Goal: Contribute content: Contribute content

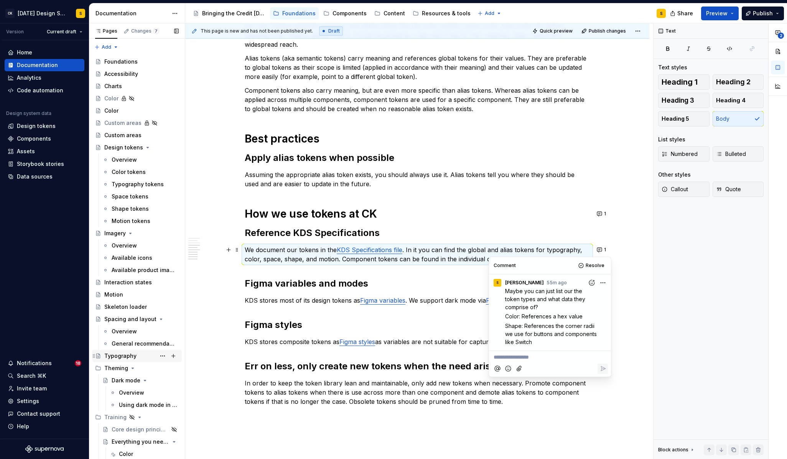
click at [115, 356] on div "Typography" at bounding box center [120, 356] width 32 height 8
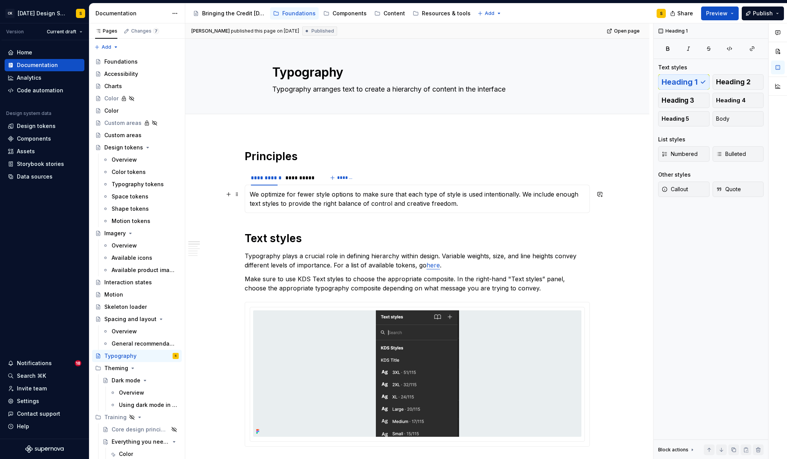
click at [590, 212] on section "**********" at bounding box center [417, 191] width 345 height 44
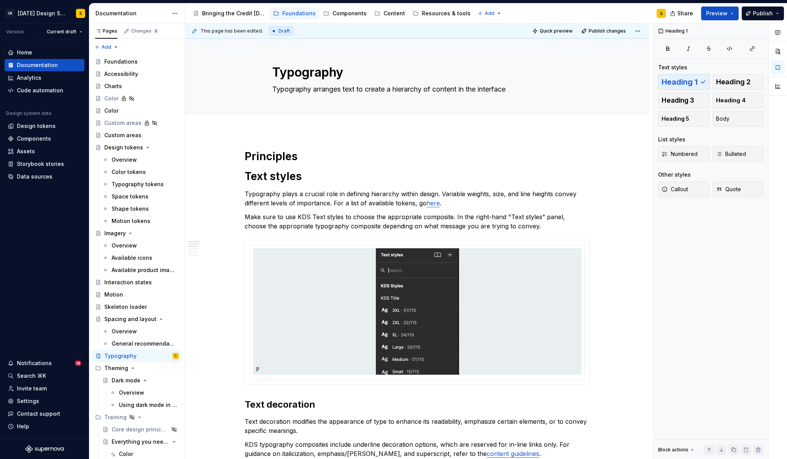
type textarea "*"
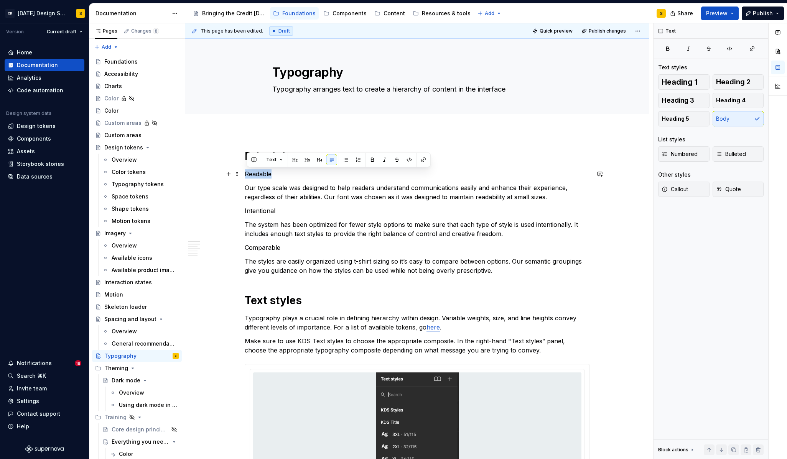
drag, startPoint x: 272, startPoint y: 175, endPoint x: 245, endPoint y: 175, distance: 26.8
click at [306, 160] on button "button" at bounding box center [307, 160] width 11 height 11
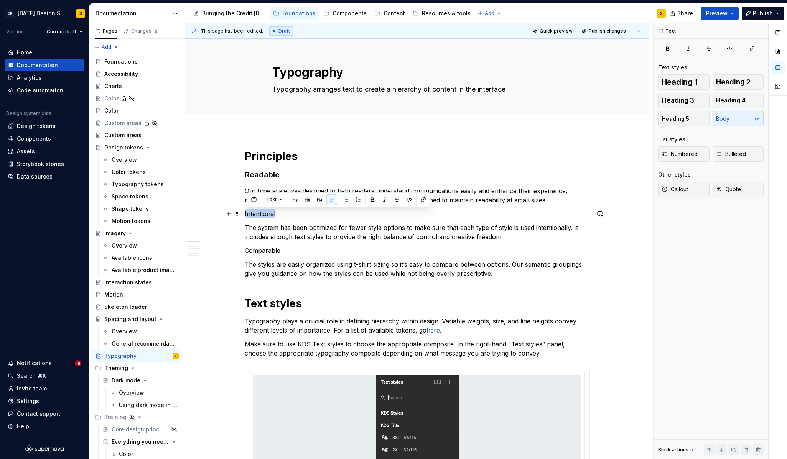
drag, startPoint x: 287, startPoint y: 214, endPoint x: 243, endPoint y: 214, distance: 43.7
drag, startPoint x: 308, startPoint y: 199, endPoint x: 283, endPoint y: 244, distance: 51.2
click at [308, 199] on button "button" at bounding box center [307, 199] width 11 height 11
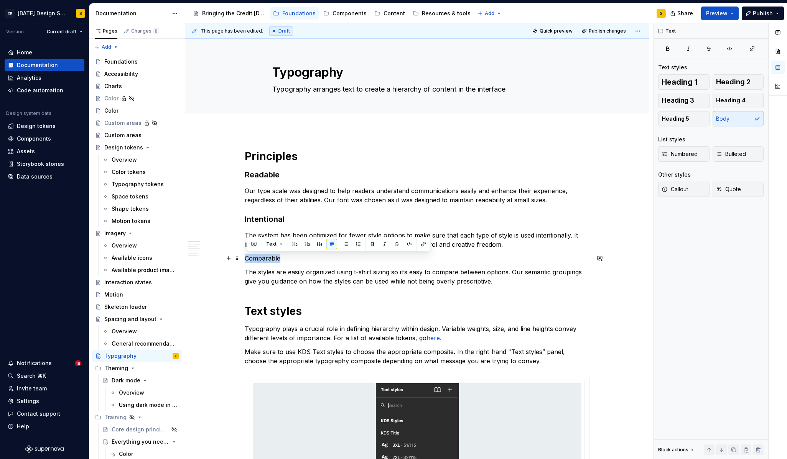
drag, startPoint x: 281, startPoint y: 259, endPoint x: 245, endPoint y: 262, distance: 35.4
click at [306, 243] on button "button" at bounding box center [307, 244] width 11 height 11
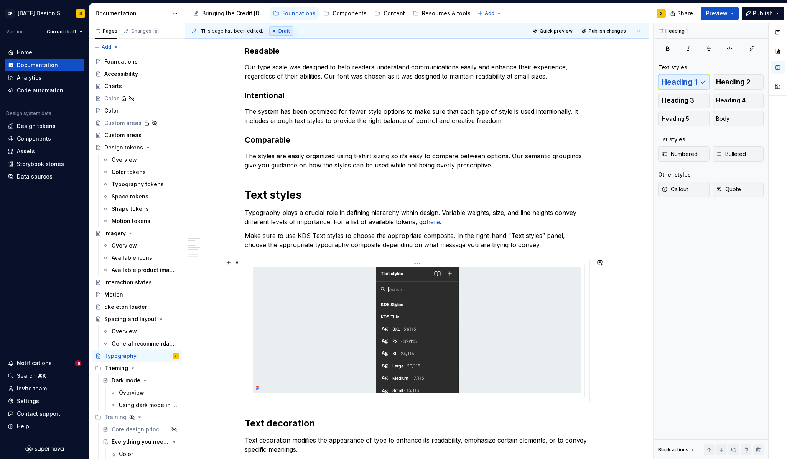
scroll to position [128, 0]
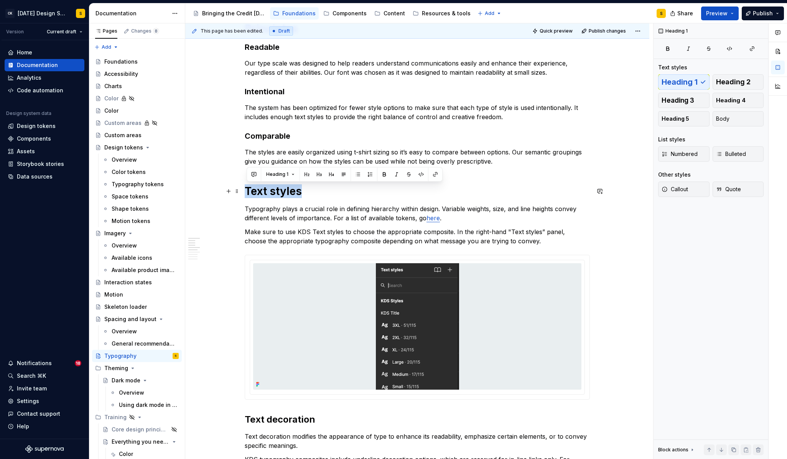
drag, startPoint x: 299, startPoint y: 192, endPoint x: 246, endPoint y: 197, distance: 53.5
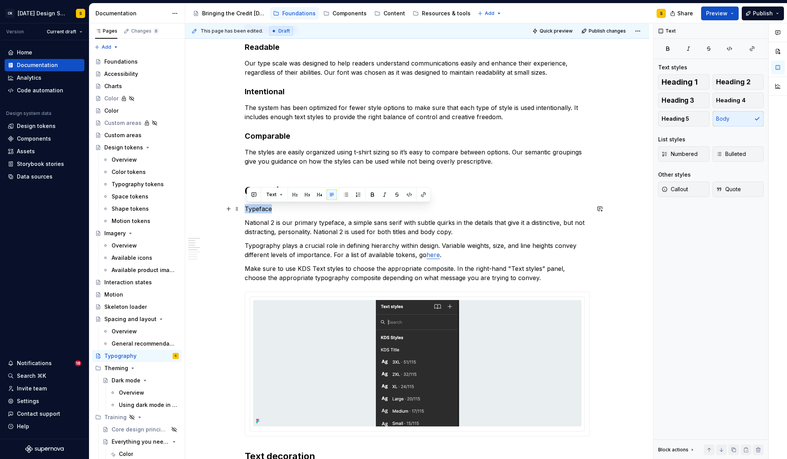
drag, startPoint x: 278, startPoint y: 209, endPoint x: 269, endPoint y: 204, distance: 10.0
click at [247, 210] on p "Typeface" at bounding box center [417, 208] width 345 height 9
drag, startPoint x: 310, startPoint y: 193, endPoint x: 311, endPoint y: 199, distance: 5.9
click at [310, 193] on button "button" at bounding box center [307, 194] width 11 height 11
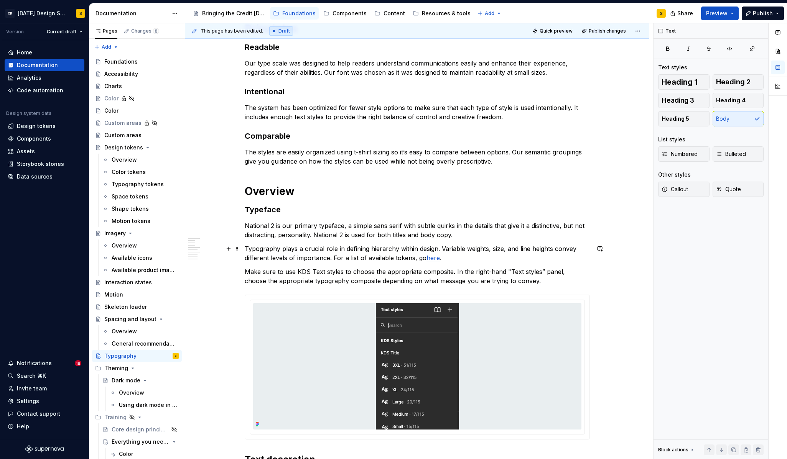
click at [324, 248] on p "Typography plays a crucial role in defining hierarchy within design. Variable w…" at bounding box center [417, 253] width 345 height 18
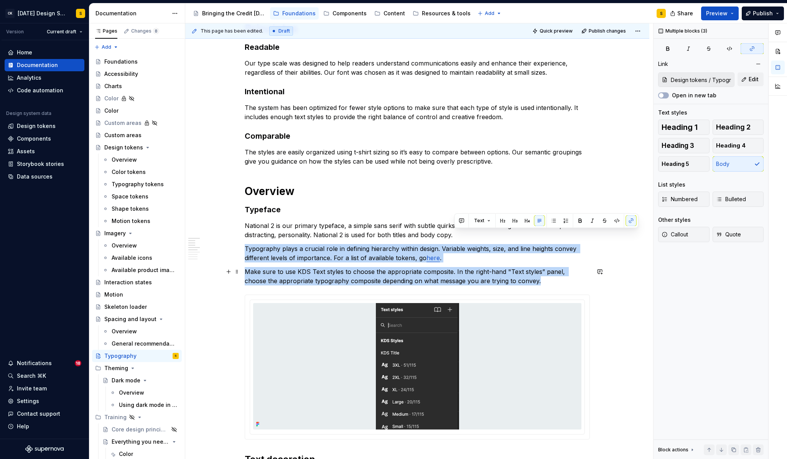
drag, startPoint x: 458, startPoint y: 235, endPoint x: 536, endPoint y: 285, distance: 91.9
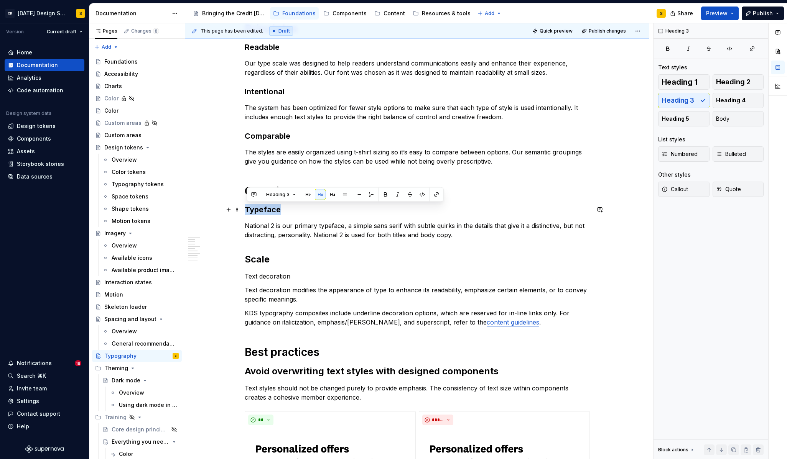
drag, startPoint x: 282, startPoint y: 211, endPoint x: 281, endPoint y: 203, distance: 7.8
click at [248, 210] on h3 "Typeface" at bounding box center [417, 209] width 345 height 11
click at [306, 196] on button "button" at bounding box center [308, 194] width 11 height 11
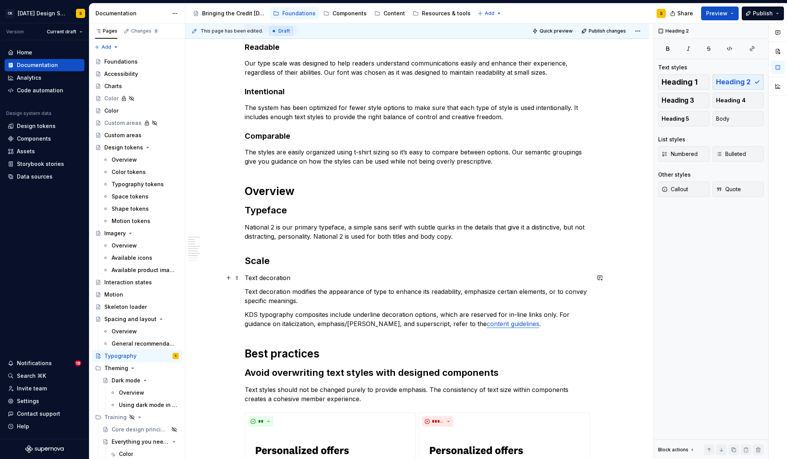
click at [301, 275] on p "Text decoration" at bounding box center [417, 277] width 345 height 9
click at [467, 237] on p "National 2 is our primary typeface, a simple sans serif with subtle quirks in t…" at bounding box center [417, 232] width 345 height 18
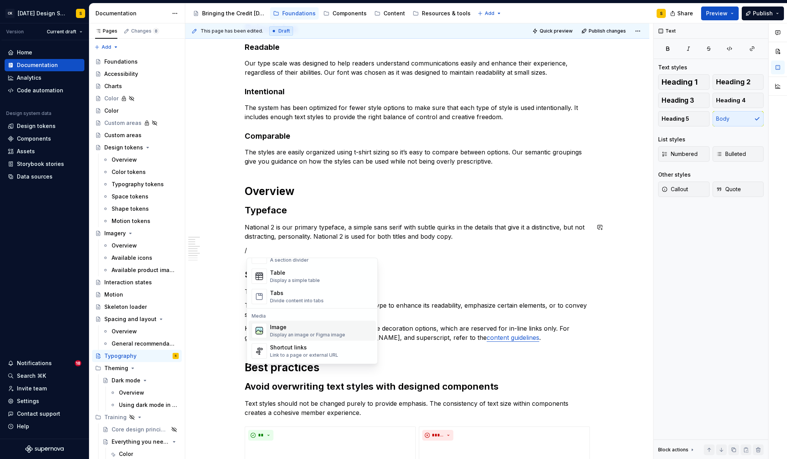
scroll to position [279, 0]
click at [294, 322] on div "Image" at bounding box center [307, 325] width 75 height 8
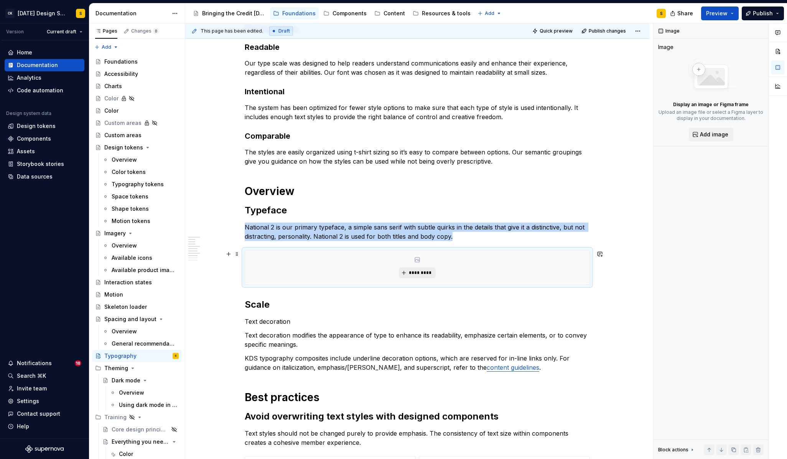
click at [424, 274] on span "*********" at bounding box center [419, 273] width 23 height 6
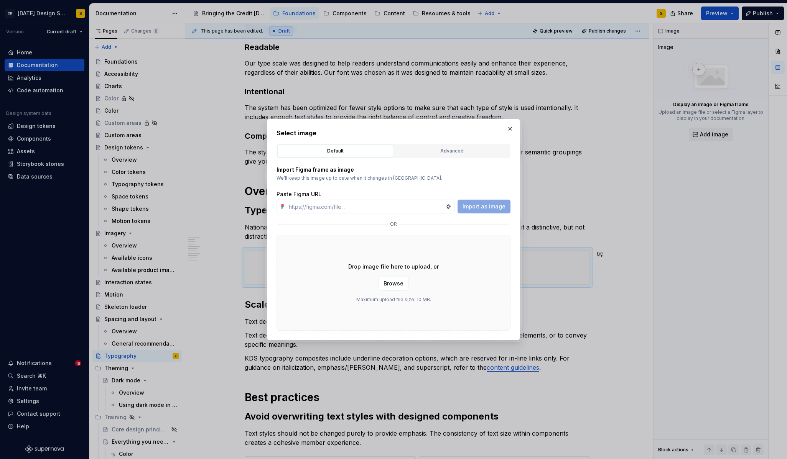
type textarea "*"
type input "[URL][DOMAIN_NAME]"
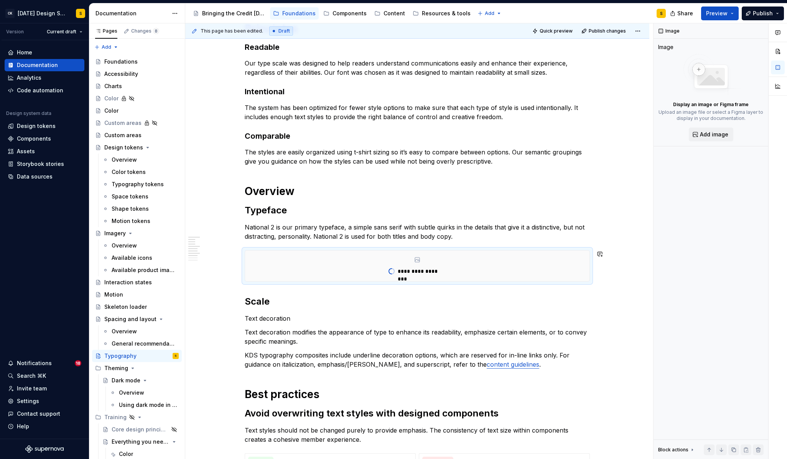
type textarea "*"
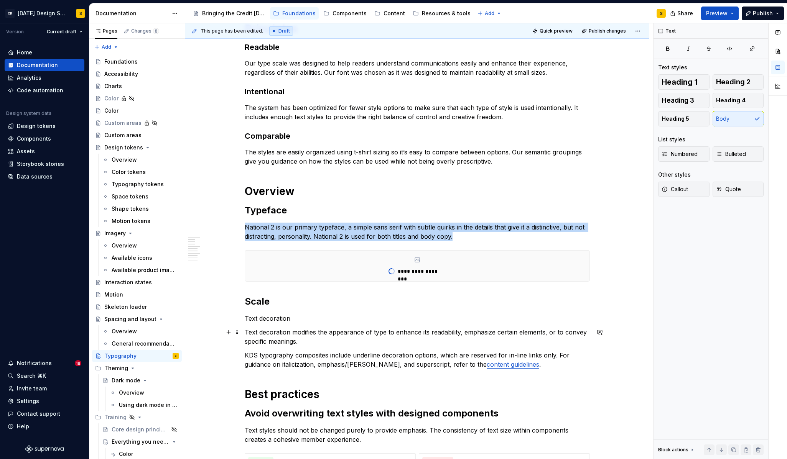
click at [295, 330] on p "Text decoration modifies the appearance of type to enhance its readability, emp…" at bounding box center [417, 337] width 345 height 18
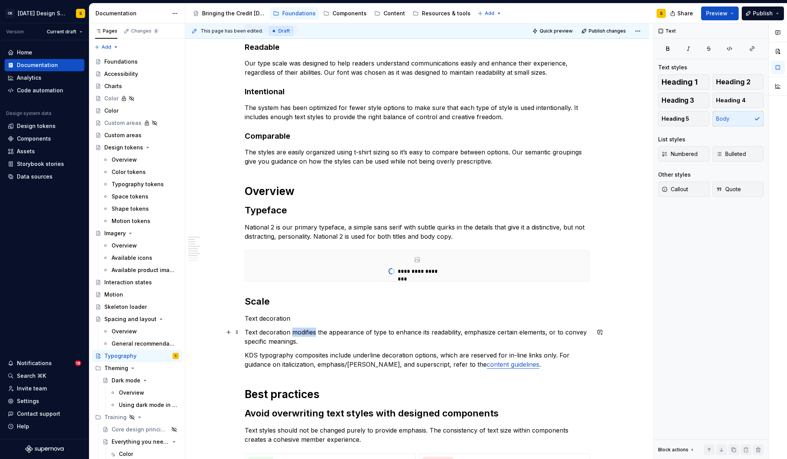
click at [295, 330] on p "Text decoration modifies the appearance of type to enhance its readability, emp…" at bounding box center [417, 337] width 345 height 18
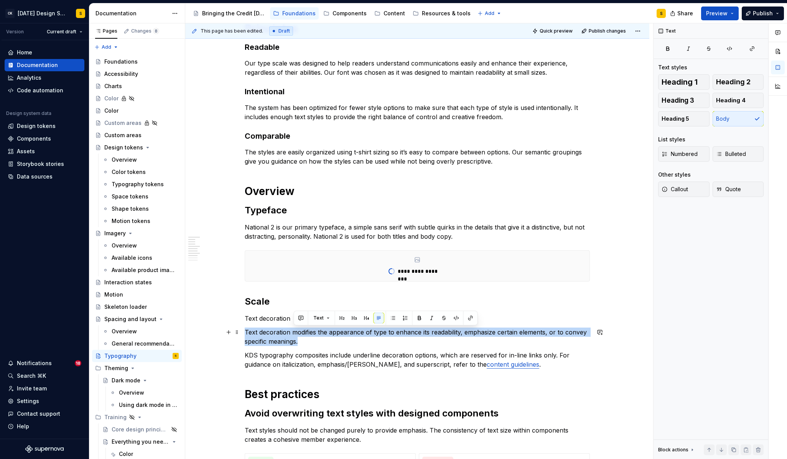
click at [295, 330] on p "Text decoration modifies the appearance of type to enhance its readability, emp…" at bounding box center [417, 337] width 345 height 18
click at [283, 336] on p "Text decoration modifies the appearance of type to enhance its readability, emp…" at bounding box center [417, 337] width 345 height 18
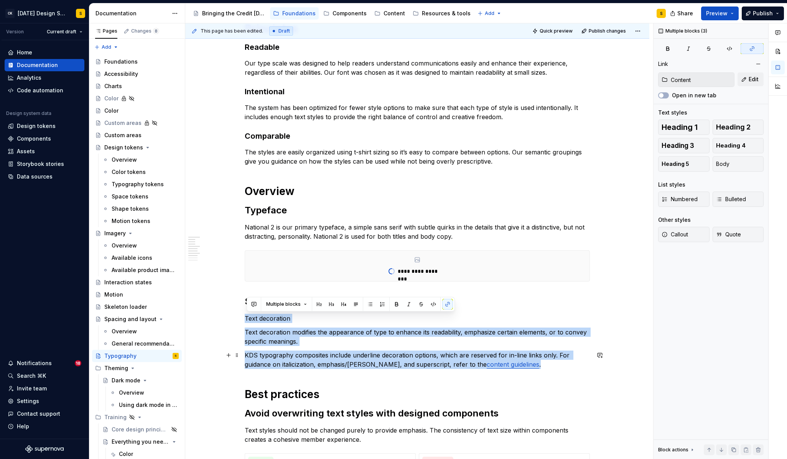
drag, startPoint x: 247, startPoint y: 319, endPoint x: 555, endPoint y: 363, distance: 311.1
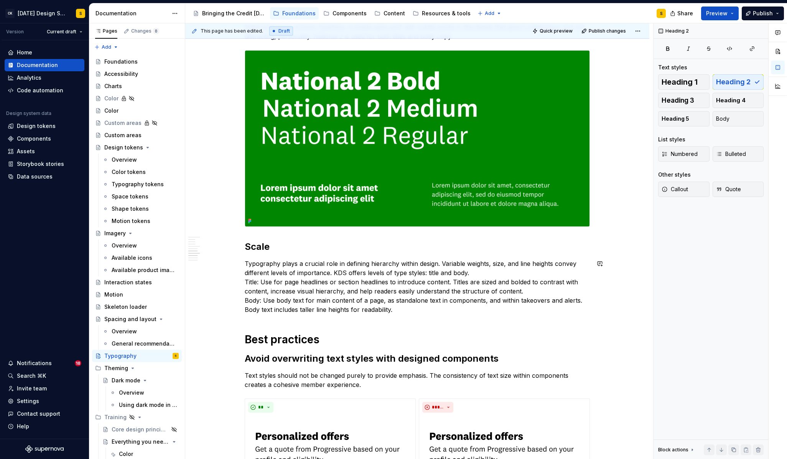
scroll to position [331, 0]
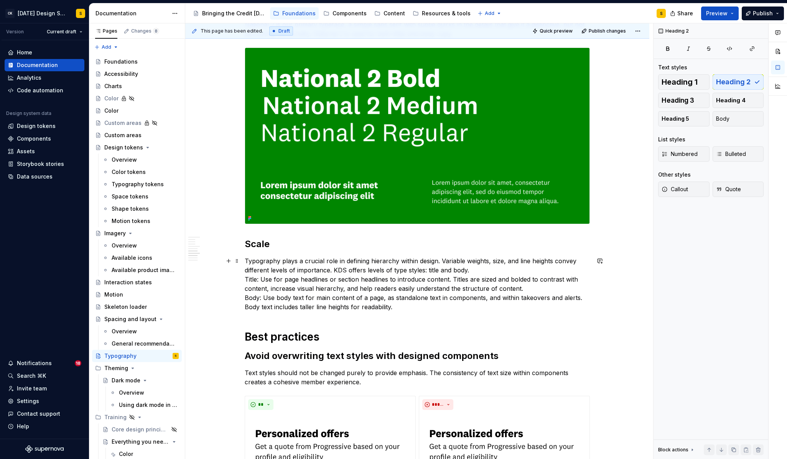
click at [471, 270] on p "Typography plays a crucial role in defining hierarchy within design. Variable w…" at bounding box center [417, 284] width 345 height 55
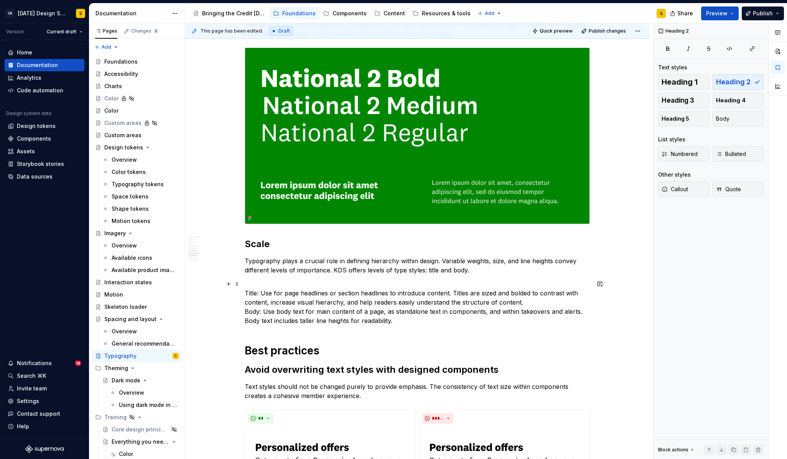
click at [526, 303] on p "Title: Use for page headlines or section headlines to introduce content. Titles…" at bounding box center [417, 303] width 345 height 46
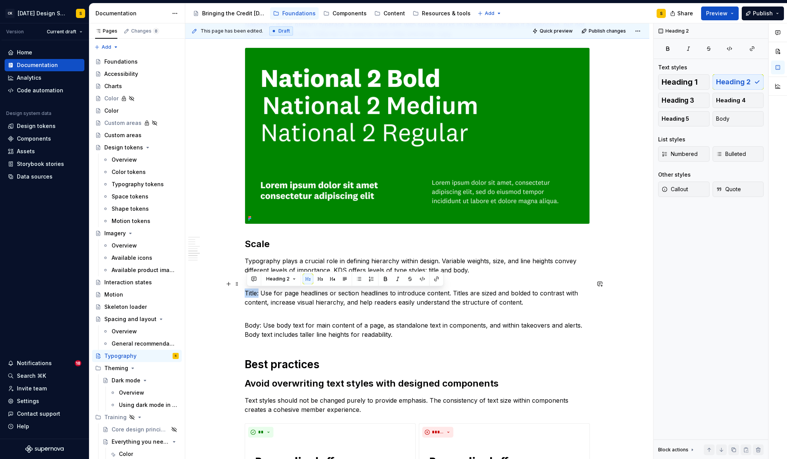
drag, startPoint x: 261, startPoint y: 295, endPoint x: 246, endPoint y: 293, distance: 15.4
drag, startPoint x: 384, startPoint y: 277, endPoint x: 322, endPoint y: 315, distance: 72.6
click at [381, 278] on button "button" at bounding box center [385, 279] width 11 height 11
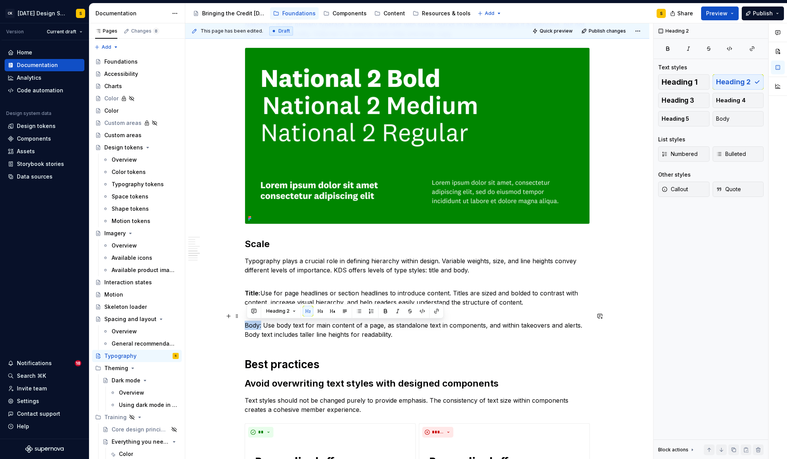
drag, startPoint x: 264, startPoint y: 326, endPoint x: 245, endPoint y: 327, distance: 18.8
click at [383, 311] on button "button" at bounding box center [385, 311] width 11 height 11
click at [397, 281] on p "Title: Use for page headlines or section headlines to introduce content. Titles…" at bounding box center [417, 294] width 345 height 28
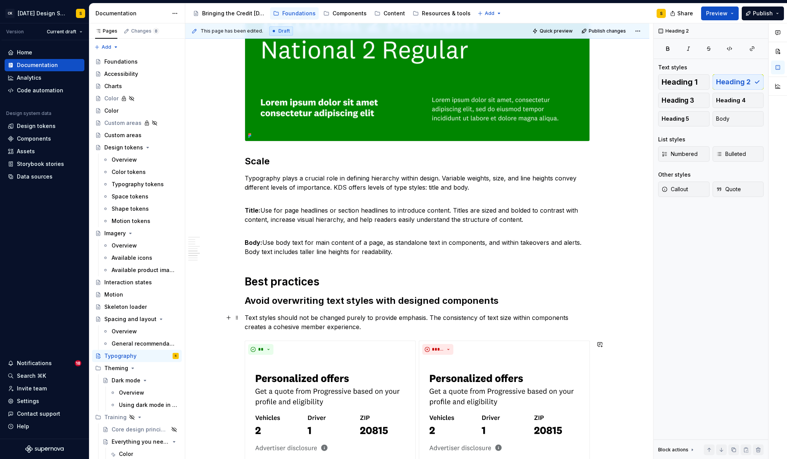
scroll to position [418, 0]
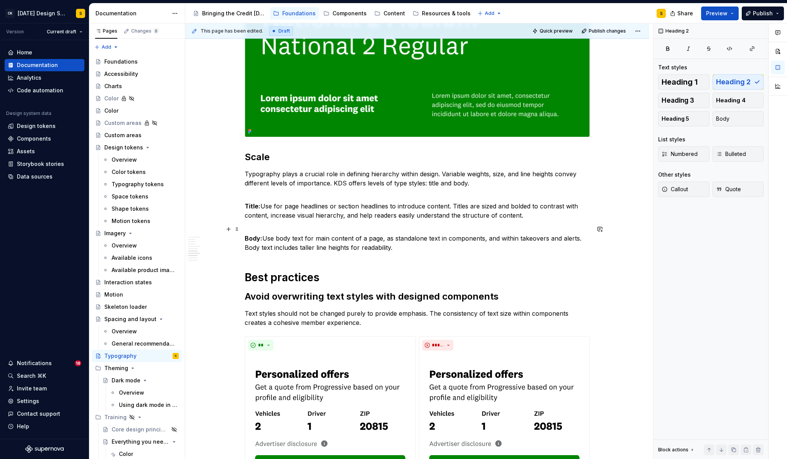
click at [400, 247] on p "Body: Use body text for main content of a page, as standalone text in component…" at bounding box center [417, 239] width 345 height 28
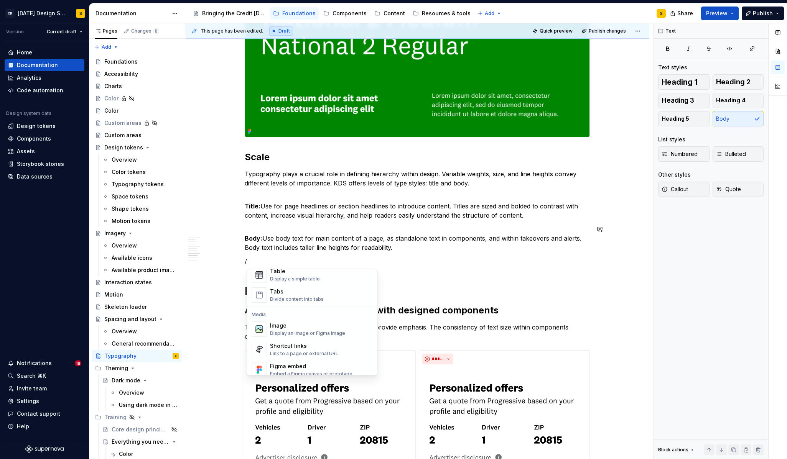
scroll to position [289, 0]
click at [308, 332] on div "Display an image or Figma image" at bounding box center [307, 333] width 75 height 6
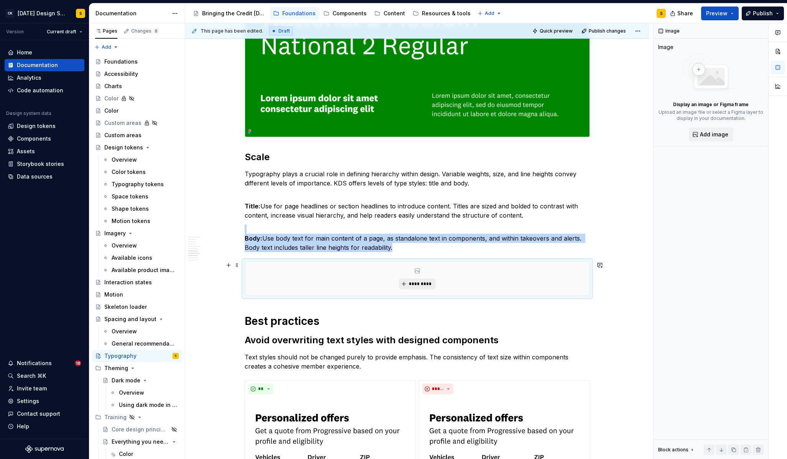
click at [432, 283] on span "*********" at bounding box center [419, 284] width 23 height 6
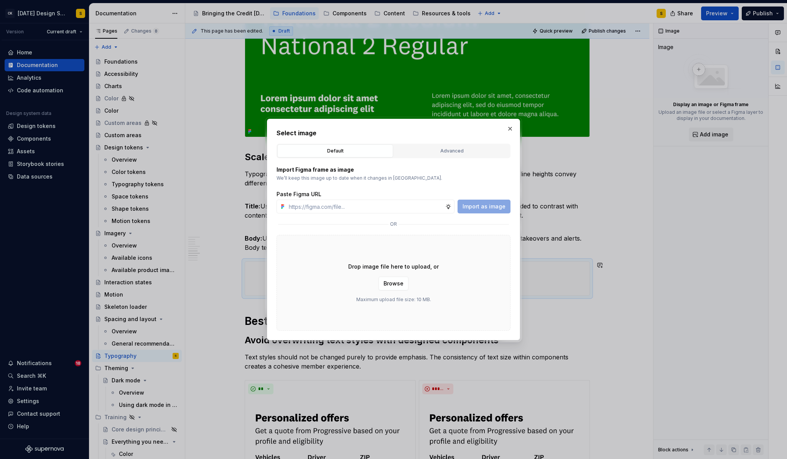
type input "[URL][DOMAIN_NAME]"
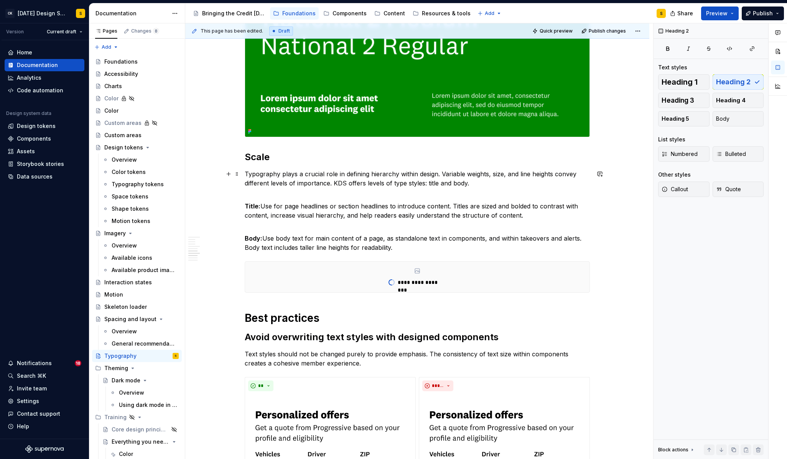
click at [368, 184] on p "Typography plays a crucial role in defining hierarchy within design. Variable w…" at bounding box center [417, 178] width 345 height 18
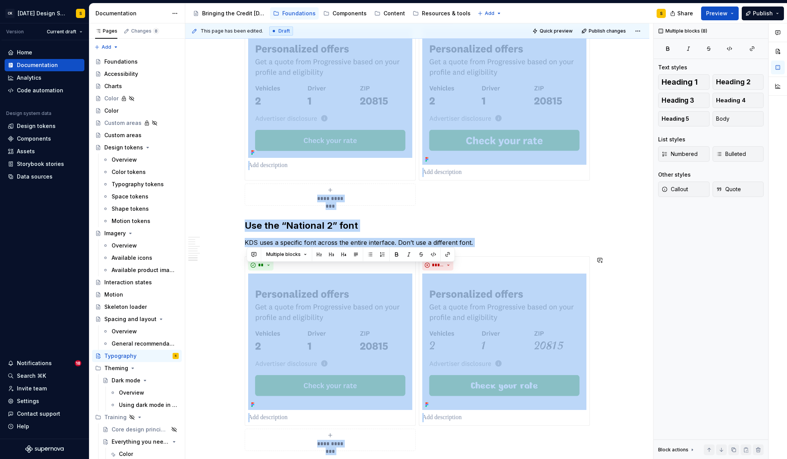
scroll to position [1370, 0]
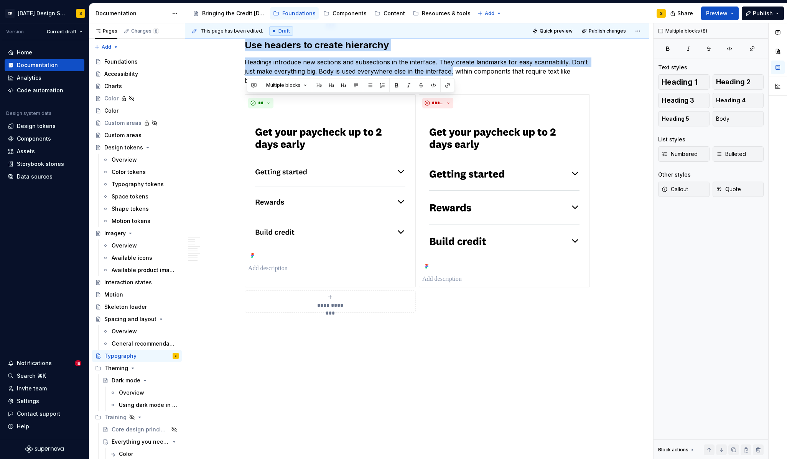
drag, startPoint x: 249, startPoint y: 168, endPoint x: 462, endPoint y: 508, distance: 401.5
click at [462, 459] on html "CK [DATE] Design System S Version Current draft Home Documentation Analytics Co…" at bounding box center [393, 229] width 787 height 459
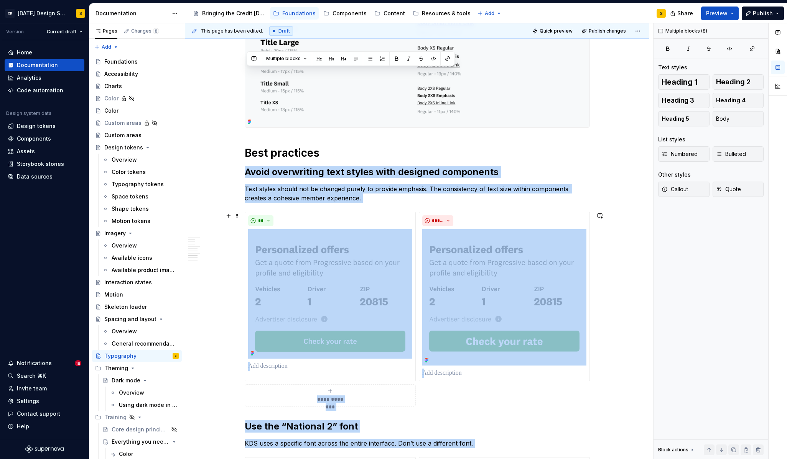
scroll to position [632, 0]
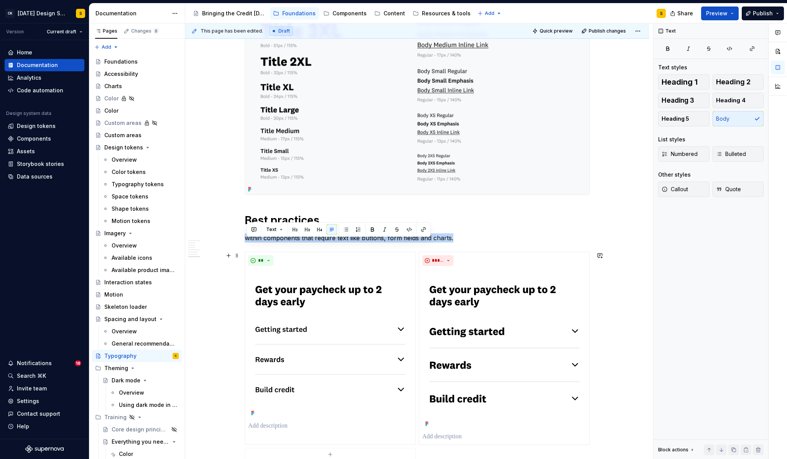
drag, startPoint x: 247, startPoint y: 280, endPoint x: 597, endPoint y: 424, distance: 378.3
click at [597, 424] on div "**********" at bounding box center [417, 36] width 464 height 1162
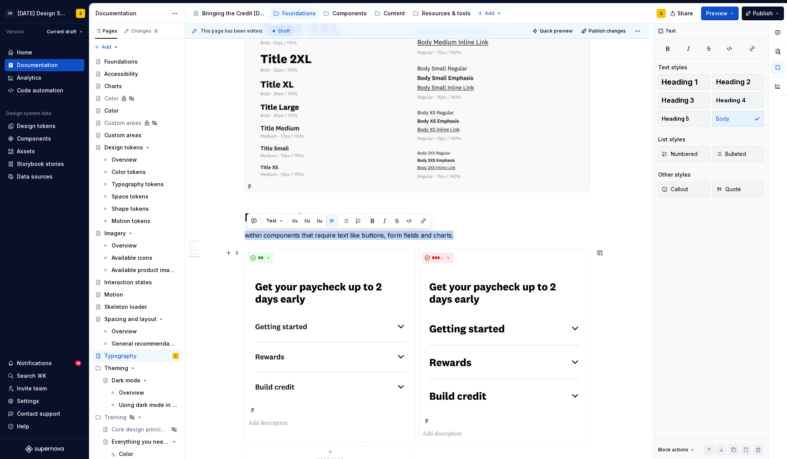
click at [597, 395] on div "**********" at bounding box center [417, 33] width 464 height 1162
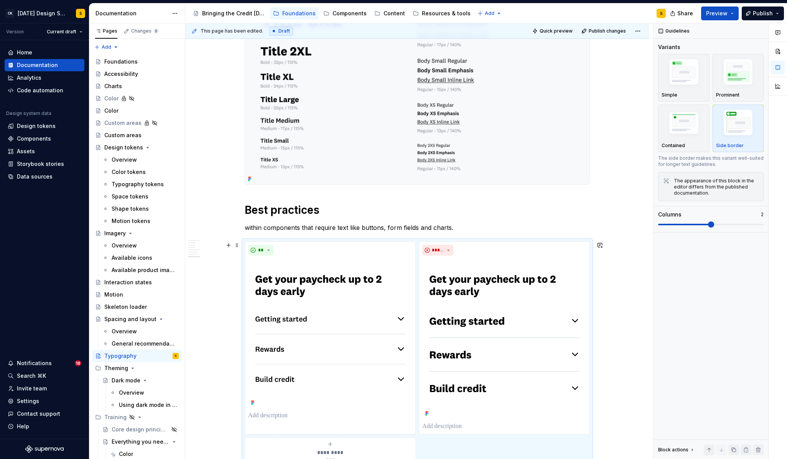
scroll to position [606, 0]
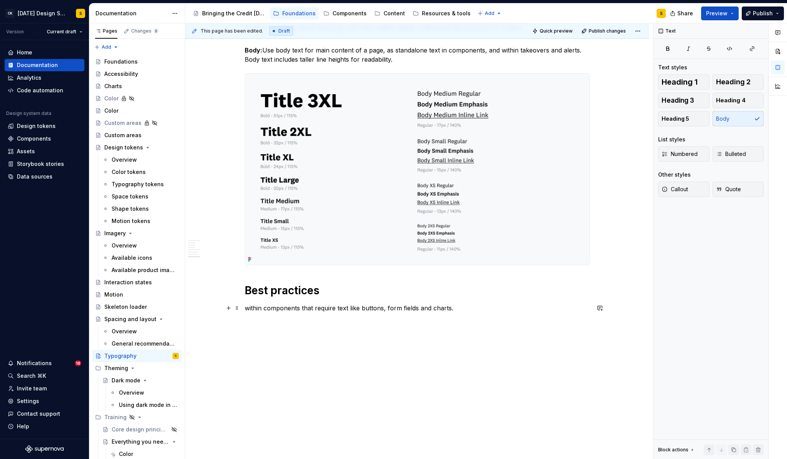
click at [438, 310] on p "within components that require text like buttons, form fields and charts." at bounding box center [417, 308] width 345 height 9
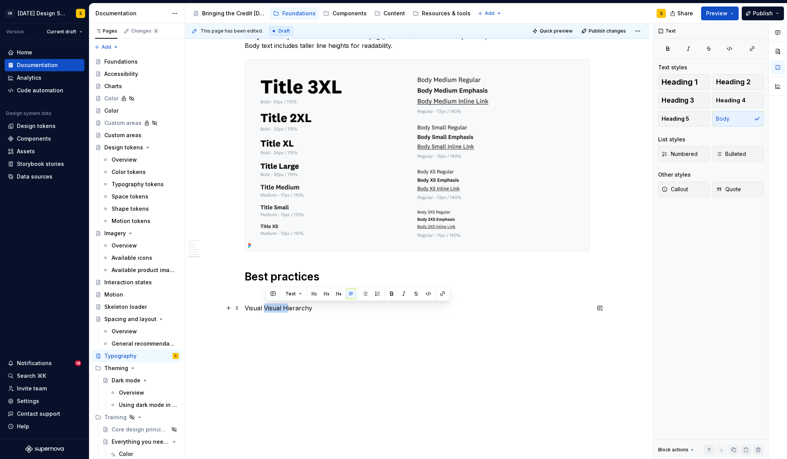
drag, startPoint x: 269, startPoint y: 309, endPoint x: 289, endPoint y: 309, distance: 20.7
click at [289, 309] on p "Visual Visual Hierarchy" at bounding box center [417, 308] width 345 height 9
drag, startPoint x: 300, startPoint y: 307, endPoint x: 243, endPoint y: 311, distance: 57.6
click at [295, 294] on button "button" at bounding box center [294, 294] width 11 height 11
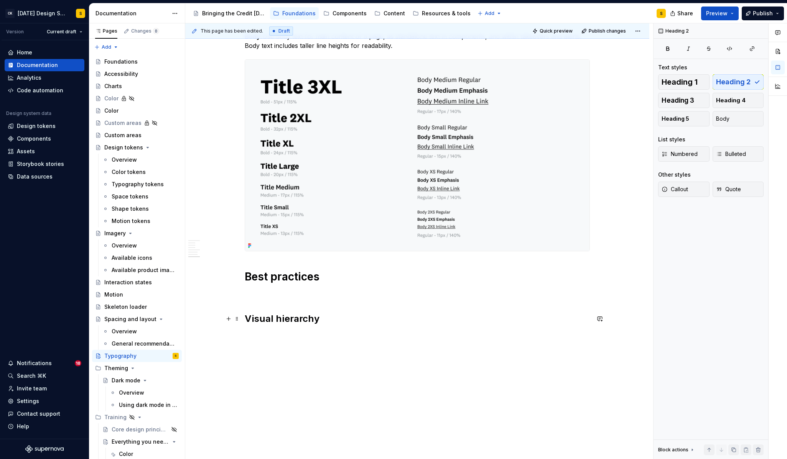
click at [325, 317] on h2 "Visual hierarchy" at bounding box center [417, 319] width 345 height 12
click at [324, 318] on h2 "Visual hierarchy" at bounding box center [417, 319] width 345 height 12
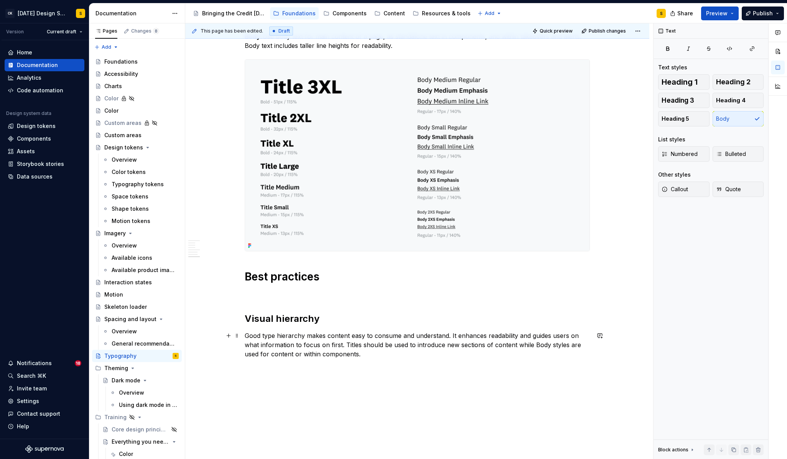
click at [303, 348] on p "Good type hierarchy makes content easy to consume and understand. It enhances r…" at bounding box center [417, 345] width 345 height 28
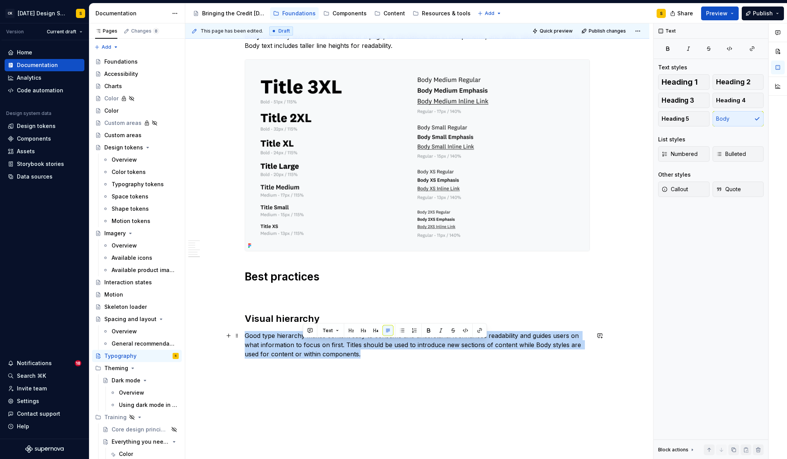
click at [303, 348] on p "Good type hierarchy makes content easy to consume and understand. It enhances r…" at bounding box center [417, 345] width 345 height 28
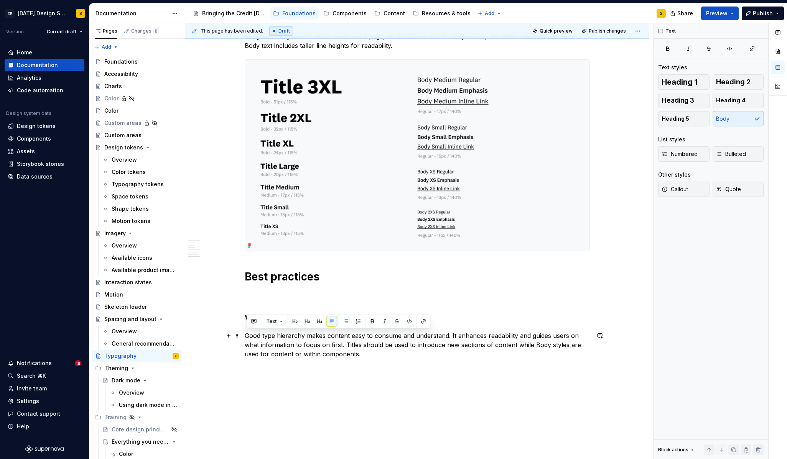
scroll to position [666, 0]
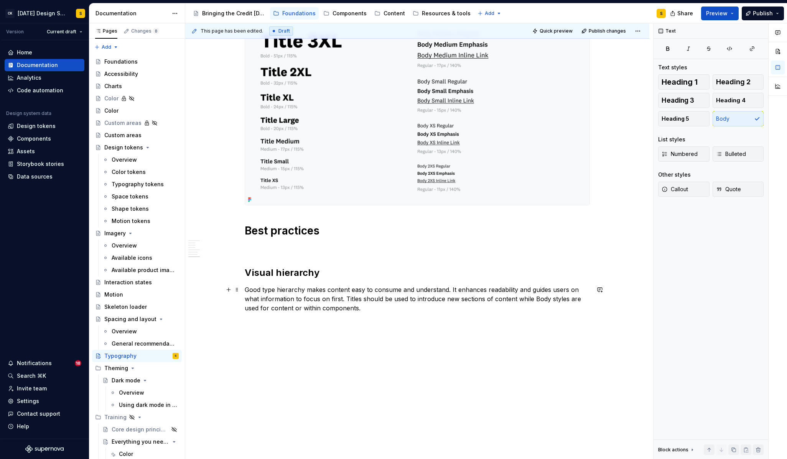
click at [370, 308] on p "Good type hierarchy makes content easy to consume and understand. It enhances r…" at bounding box center [417, 299] width 345 height 28
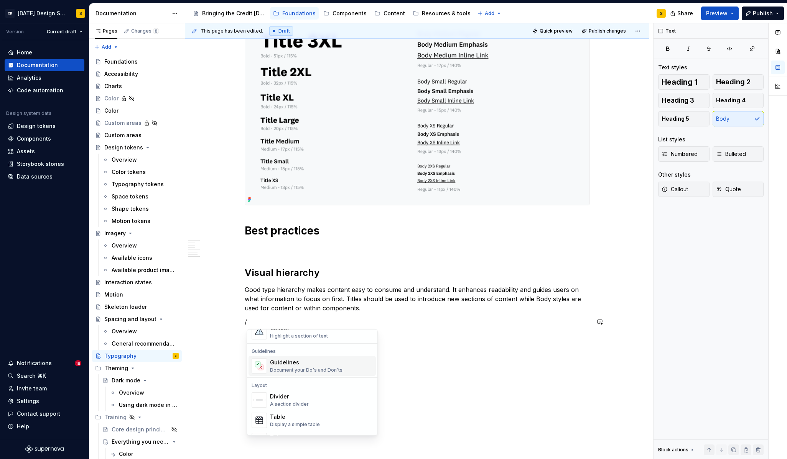
scroll to position [205, 0]
click at [310, 368] on div "Document your Do's and Don'ts." at bounding box center [307, 368] width 74 height 6
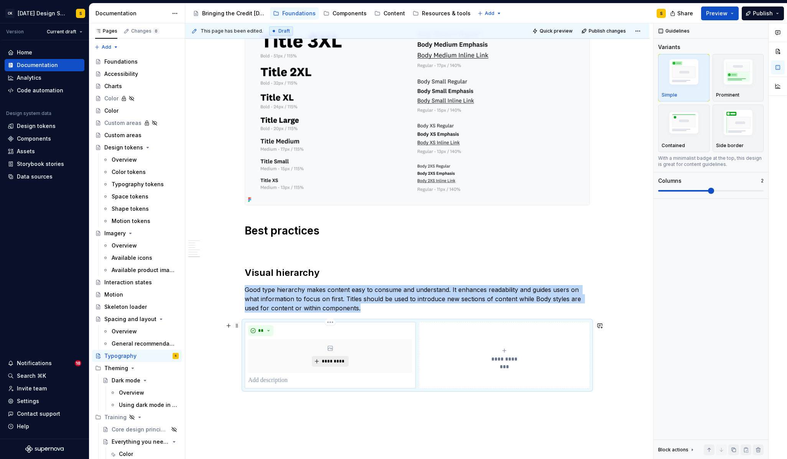
click at [334, 357] on button "*********" at bounding box center [330, 361] width 36 height 11
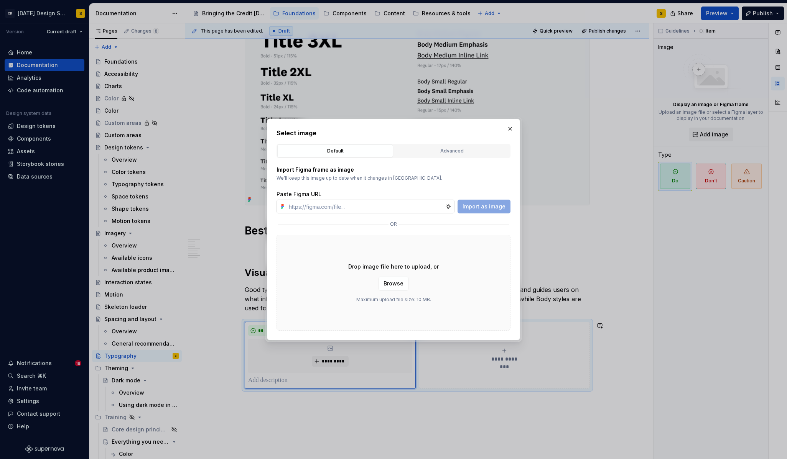
type textarea "*"
type input "[URL][DOMAIN_NAME]"
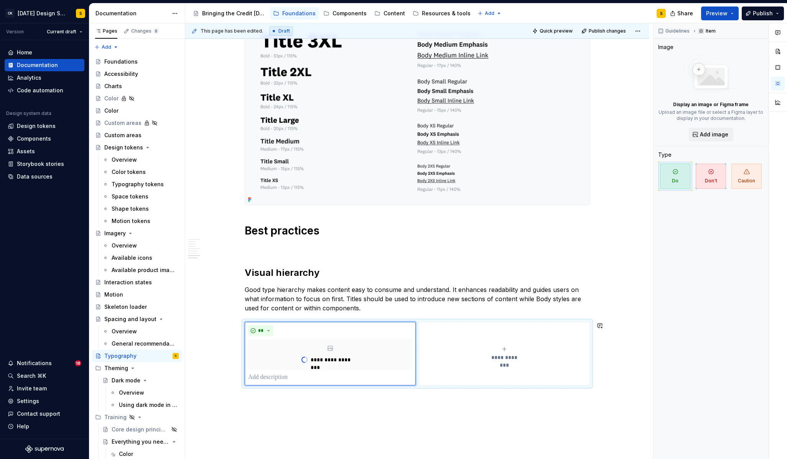
type textarea "*"
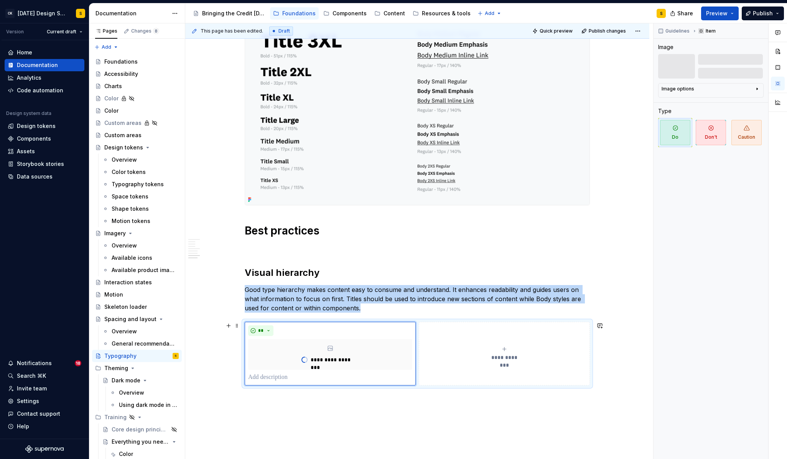
click at [491, 357] on span "**********" at bounding box center [504, 358] width 35 height 8
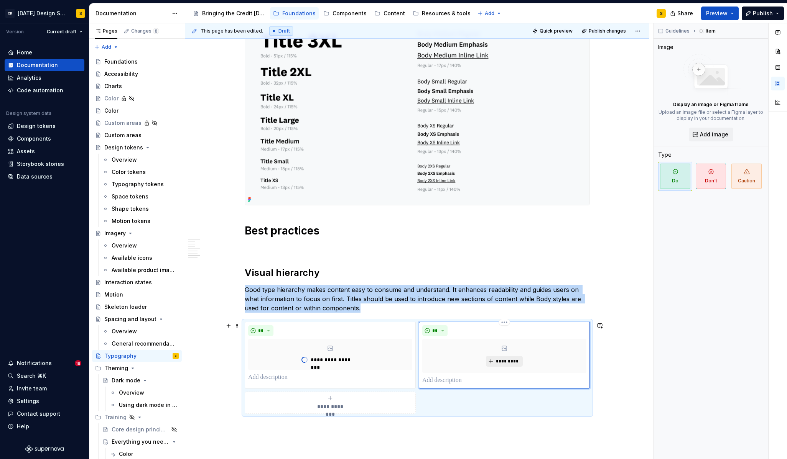
click at [506, 360] on span "*********" at bounding box center [506, 361] width 23 height 6
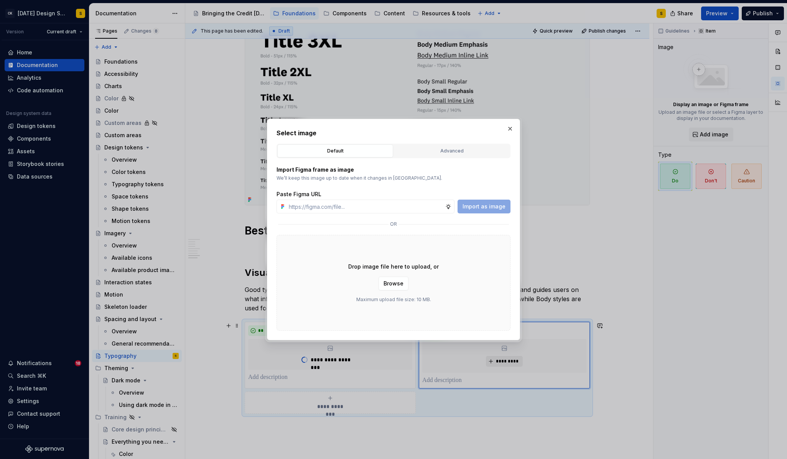
type input "[URL][DOMAIN_NAME]"
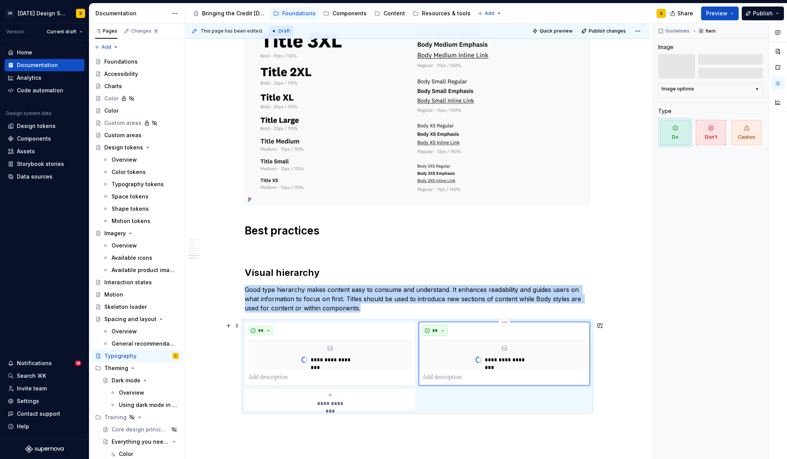
click at [447, 329] on button "**" at bounding box center [434, 331] width 25 height 11
click at [453, 359] on div "Don't" at bounding box center [454, 358] width 14 height 8
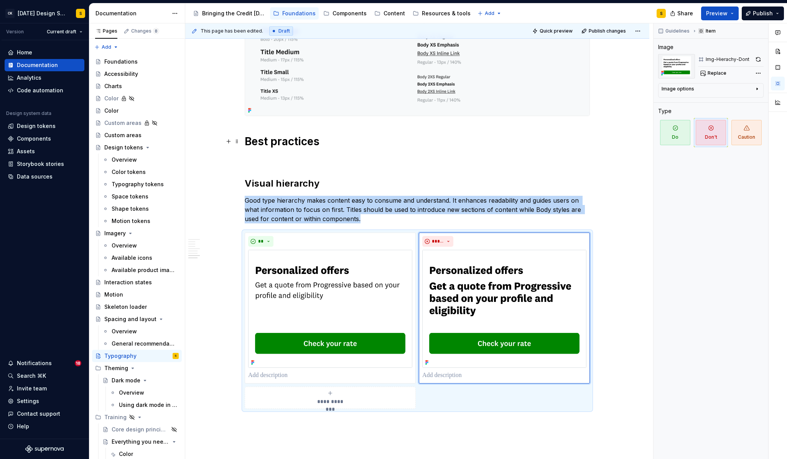
scroll to position [795, 0]
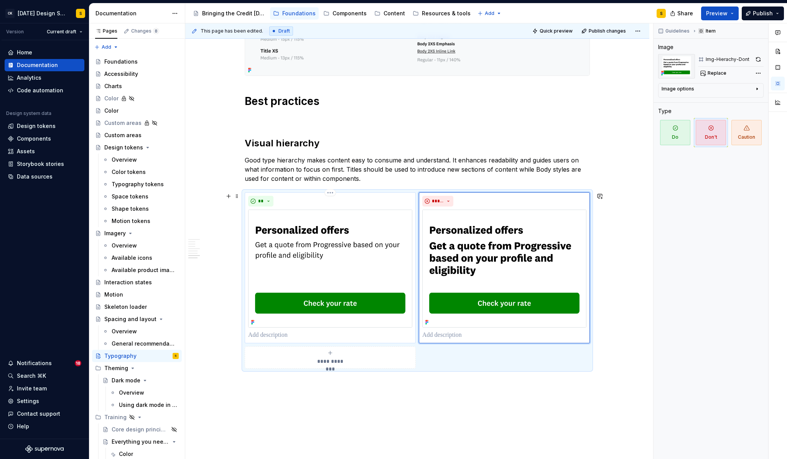
click at [288, 337] on p at bounding box center [330, 335] width 164 height 9
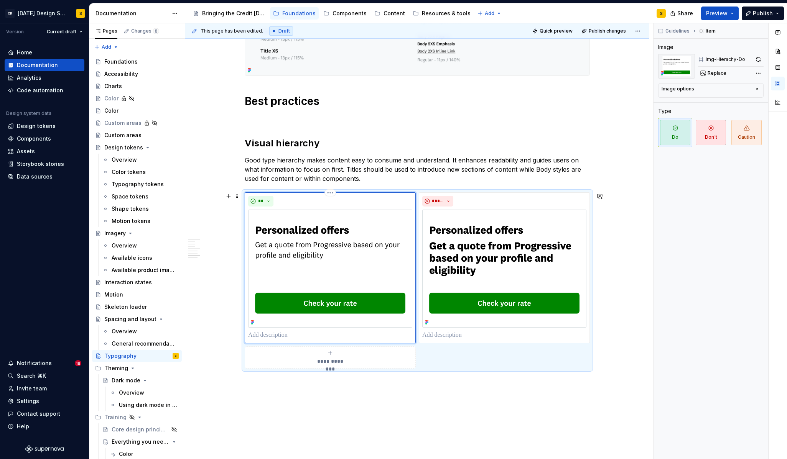
type textarea "*"
click at [274, 335] on p "**********" at bounding box center [330, 335] width 164 height 9
click at [373, 335] on p "**********" at bounding box center [330, 335] width 164 height 9
drag, startPoint x: 274, startPoint y: 335, endPoint x: 264, endPoint y: 337, distance: 9.7
click at [264, 337] on p "**********" at bounding box center [330, 335] width 164 height 9
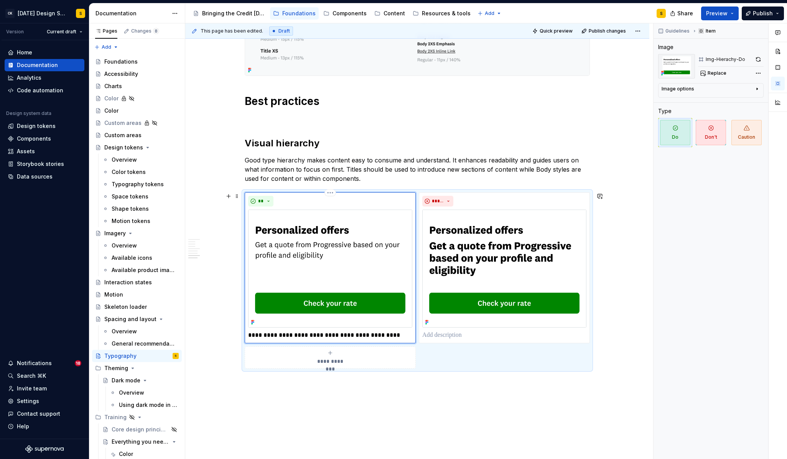
click at [278, 335] on p "**********" at bounding box center [330, 335] width 164 height 9
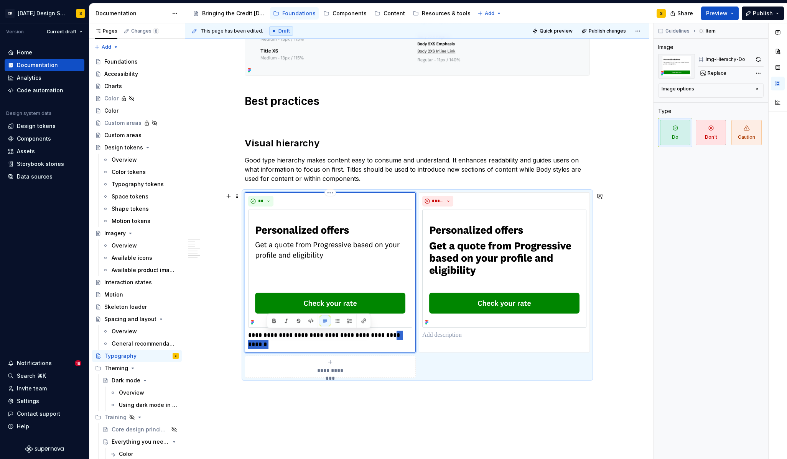
drag, startPoint x: 390, startPoint y: 337, endPoint x: 401, endPoint y: 345, distance: 13.7
click at [401, 345] on p "**********" at bounding box center [330, 340] width 164 height 18
click at [452, 333] on p at bounding box center [504, 335] width 164 height 9
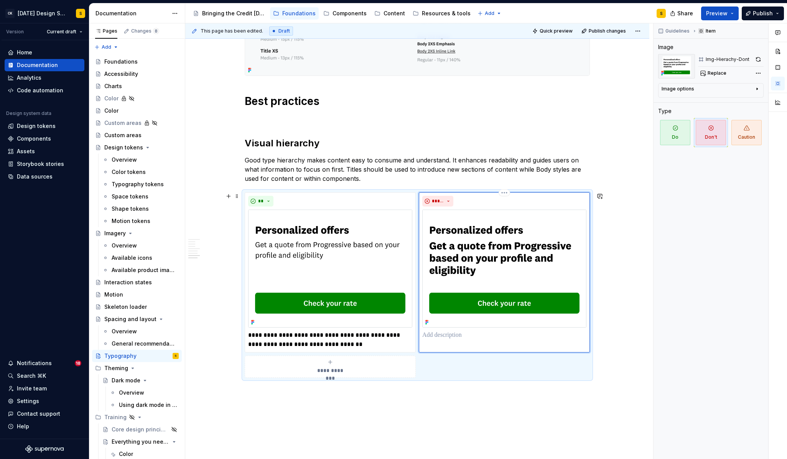
type textarea "*"
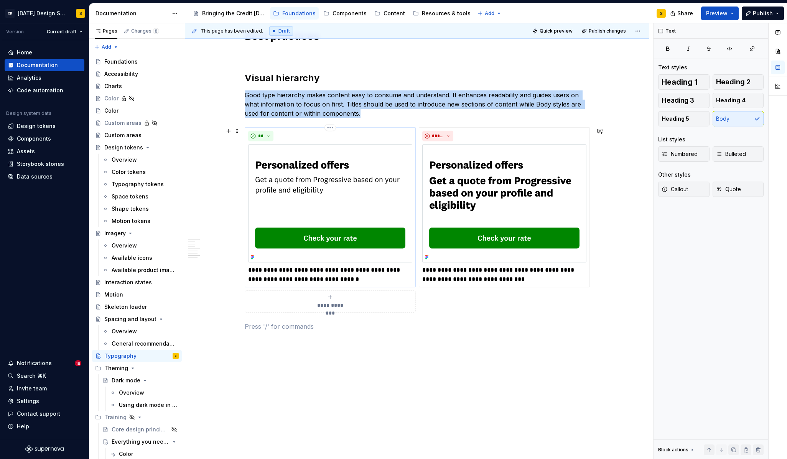
click at [304, 137] on div "**" at bounding box center [330, 136] width 164 height 11
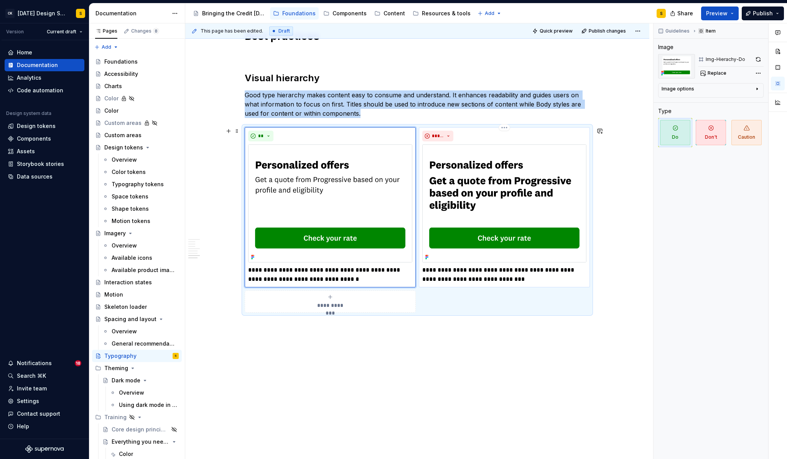
click at [477, 136] on div "*****" at bounding box center [504, 136] width 164 height 11
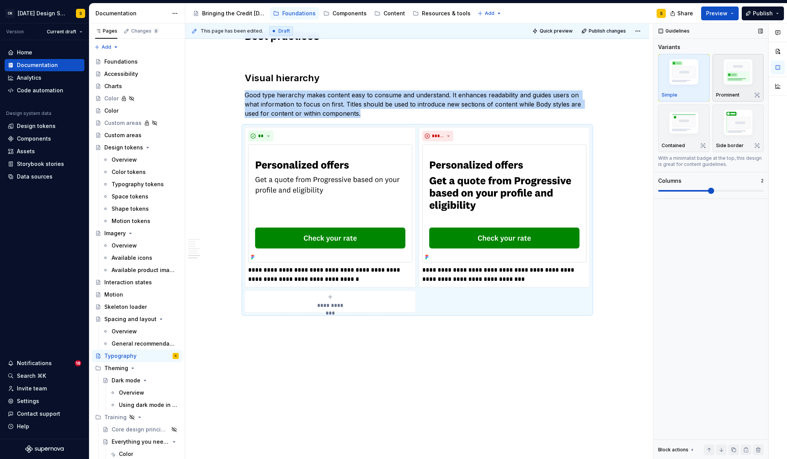
click at [740, 82] on img "button" at bounding box center [738, 73] width 44 height 33
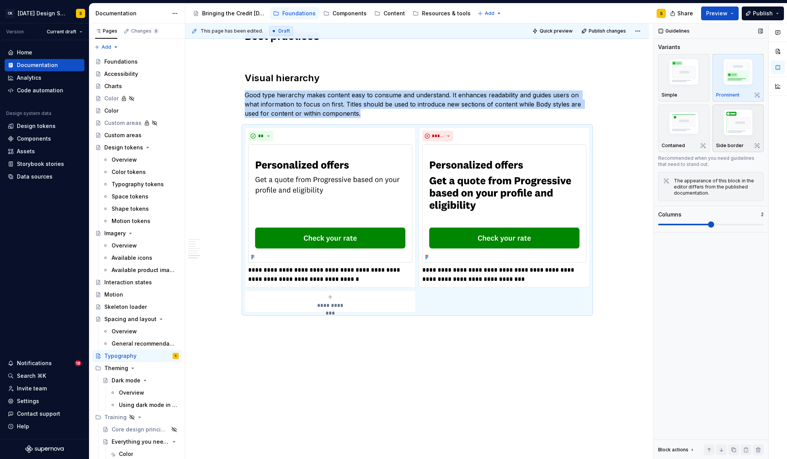
click at [735, 127] on img "button" at bounding box center [738, 123] width 44 height 33
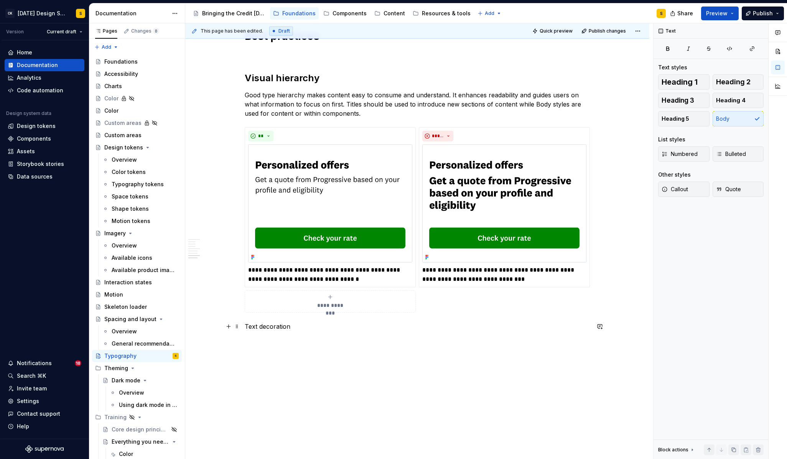
click at [280, 329] on p "Text decoration" at bounding box center [417, 326] width 345 height 9
click at [280, 328] on p "Text decoration" at bounding box center [417, 326] width 345 height 9
drag, startPoint x: 294, startPoint y: 311, endPoint x: 299, endPoint y: 321, distance: 10.6
click at [294, 311] on button "button" at bounding box center [294, 312] width 11 height 11
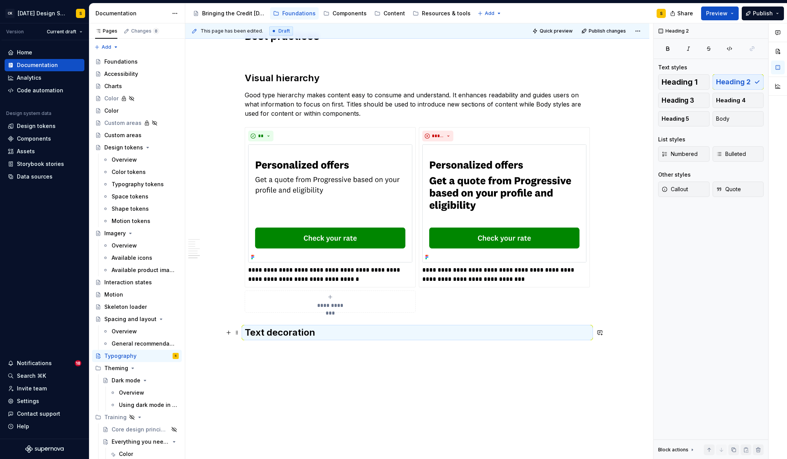
click at [325, 334] on h2 "Text decoration" at bounding box center [417, 333] width 345 height 12
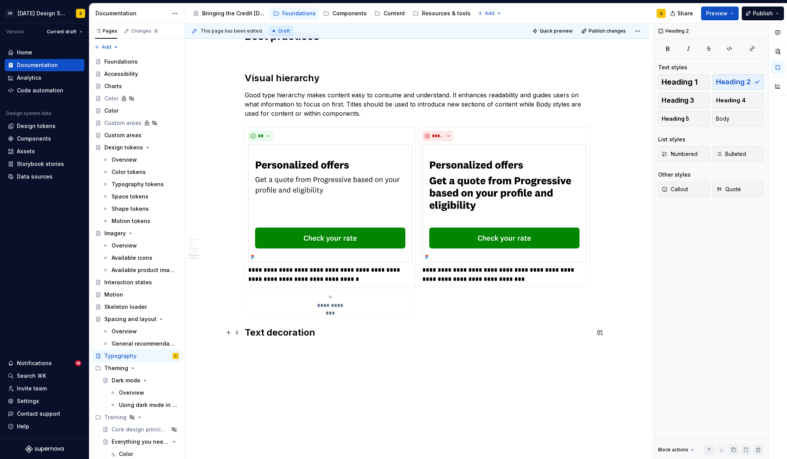
click at [317, 334] on h2 "Text decoration" at bounding box center [417, 333] width 345 height 12
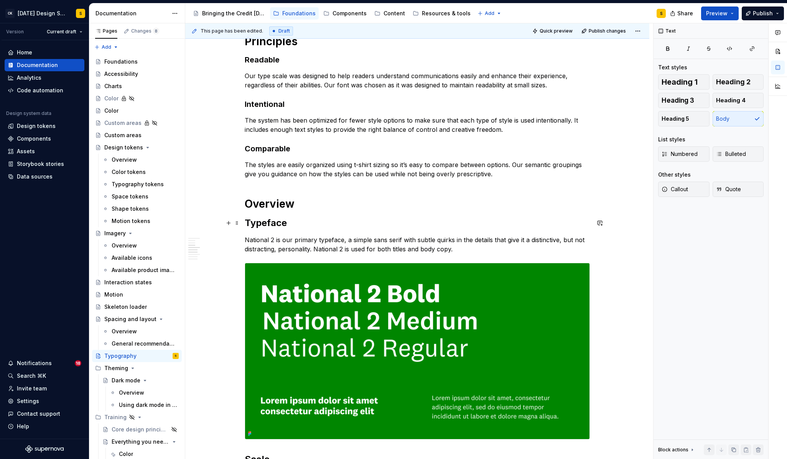
scroll to position [275, 0]
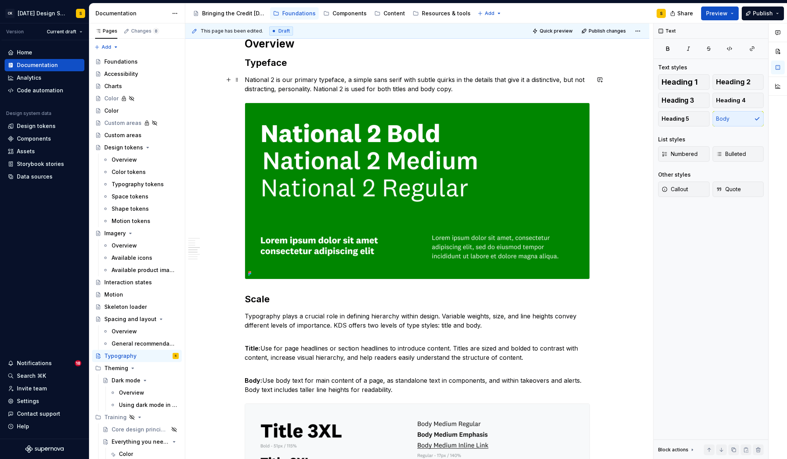
click at [468, 91] on p "National 2 is our primary typeface, a simple sans serif with subtle quirks in t…" at bounding box center [417, 84] width 345 height 18
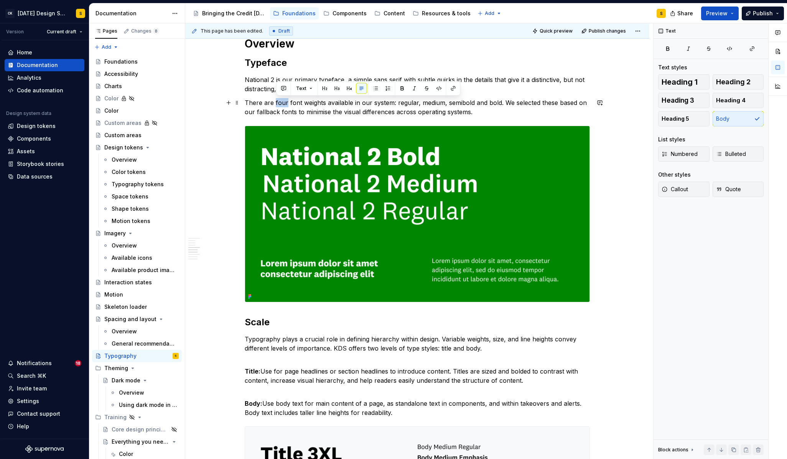
drag, startPoint x: 276, startPoint y: 102, endPoint x: 288, endPoint y: 102, distance: 11.1
click at [288, 102] on p "There are four font weights available in our system: regular, medium, semibold …" at bounding box center [417, 107] width 345 height 18
drag, startPoint x: 400, startPoint y: 102, endPoint x: 503, endPoint y: 104, distance: 102.4
click at [503, 104] on p "There are three font weights available in our system: regular, medium, semibold…" at bounding box center [417, 107] width 345 height 18
click at [485, 102] on p "There are three font weights available in our system: bold, medium and regular.…" at bounding box center [417, 107] width 345 height 18
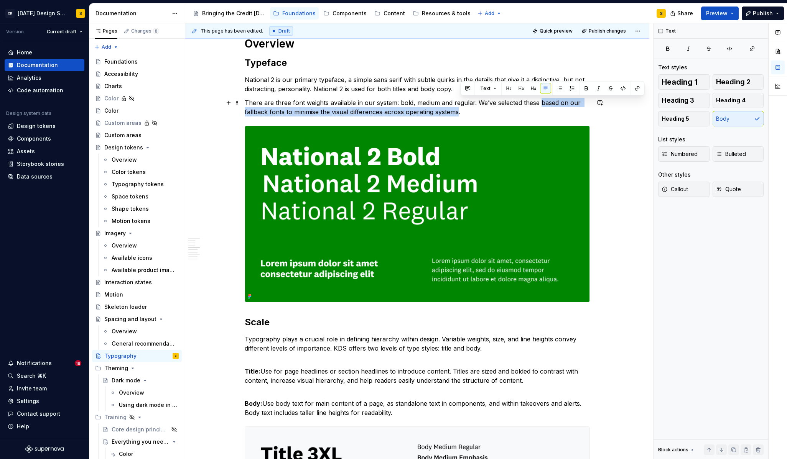
drag, startPoint x: 541, startPoint y: 103, endPoint x: 460, endPoint y: 113, distance: 81.6
click at [460, 113] on p "There are three font weights available in our system: bold, medium and regular.…" at bounding box center [417, 107] width 345 height 18
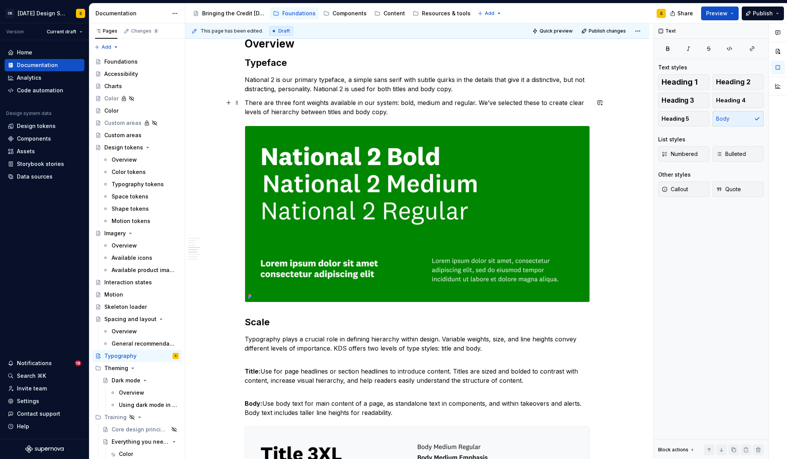
click at [361, 112] on p "There are three font weights available in our system: bold, medium and regular.…" at bounding box center [417, 107] width 345 height 18
click at [478, 102] on p "There are three font weights available in our system: bold, medium and regular.…" at bounding box center [417, 107] width 345 height 18
click at [392, 112] on p "There are three font weights available in our system: bold, medium and regular.…" at bounding box center [417, 107] width 345 height 18
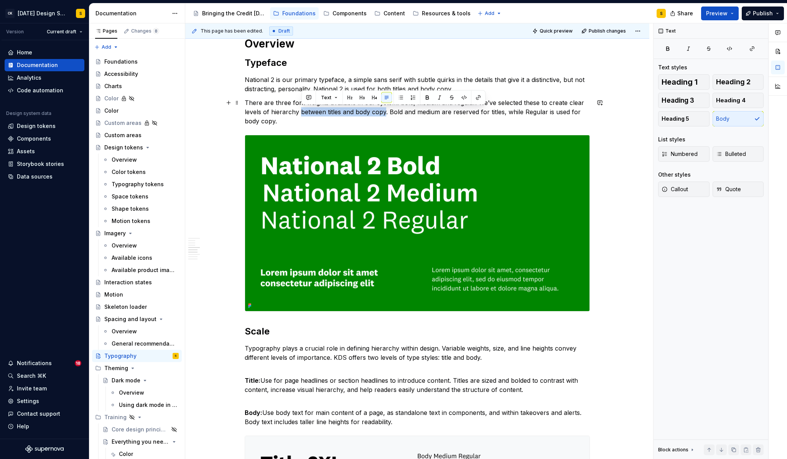
drag, startPoint x: 316, startPoint y: 111, endPoint x: 387, endPoint y: 111, distance: 71.3
click at [387, 111] on p "There are three font weights available in our system: bold, medium and regular.…" at bounding box center [417, 112] width 345 height 28
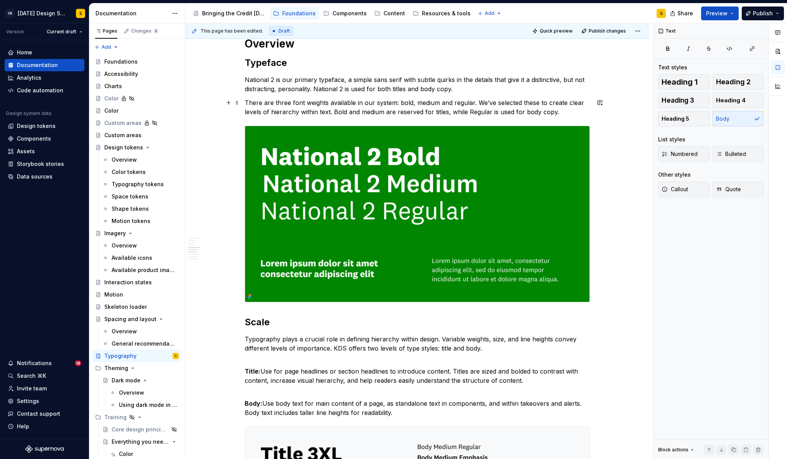
click at [427, 114] on p "There are three font weights available in our system: bold, medium and regular.…" at bounding box center [417, 107] width 345 height 18
click at [364, 113] on p "There are three font weights available in our system: bold, medium and regular.…" at bounding box center [417, 107] width 345 height 18
click at [472, 112] on p "There are three font weights available in our system: bold, medium and regular.…" at bounding box center [417, 107] width 345 height 18
click at [448, 110] on p "There are three font weights available in our system: bold, medium and regular.…" at bounding box center [417, 107] width 345 height 18
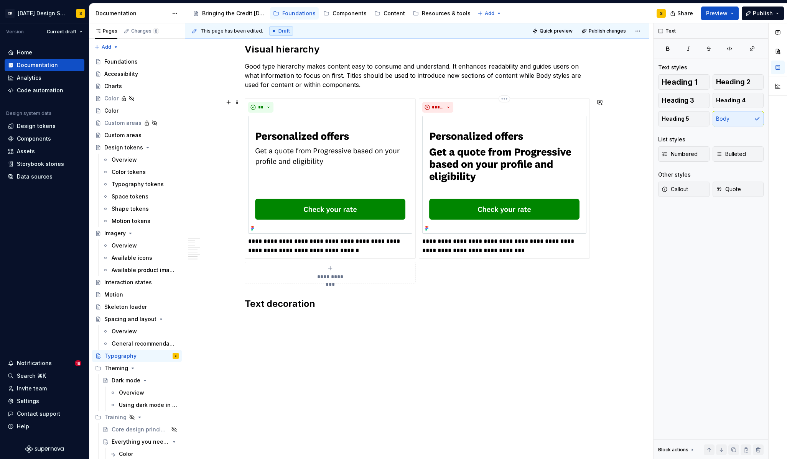
scroll to position [925, 0]
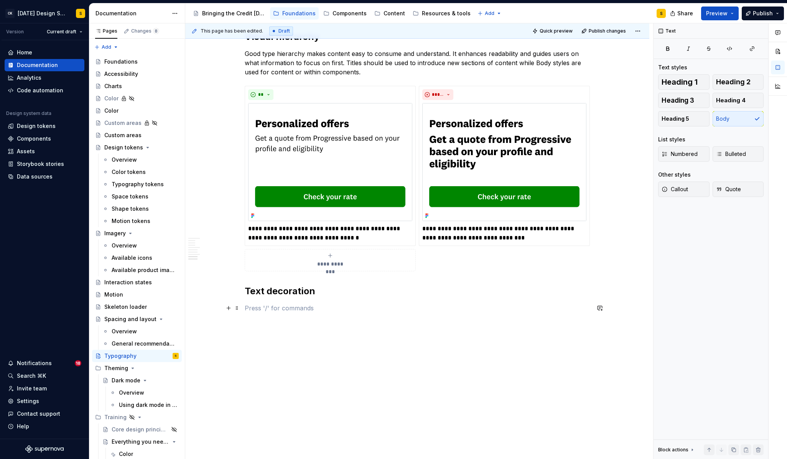
click at [287, 309] on p at bounding box center [417, 308] width 345 height 9
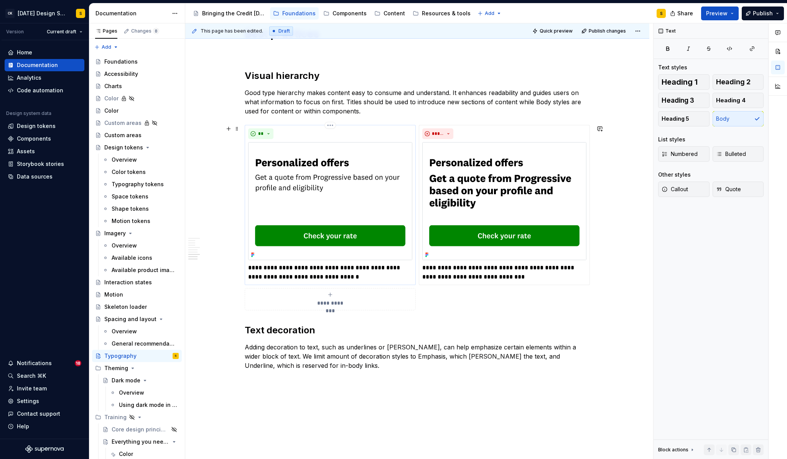
scroll to position [889, 0]
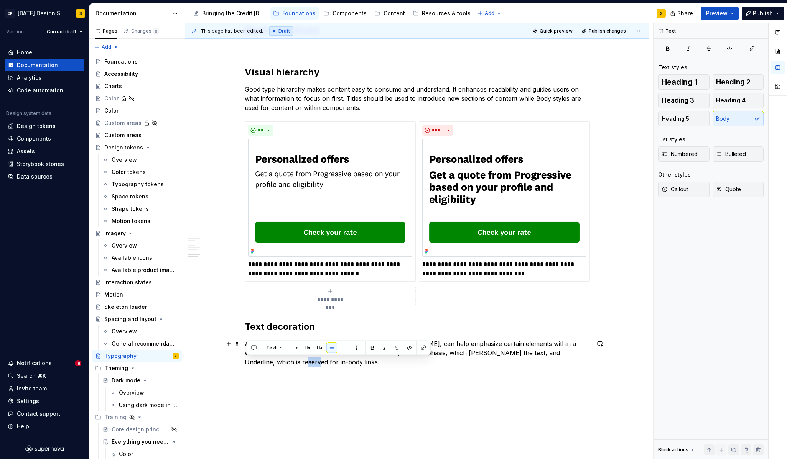
drag, startPoint x: 257, startPoint y: 362, endPoint x: 242, endPoint y: 362, distance: 15.3
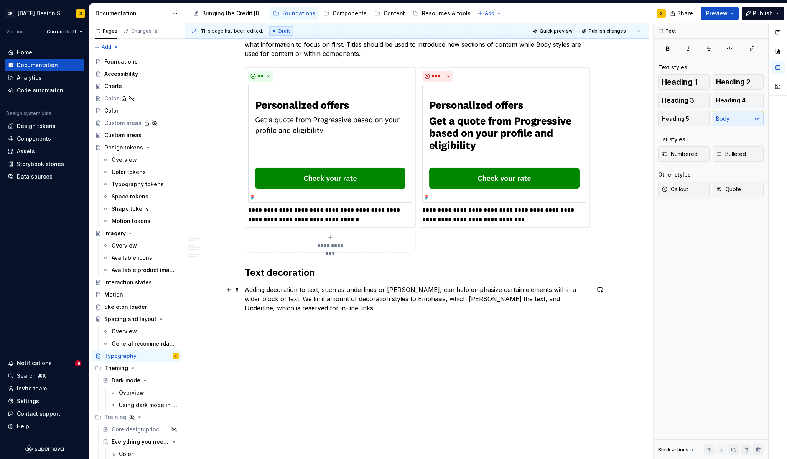
click at [280, 306] on p "Adding decoration to text, such as underlines or [PERSON_NAME], can help emphas…" at bounding box center [417, 299] width 345 height 28
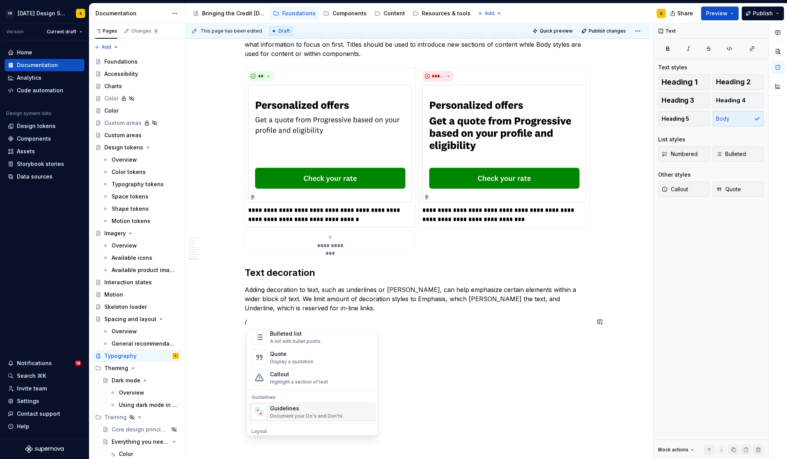
scroll to position [166, 0]
click at [312, 401] on div "Guidelines" at bounding box center [307, 399] width 74 height 8
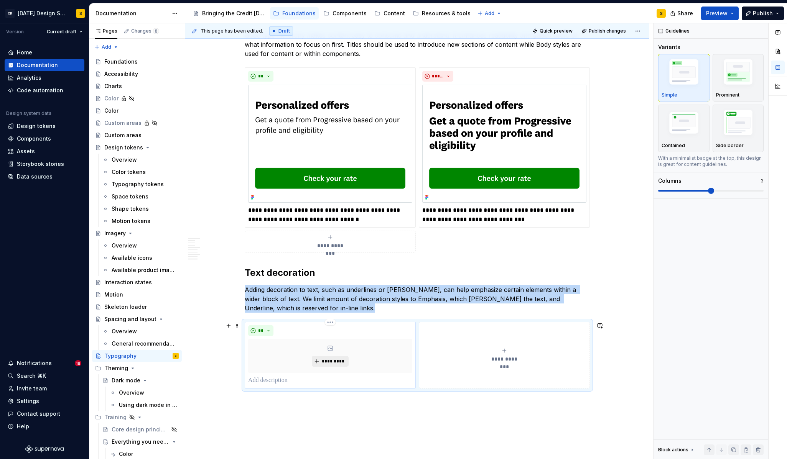
click at [327, 360] on span "*********" at bounding box center [332, 361] width 23 height 6
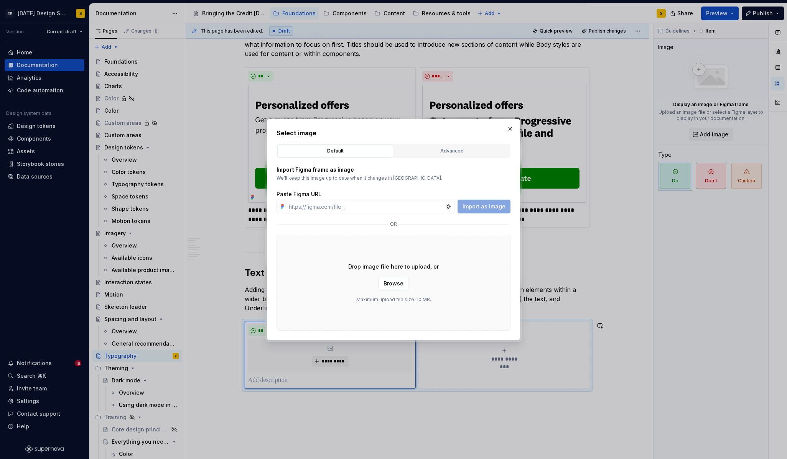
type textarea "*"
type input "[URL][DOMAIN_NAME]"
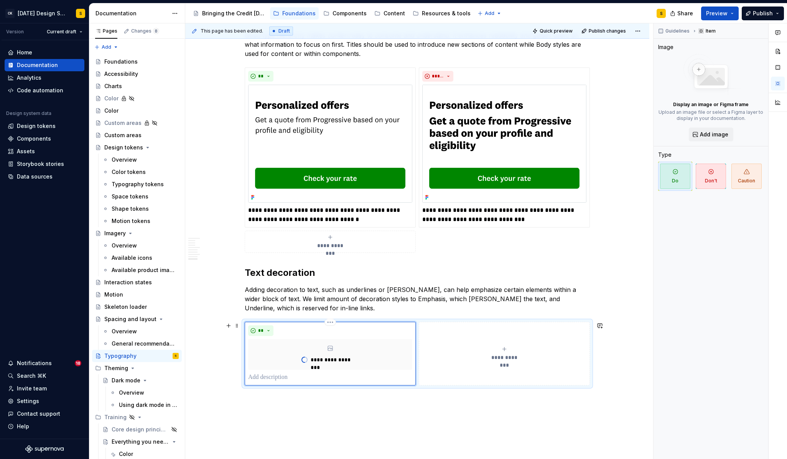
scroll to position [1016, 0]
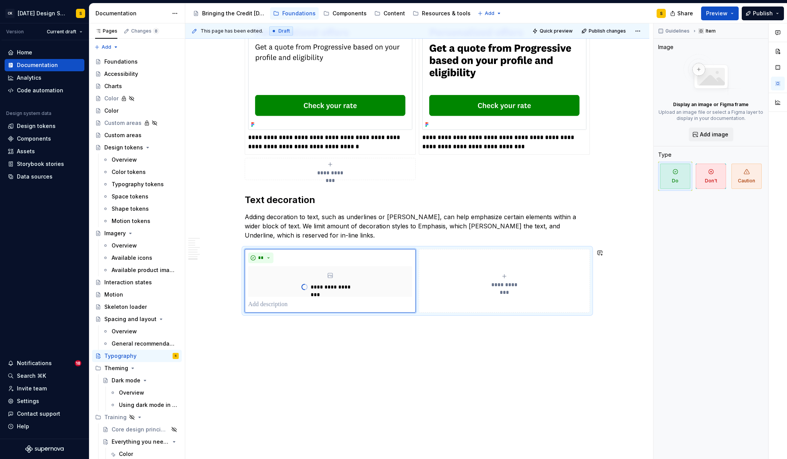
type textarea "*"
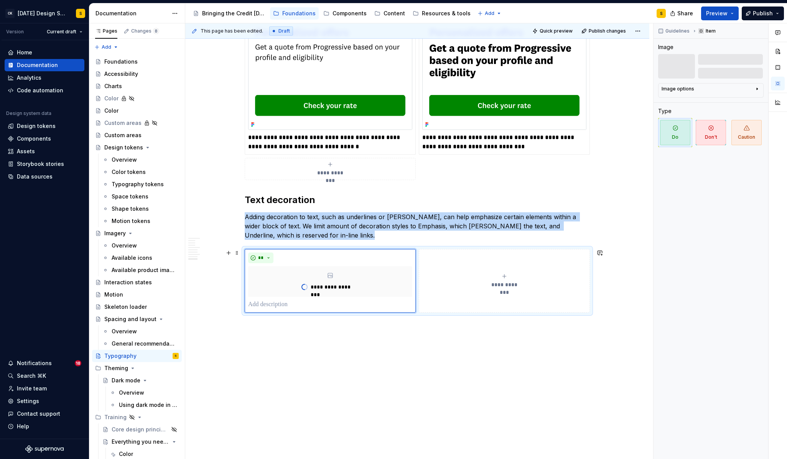
click at [503, 281] on span "**********" at bounding box center [504, 285] width 35 height 8
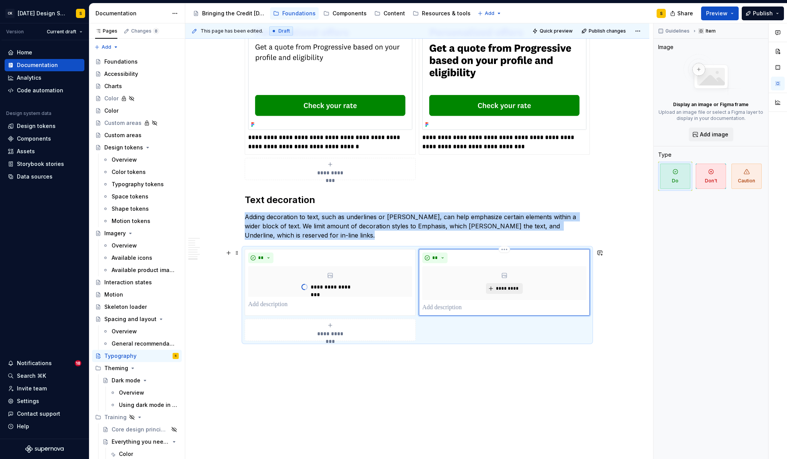
click at [516, 284] on button "*********" at bounding box center [504, 288] width 36 height 11
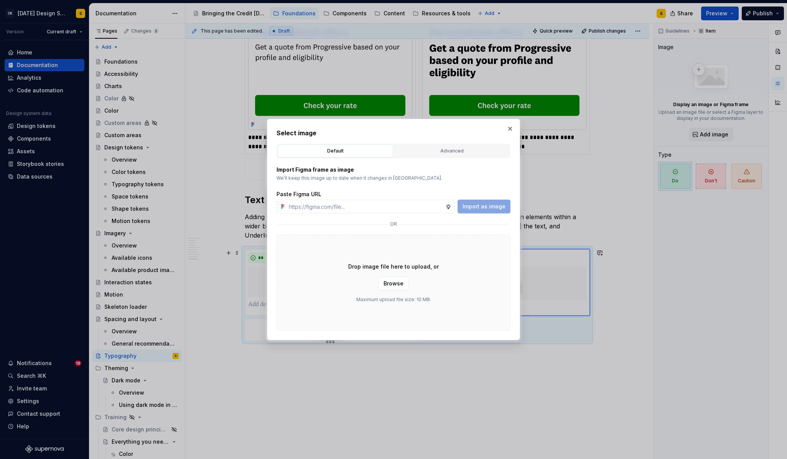
type input "[URL][DOMAIN_NAME]"
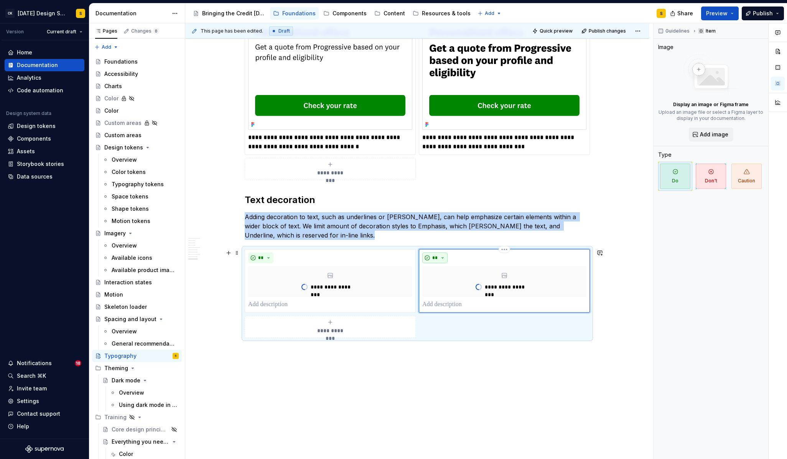
click at [445, 256] on button "**" at bounding box center [434, 258] width 25 height 11
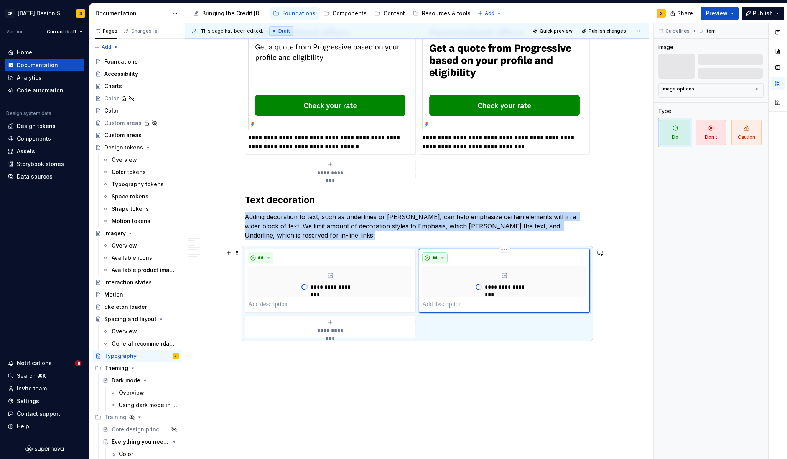
click at [444, 258] on button "**" at bounding box center [434, 258] width 25 height 11
click at [454, 285] on div "Don't" at bounding box center [454, 285] width 14 height 8
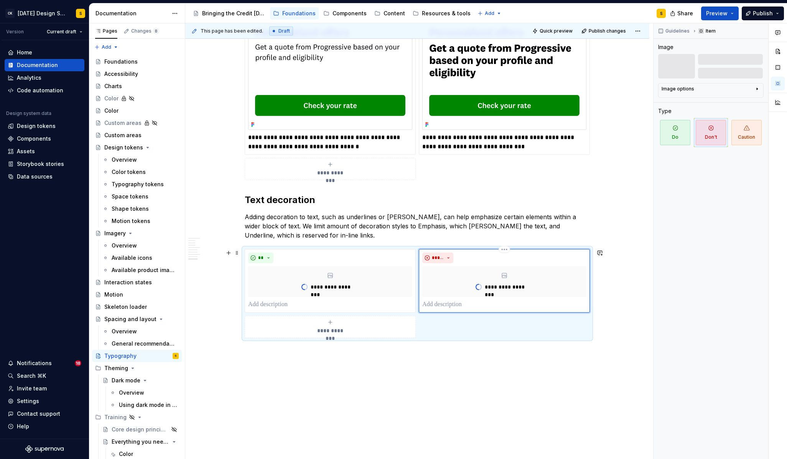
click at [456, 306] on p at bounding box center [504, 304] width 164 height 9
type textarea "*"
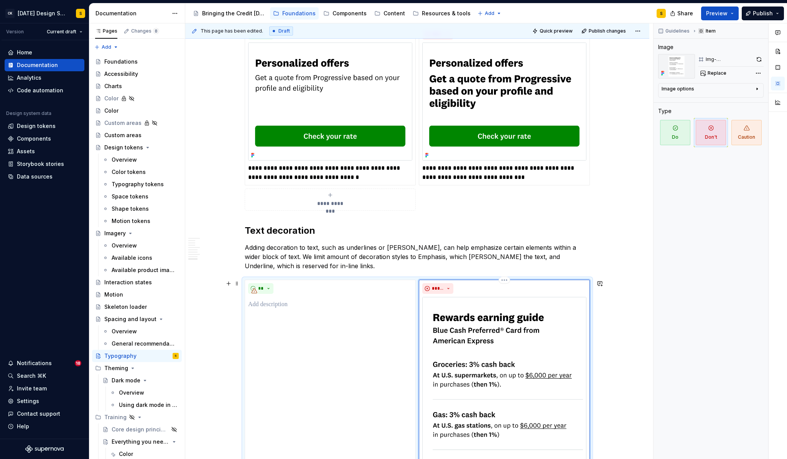
scroll to position [1193, 0]
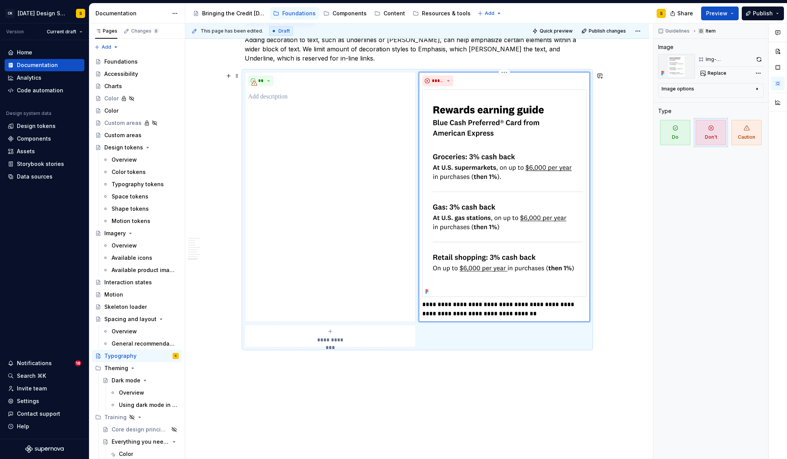
click at [530, 305] on p "**********" at bounding box center [504, 309] width 164 height 18
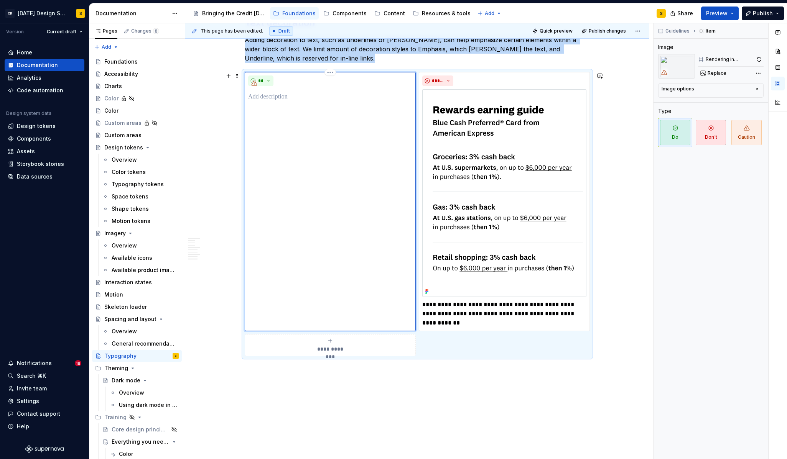
click at [354, 203] on div "**" at bounding box center [330, 201] width 171 height 259
click at [709, 73] on span "Replace" at bounding box center [716, 73] width 19 height 6
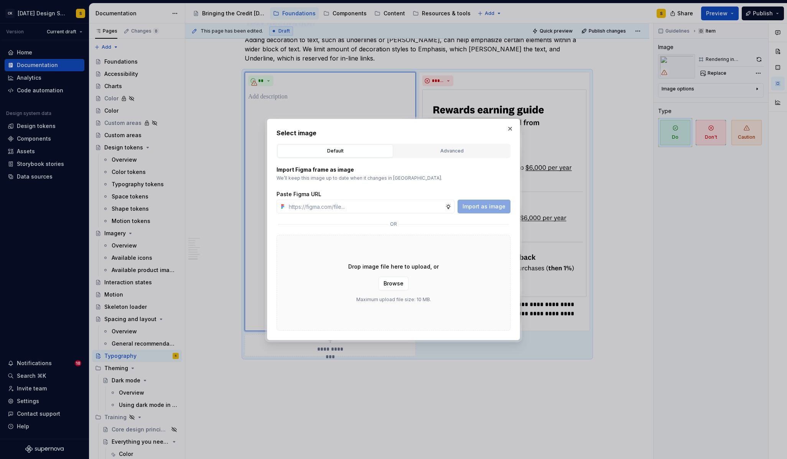
type textarea "*"
type input "[URL][DOMAIN_NAME]"
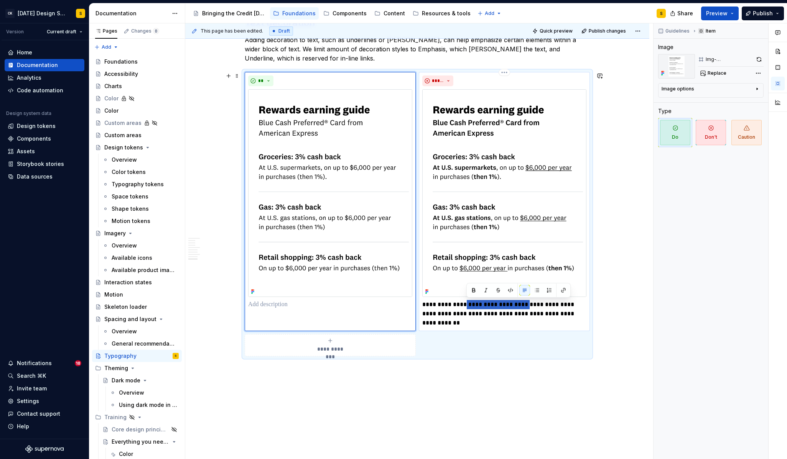
drag, startPoint x: 530, startPoint y: 305, endPoint x: 466, endPoint y: 306, distance: 64.0
click at [466, 306] on p "**********" at bounding box center [504, 314] width 164 height 28
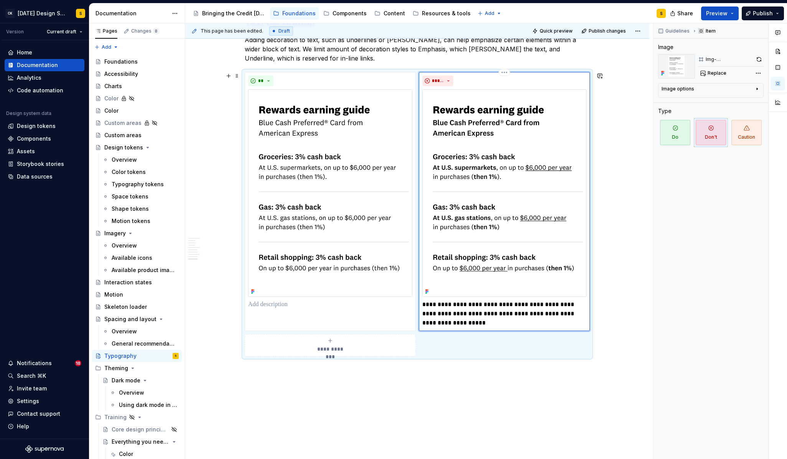
click at [475, 314] on p "**********" at bounding box center [504, 314] width 164 height 28
click at [294, 308] on p at bounding box center [330, 304] width 164 height 9
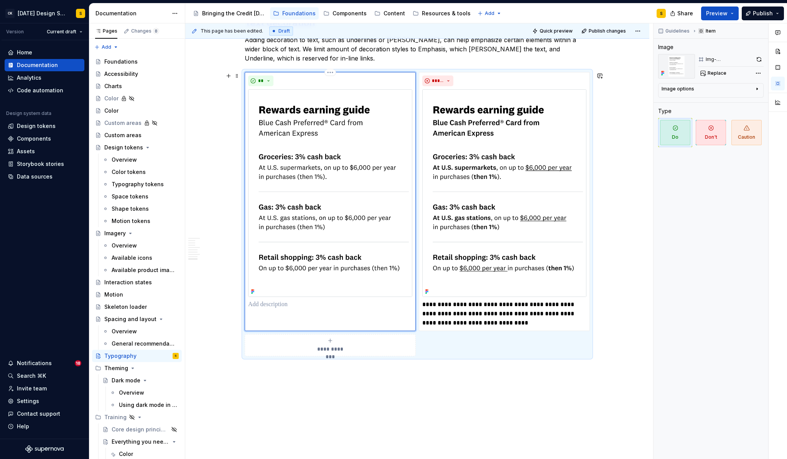
paste div
drag, startPoint x: 262, startPoint y: 306, endPoint x: 250, endPoint y: 306, distance: 11.5
click at [250, 306] on div "**********" at bounding box center [330, 201] width 171 height 259
type textarea "*"
drag, startPoint x: 381, startPoint y: 305, endPoint x: 349, endPoint y: 306, distance: 32.2
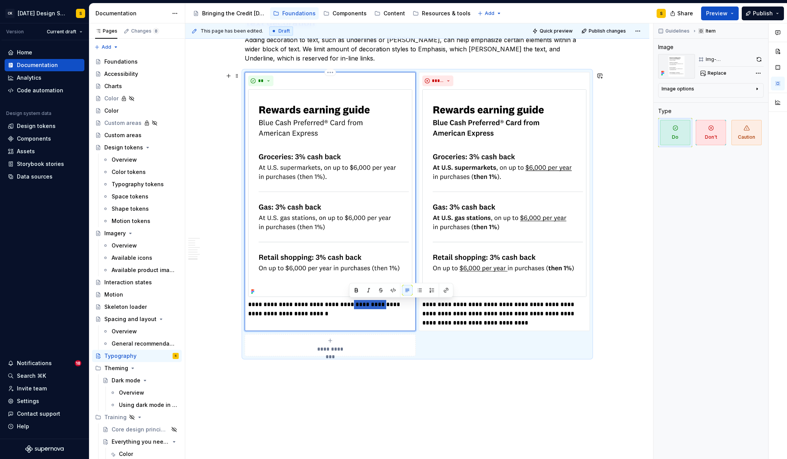
click at [349, 306] on p "**********" at bounding box center [330, 309] width 164 height 18
drag, startPoint x: 388, startPoint y: 306, endPoint x: 377, endPoint y: 306, distance: 10.7
click at [377, 306] on p "**********" at bounding box center [330, 309] width 164 height 18
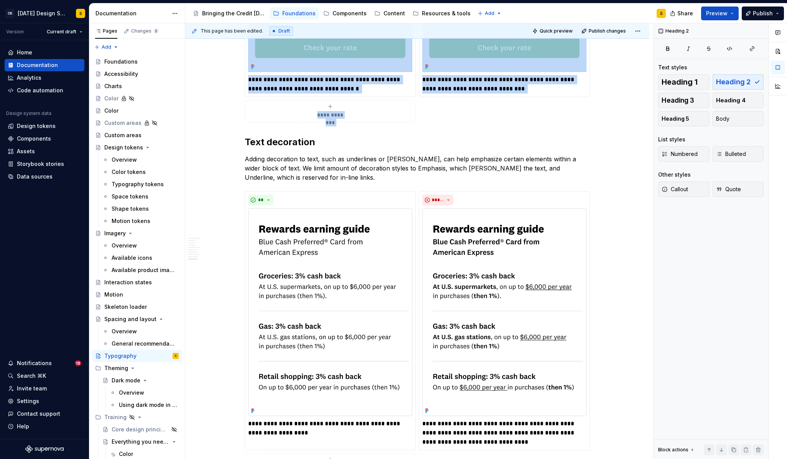
scroll to position [1064, 0]
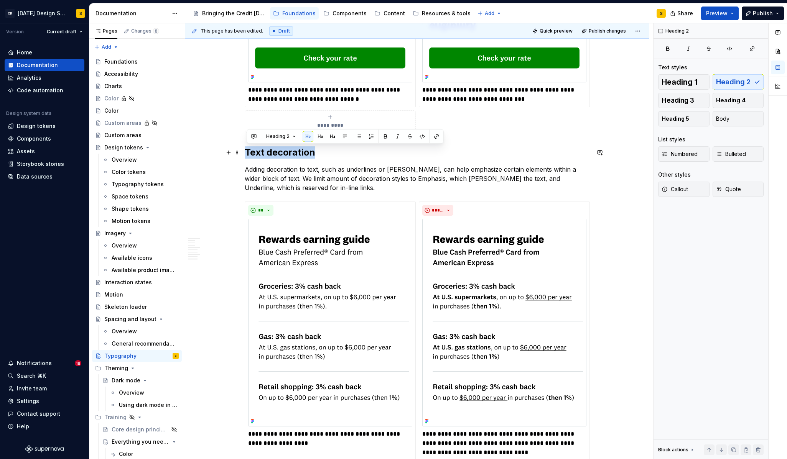
drag, startPoint x: 248, startPoint y: 57, endPoint x: 316, endPoint y: 154, distance: 118.2
click at [316, 154] on h2 "Text decoration" at bounding box center [417, 152] width 345 height 12
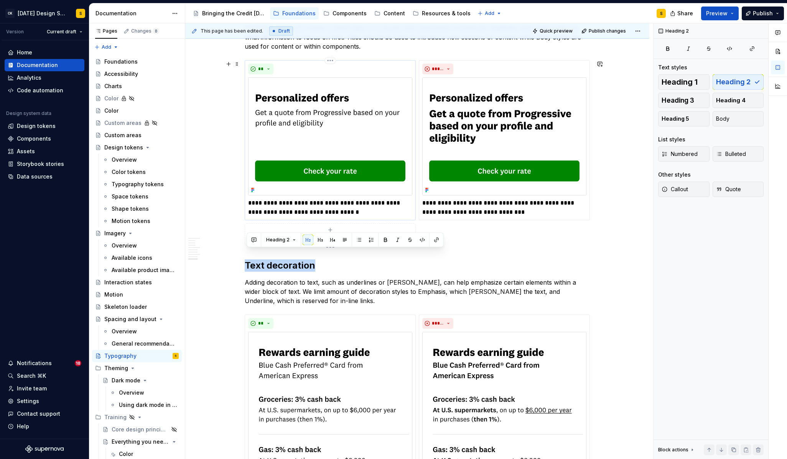
scroll to position [965, 0]
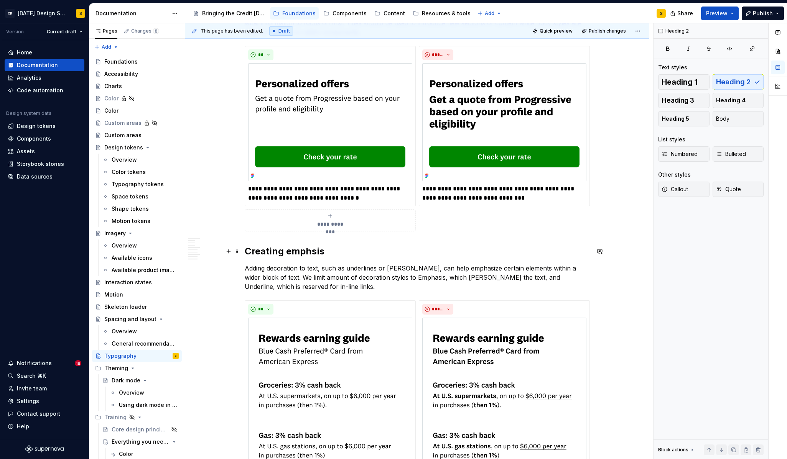
click at [312, 253] on h2 "Creating emphsis" at bounding box center [417, 251] width 345 height 12
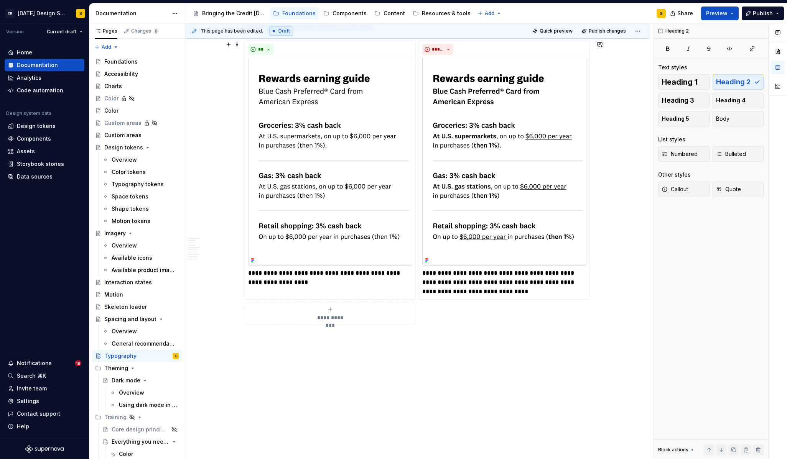
scroll to position [1226, 0]
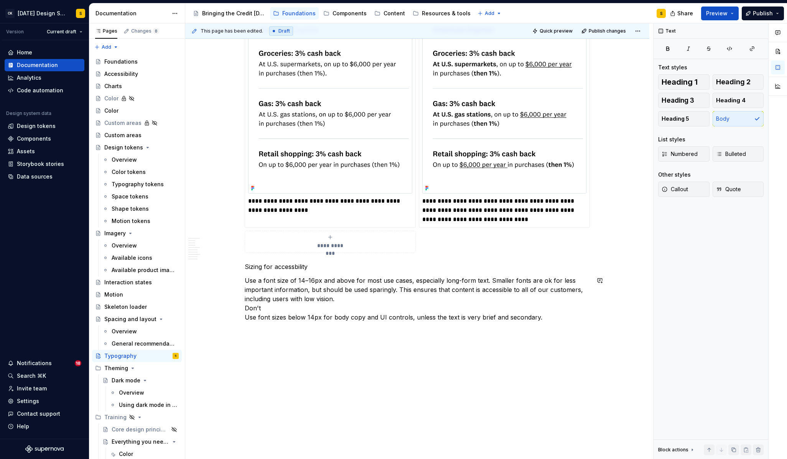
scroll to position [1306, 0]
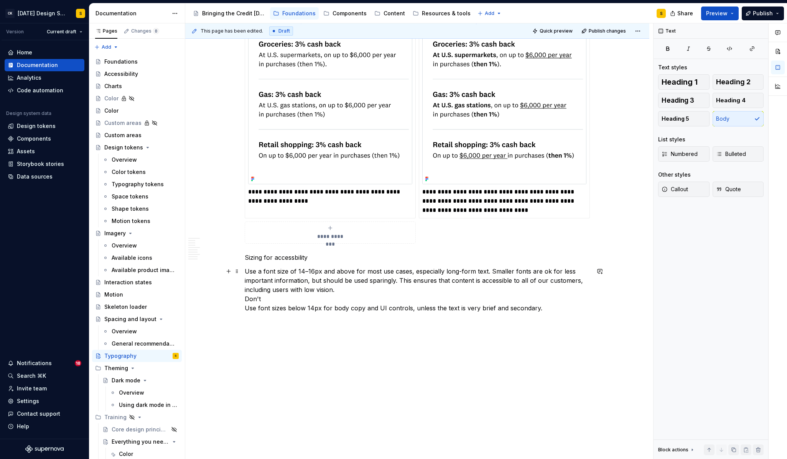
click at [248, 270] on p "Use a font size of 14–16px and above for most use cases, especially long-form t…" at bounding box center [417, 290] width 345 height 46
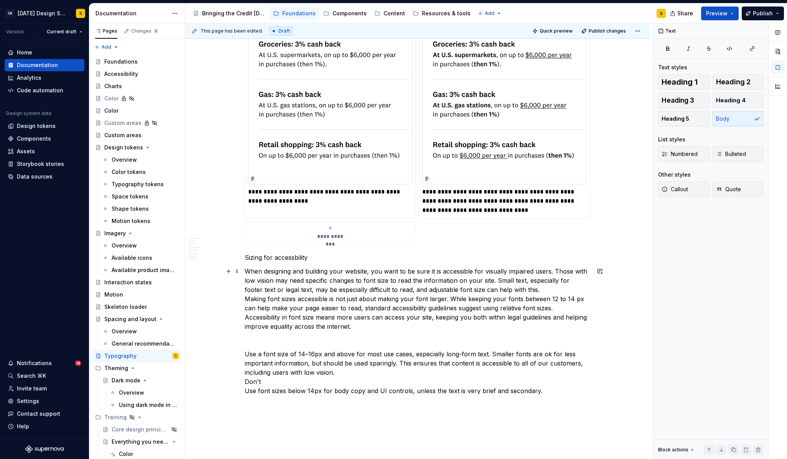
click at [247, 271] on p "When designing and building your website, you want to be sure it is accessible …" at bounding box center [417, 299] width 345 height 64
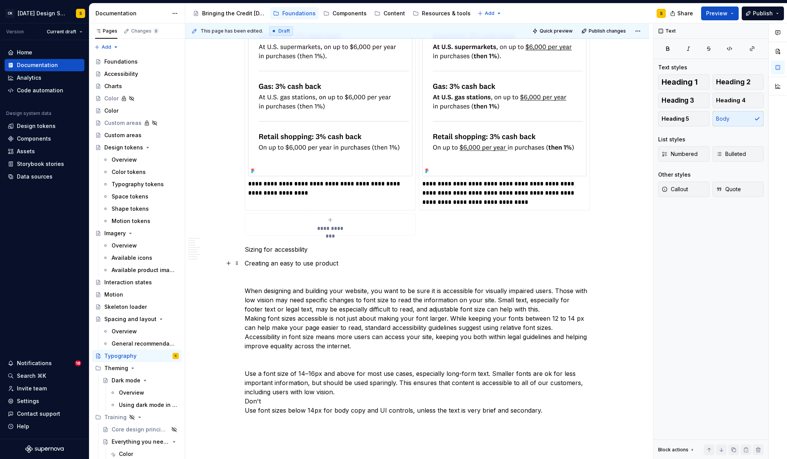
scroll to position [1316, 0]
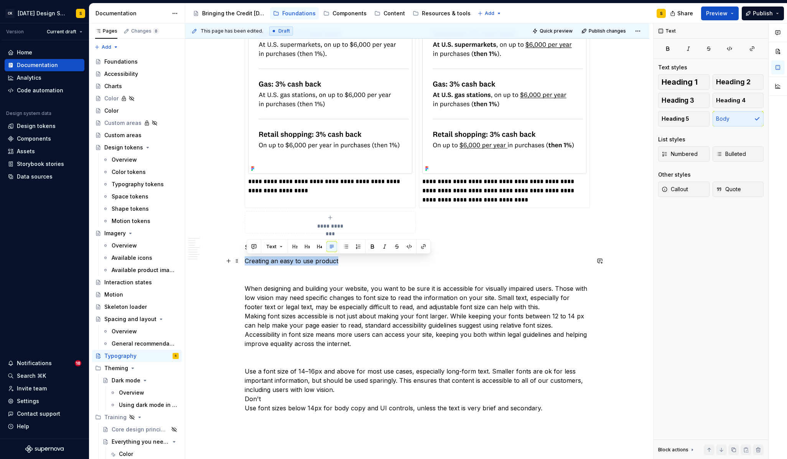
drag, startPoint x: 339, startPoint y: 261, endPoint x: 248, endPoint y: 262, distance: 90.5
click at [248, 262] on p "Creating an easy to use product" at bounding box center [417, 261] width 345 height 9
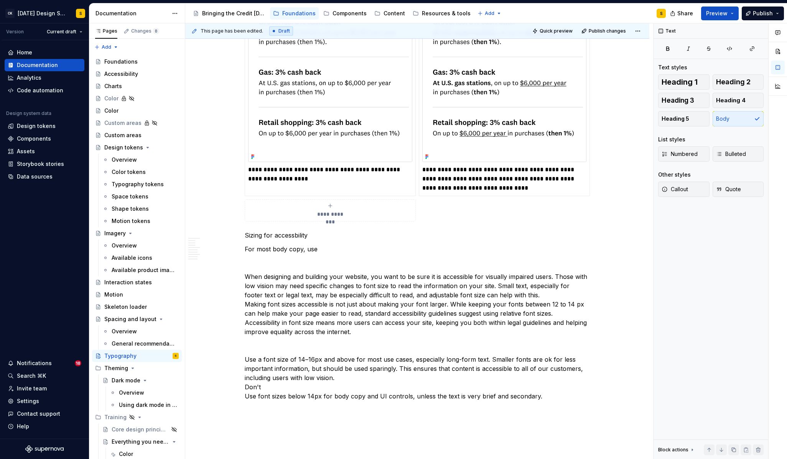
scroll to position [1416, 0]
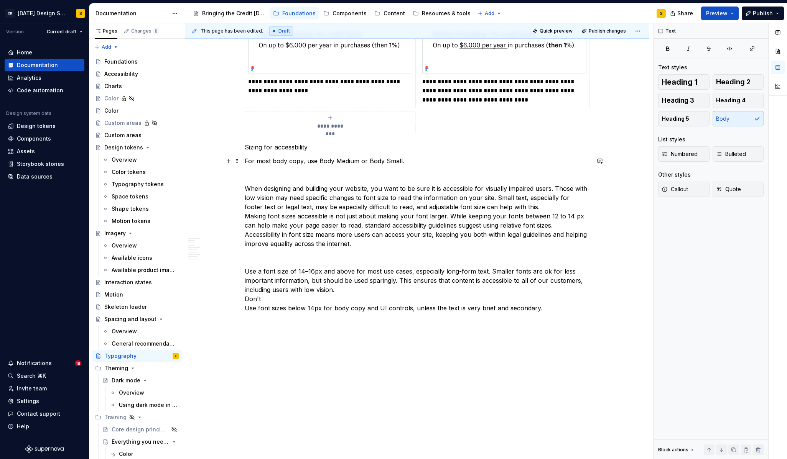
click at [247, 160] on p "For most body copy, use Body Medium or Body Small." at bounding box center [417, 160] width 345 height 9
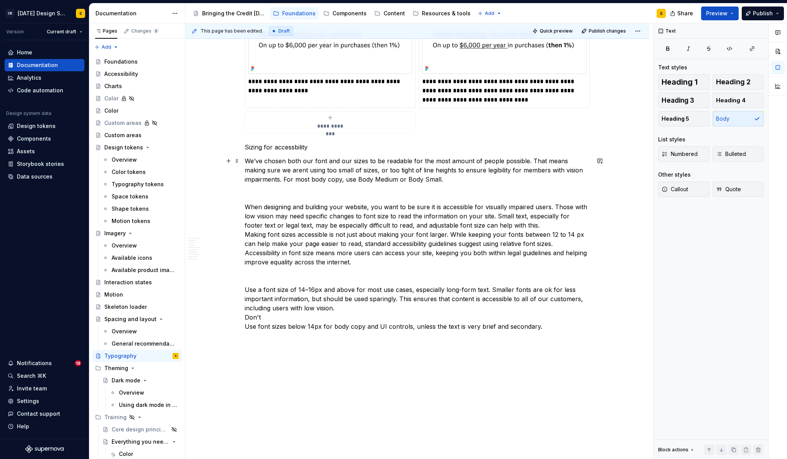
click at [283, 170] on p "We’ve chosen both our font and our sizes to be readable for the most amount of …" at bounding box center [417, 170] width 345 height 28
click at [300, 147] on p "Sizing for accessbility" at bounding box center [417, 147] width 345 height 9
click at [298, 133] on button "button" at bounding box center [294, 133] width 11 height 11
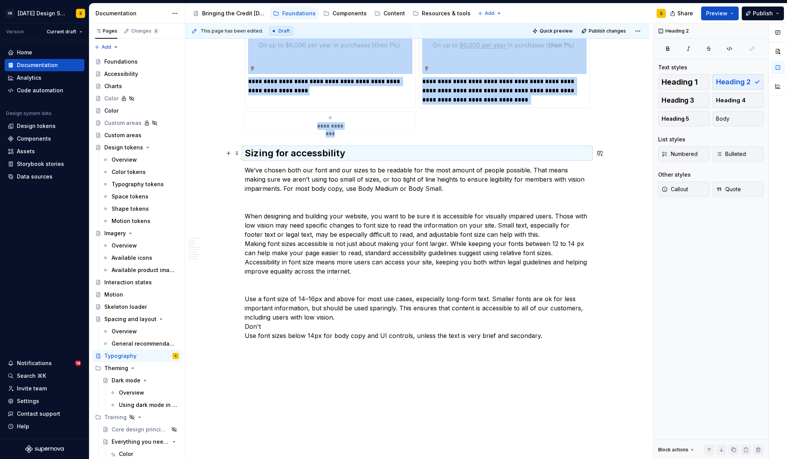
click at [311, 154] on h2 "Sizing for accessbility" at bounding box center [417, 153] width 345 height 12
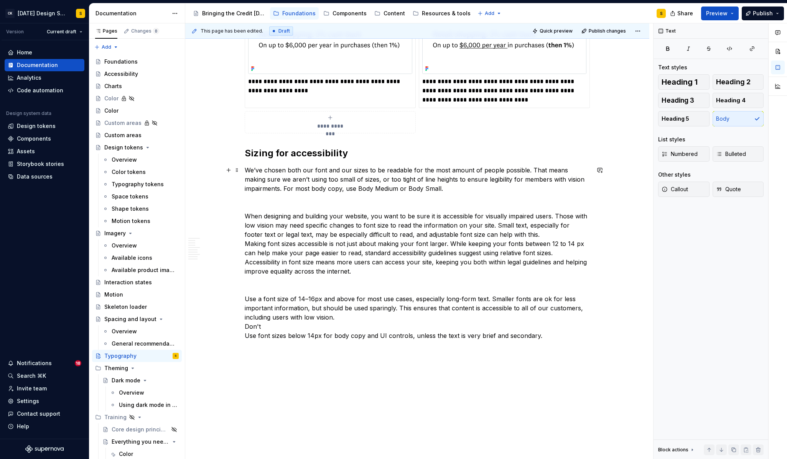
click at [417, 189] on p "We’ve chosen both our font and our sizes to be readable for the most amount of …" at bounding box center [417, 180] width 345 height 28
click at [287, 188] on p "We’ve chosen both our font and our sizes to be readable for the most amount of …" at bounding box center [417, 180] width 345 height 28
drag, startPoint x: 498, startPoint y: 225, endPoint x: 522, endPoint y: 234, distance: 25.6
click at [522, 234] on p "When designing and building your website, you want to be sure it is accessible …" at bounding box center [417, 244] width 345 height 64
copy p "Small text, especially for footer text or legal text, may be especially difficu…"
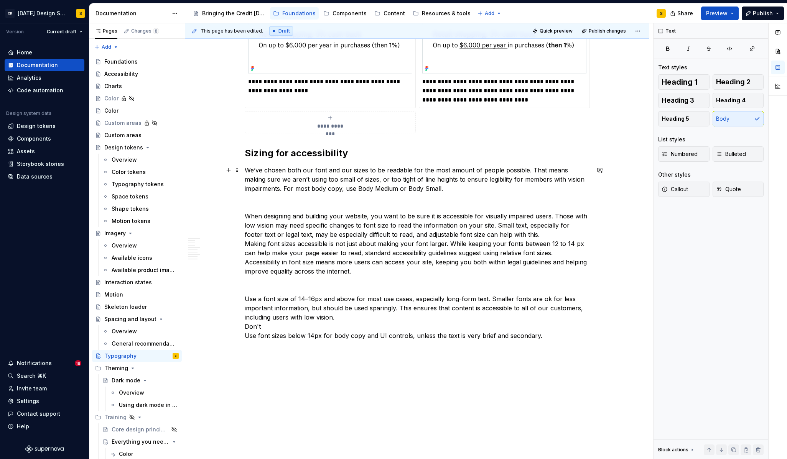
click at [286, 189] on p "We’ve chosen both our font and our sizes to be readable for the most amount of …" at bounding box center [417, 180] width 345 height 28
click at [448, 189] on p "We’ve chosen both our font and our sizes to be readable for the most amount of …" at bounding box center [417, 180] width 345 height 28
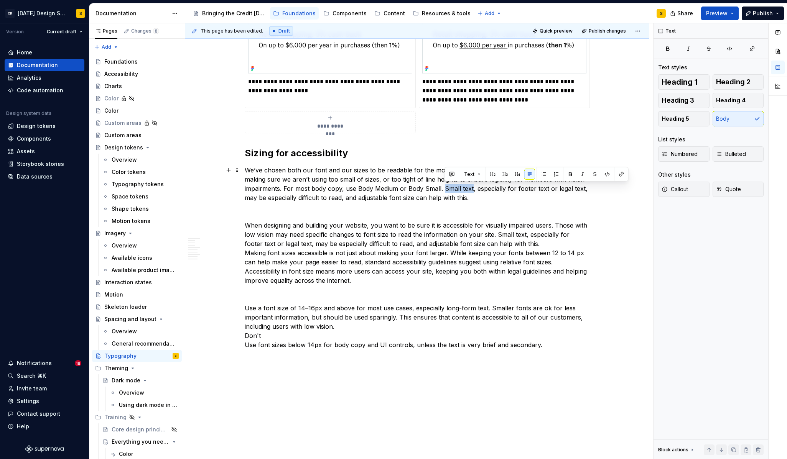
drag, startPoint x: 445, startPoint y: 189, endPoint x: 472, endPoint y: 191, distance: 27.2
click at [472, 191] on p "We’ve chosen both our font and our sizes to be readable for the most amount of …" at bounding box center [417, 184] width 345 height 37
click at [460, 189] on p "We’ve chosen both our font and our sizes to be readable for the most amount of …" at bounding box center [417, 184] width 345 height 37
click at [445, 189] on p "We’ve chosen both our font and our sizes to be readable for the most amount of …" at bounding box center [417, 184] width 345 height 37
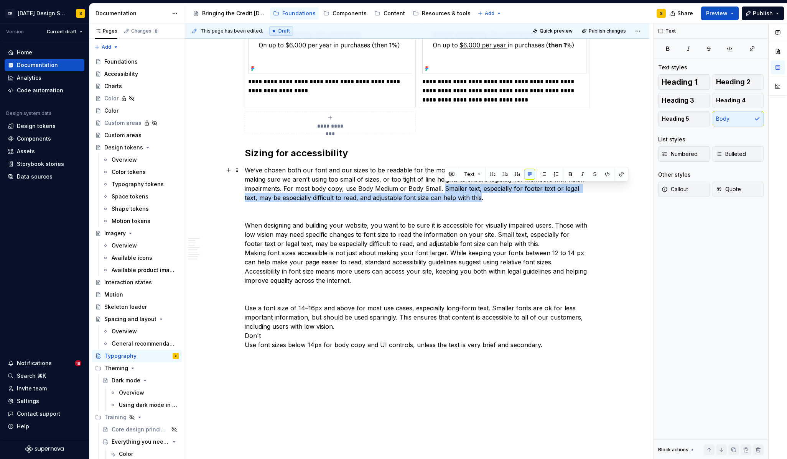
drag, startPoint x: 446, startPoint y: 189, endPoint x: 484, endPoint y: 201, distance: 40.1
click at [484, 201] on p "We’ve chosen both our font and our sizes to be readable for the most amount of …" at bounding box center [417, 184] width 345 height 37
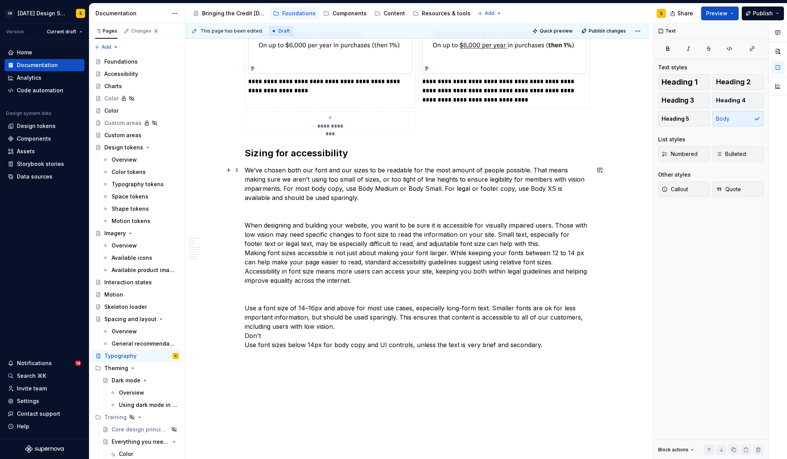
click at [554, 188] on p "We’ve chosen both our font and our sizes to be readable for the most amount of …" at bounding box center [417, 184] width 345 height 37
click at [353, 198] on p "We’ve chosen both our font and our sizes to be readable for the most amount of …" at bounding box center [417, 184] width 345 height 37
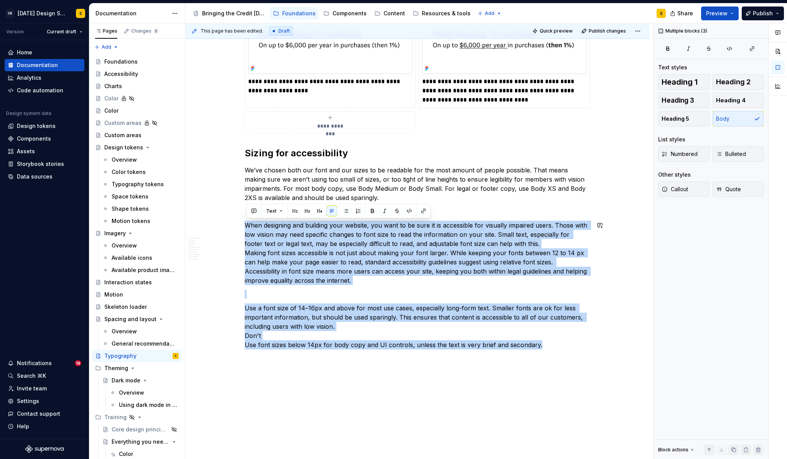
drag, startPoint x: 543, startPoint y: 345, endPoint x: 245, endPoint y: 220, distance: 322.9
click at [275, 268] on p "When designing and building your website, you want to be sure it is accessible …" at bounding box center [417, 253] width 345 height 64
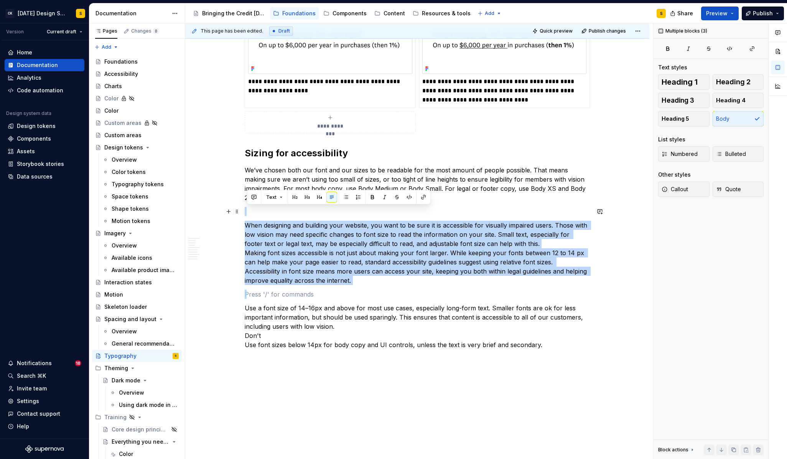
drag, startPoint x: 368, startPoint y: 287, endPoint x: 250, endPoint y: 208, distance: 141.8
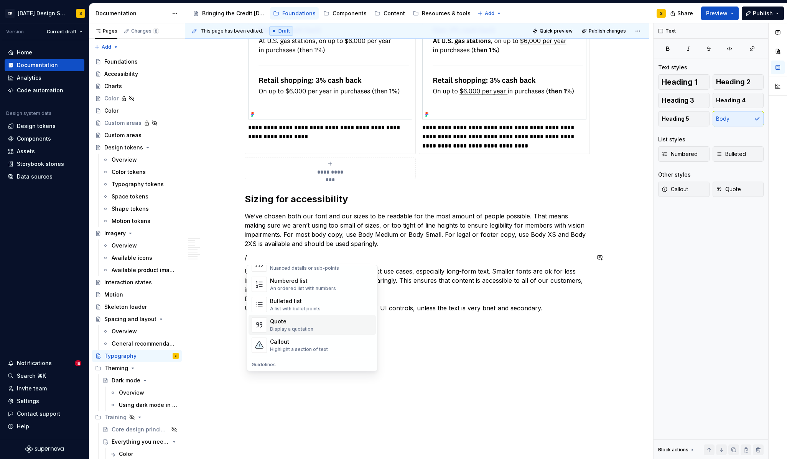
scroll to position [203, 0]
click at [290, 302] on div "Guidelines Document your Do's and Don'ts." at bounding box center [307, 301] width 74 height 15
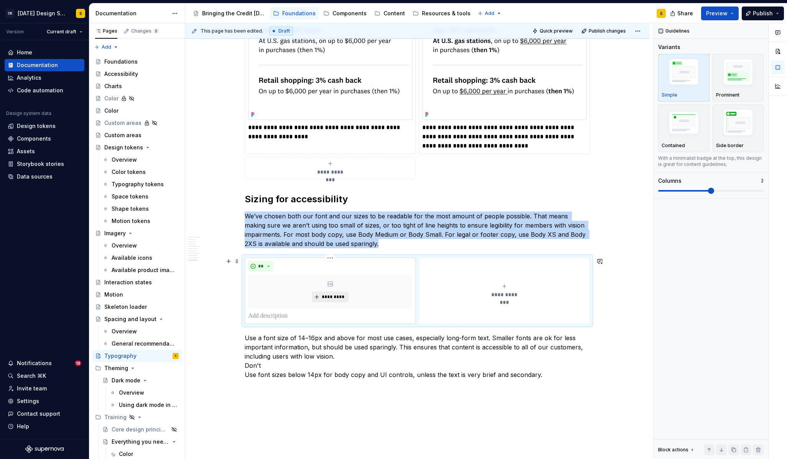
click at [337, 299] on span "*********" at bounding box center [332, 297] width 23 height 6
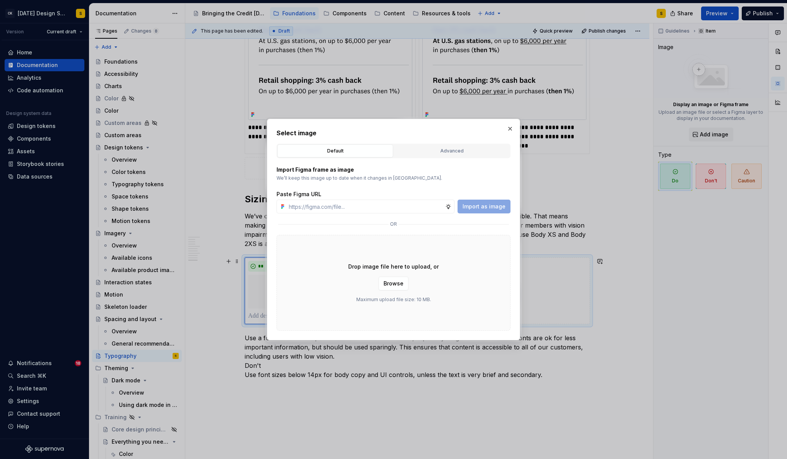
type textarea "*"
type input "[URL][DOMAIN_NAME]"
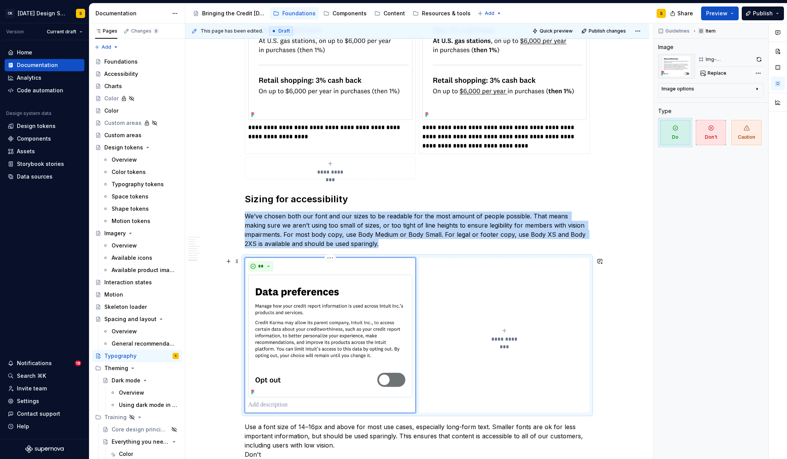
click at [362, 339] on img at bounding box center [330, 336] width 164 height 123
click at [711, 75] on span "Replace" at bounding box center [716, 73] width 19 height 6
type textarea "*"
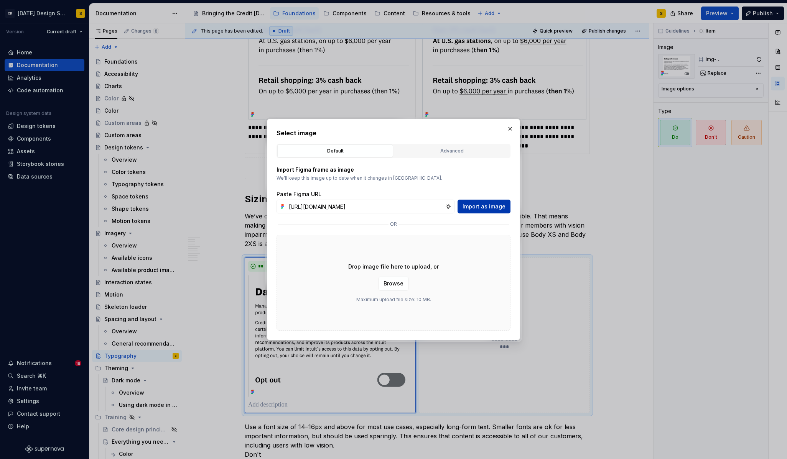
type input "[URL][DOMAIN_NAME]"
click at [493, 205] on span "Import as image" at bounding box center [483, 207] width 43 height 8
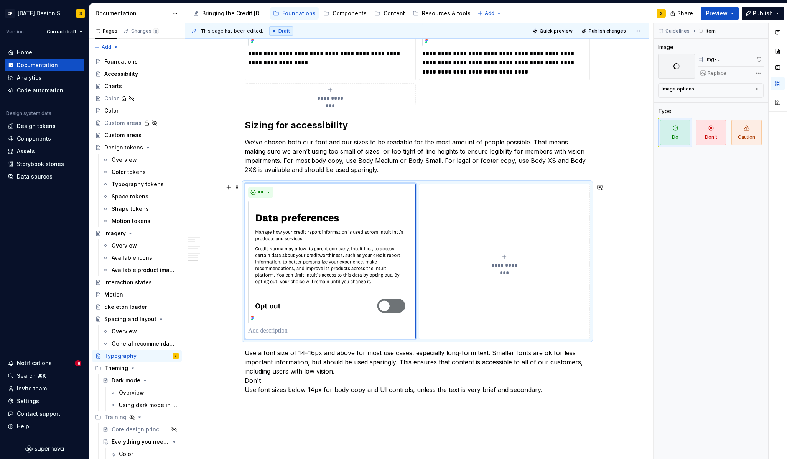
scroll to position [1478, 0]
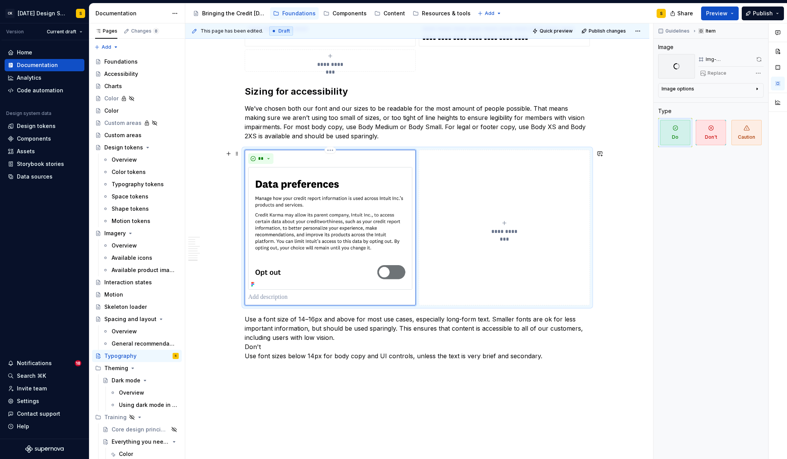
click at [293, 296] on p at bounding box center [330, 297] width 164 height 9
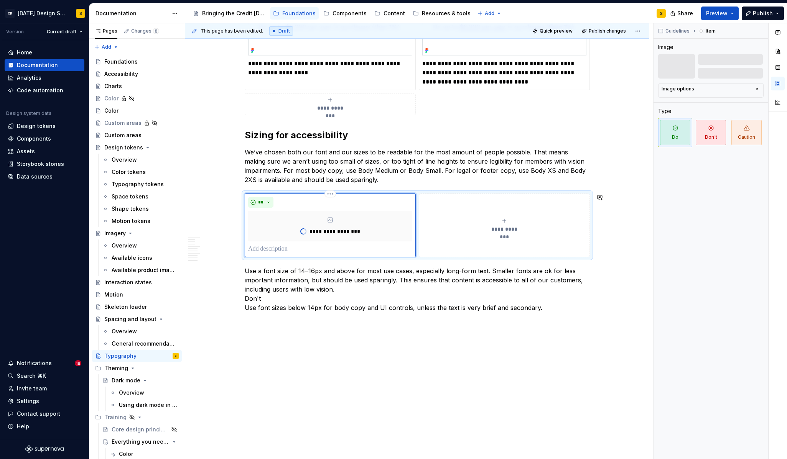
scroll to position [1386, 0]
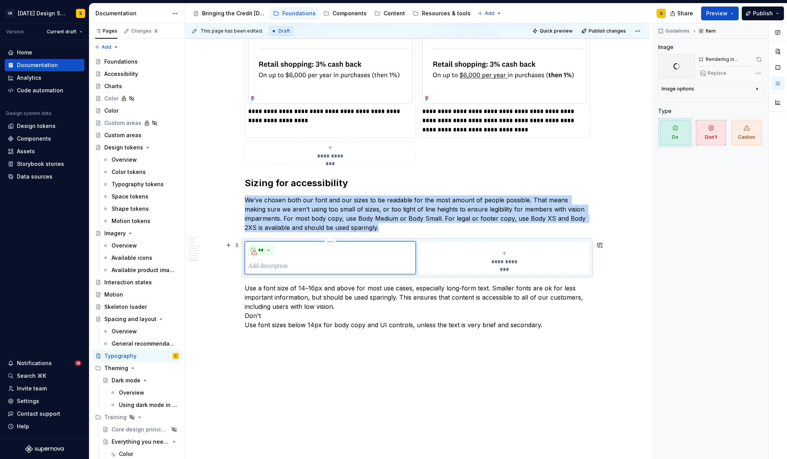
click at [288, 269] on p at bounding box center [330, 266] width 164 height 9
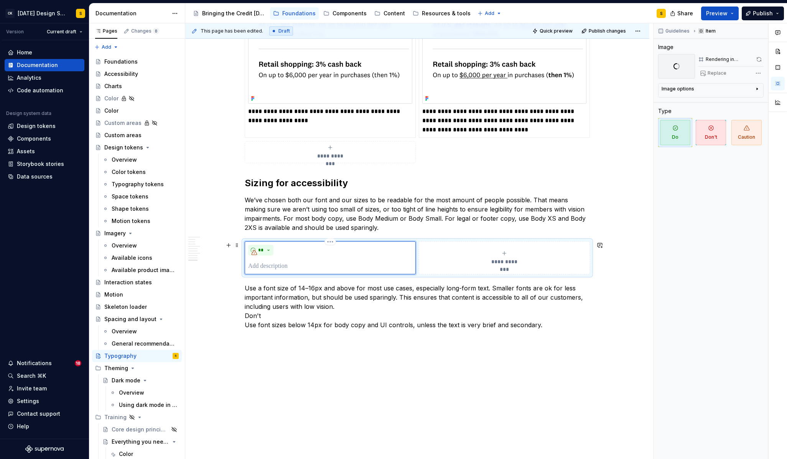
type textarea "*"
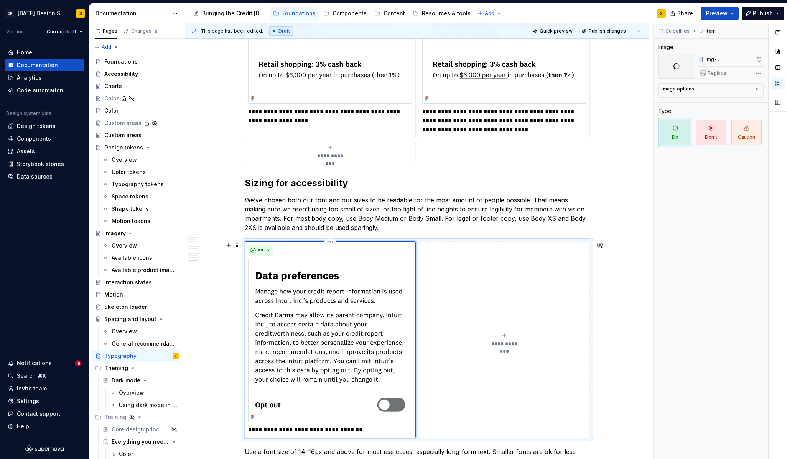
scroll to position [1550, 0]
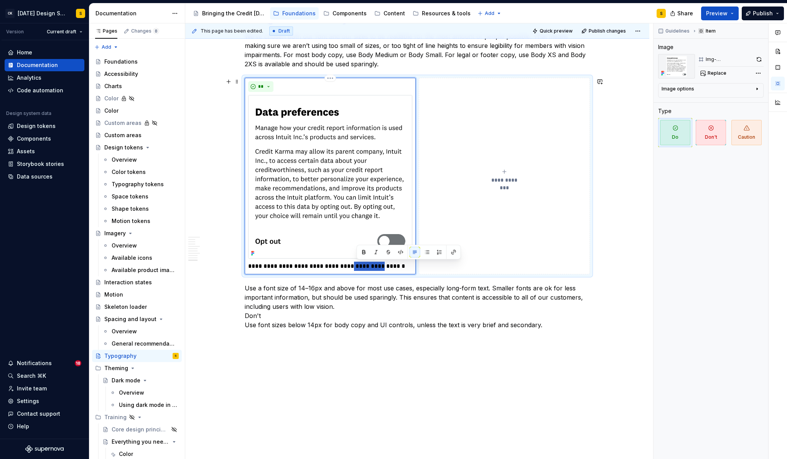
drag, startPoint x: 357, startPoint y: 266, endPoint x: 386, endPoint y: 267, distance: 29.5
click at [386, 267] on p "**********" at bounding box center [330, 266] width 164 height 9
click at [371, 267] on p "**********" at bounding box center [330, 266] width 164 height 9
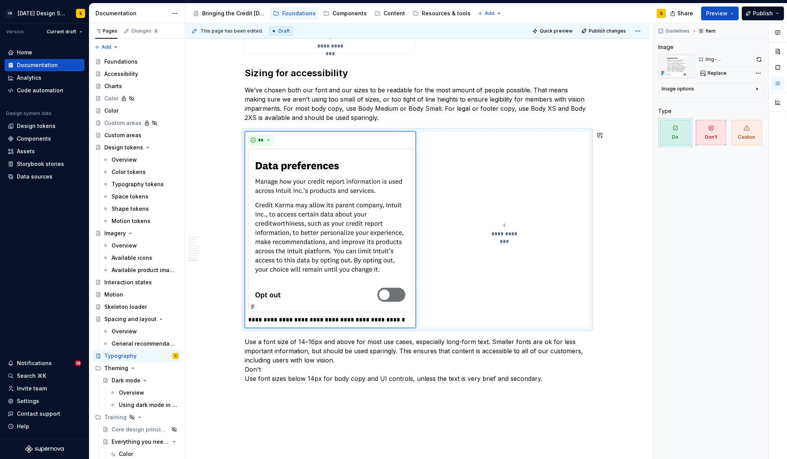
scroll to position [1495, 0]
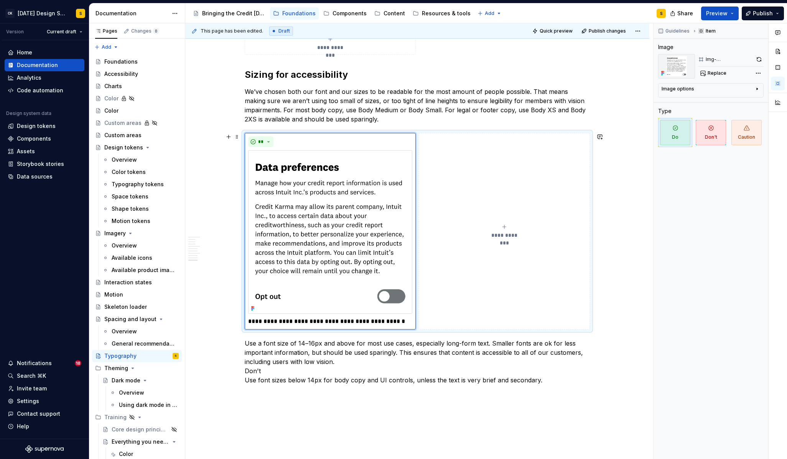
click at [510, 235] on span "**********" at bounding box center [504, 236] width 35 height 8
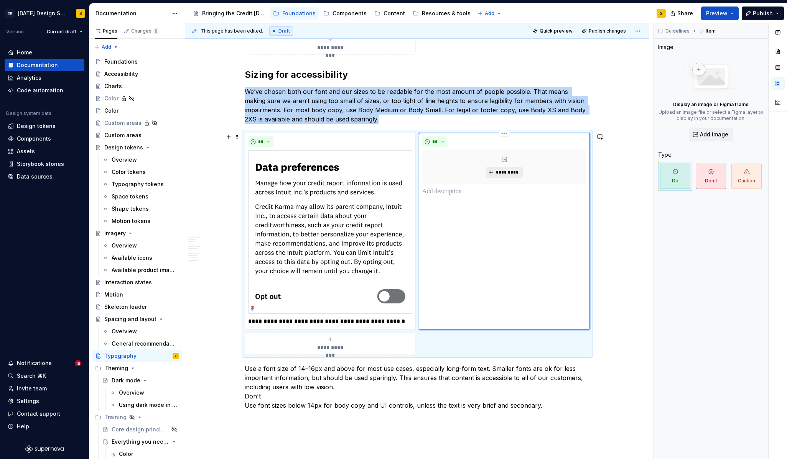
click at [508, 169] on span "*********" at bounding box center [506, 172] width 23 height 6
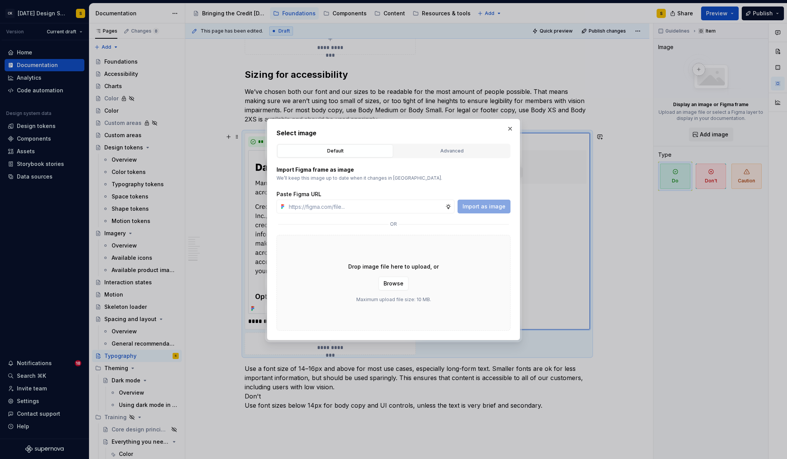
type textarea "*"
type input "[URL][DOMAIN_NAME]"
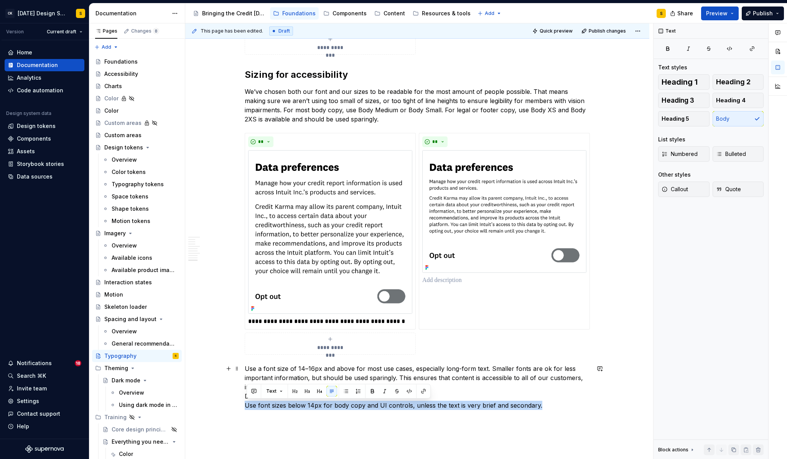
drag, startPoint x: 247, startPoint y: 406, endPoint x: 538, endPoint y: 409, distance: 291.0
click at [538, 409] on p "Use a font size of 14–16px and above for most use cases, especially long-form t…" at bounding box center [417, 387] width 345 height 46
copy p "Use font sizes below 14px for body copy and UI controls, unless the text is ver…"
click at [450, 282] on p at bounding box center [504, 280] width 164 height 9
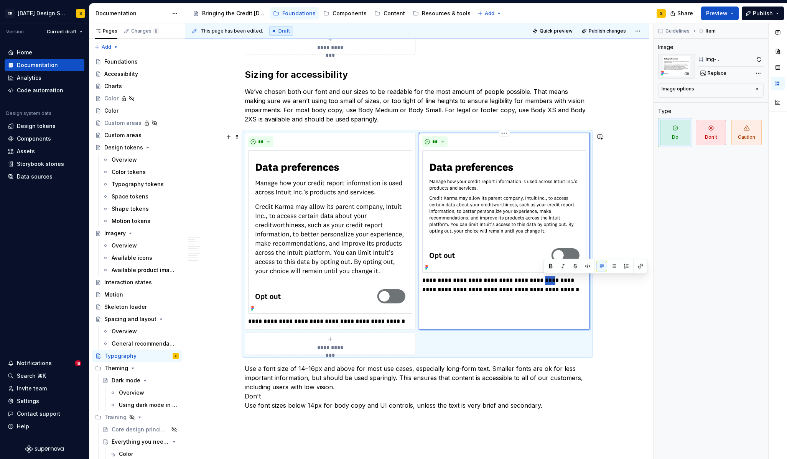
drag, startPoint x: 554, startPoint y: 281, endPoint x: 544, endPoint y: 281, distance: 9.6
click at [544, 281] on p "**********" at bounding box center [504, 285] width 164 height 18
type textarea "*"
drag, startPoint x: 582, startPoint y: 281, endPoint x: 584, endPoint y: 291, distance: 9.8
click at [584, 291] on p "**********" at bounding box center [504, 285] width 164 height 18
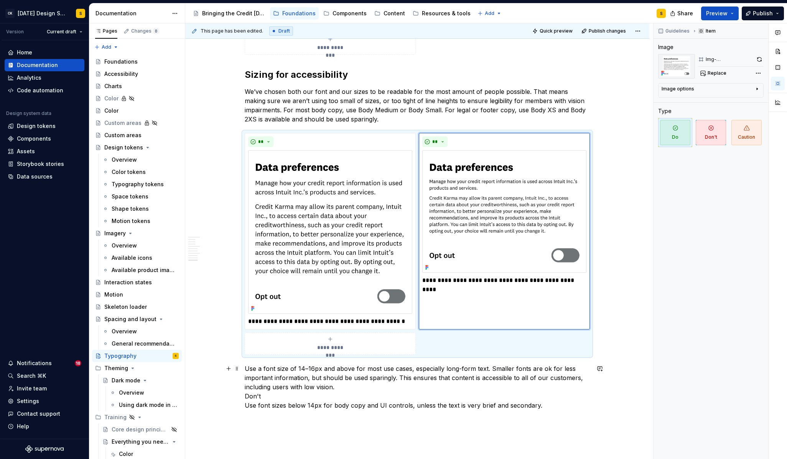
click at [399, 390] on p "Use a font size of 14–16px and above for most use cases, especially long-form t…" at bounding box center [417, 387] width 345 height 46
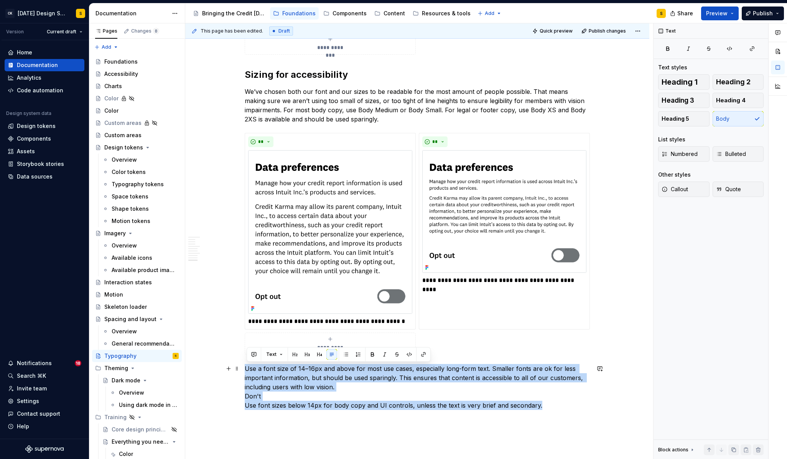
drag, startPoint x: 520, startPoint y: 405, endPoint x: 247, endPoint y: 372, distance: 274.3
click at [247, 372] on p "Use a font size of 14–16px and above for most use cases, especially long-form t…" at bounding box center [417, 387] width 345 height 46
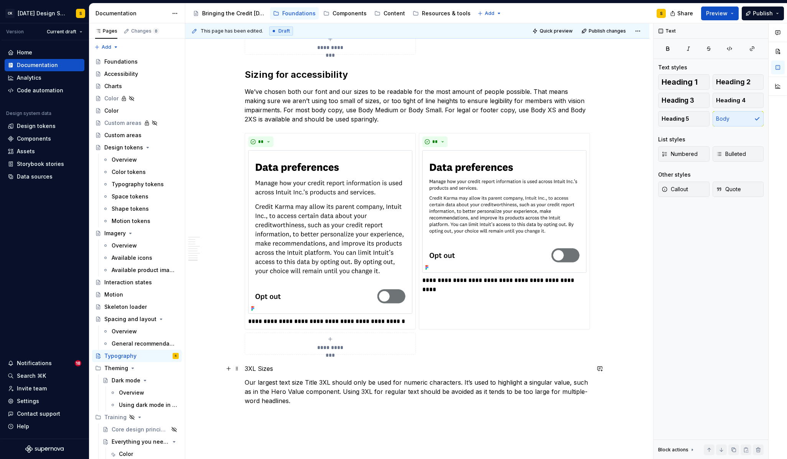
click at [261, 368] on p "3XL Sizes" at bounding box center [417, 368] width 345 height 9
click at [297, 354] on button "button" at bounding box center [294, 354] width 11 height 11
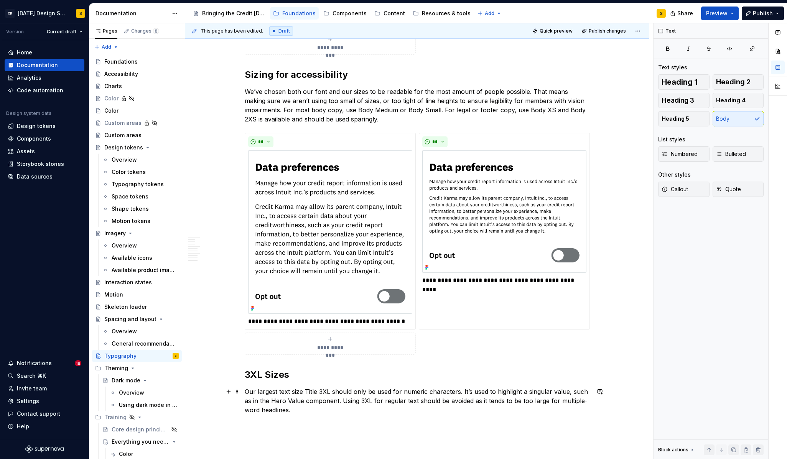
click at [334, 409] on p "Our largest text size Title 3XL should only be used for numeric characters. It’…" at bounding box center [417, 401] width 345 height 28
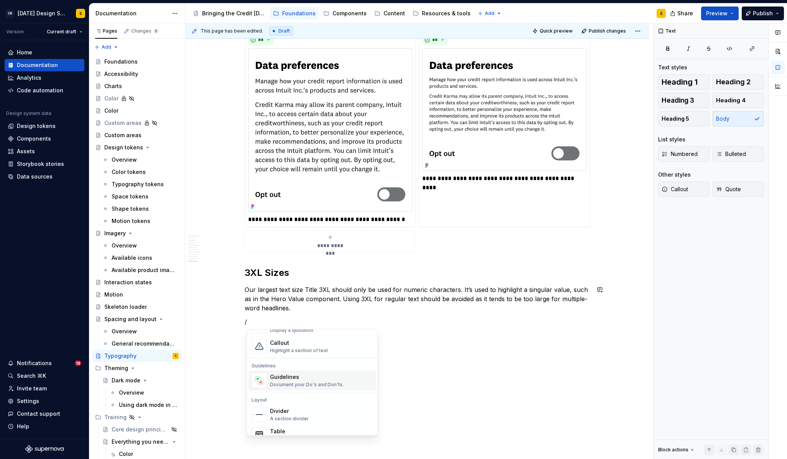
scroll to position [197, 0]
click at [297, 378] on div "Document your Do's and Don'ts." at bounding box center [307, 376] width 74 height 6
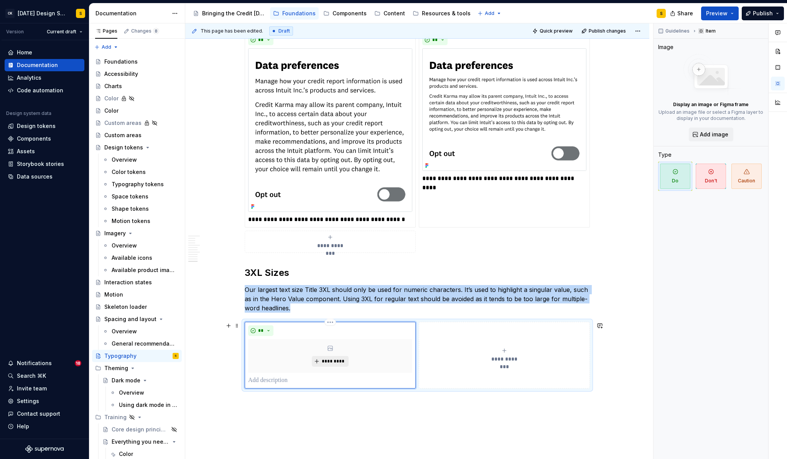
click at [328, 359] on span "*********" at bounding box center [332, 361] width 23 height 6
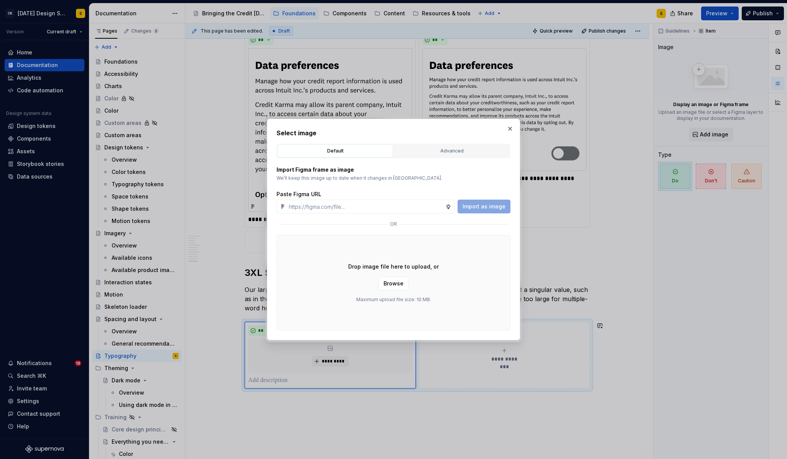
type textarea "*"
type input "[URL][DOMAIN_NAME]"
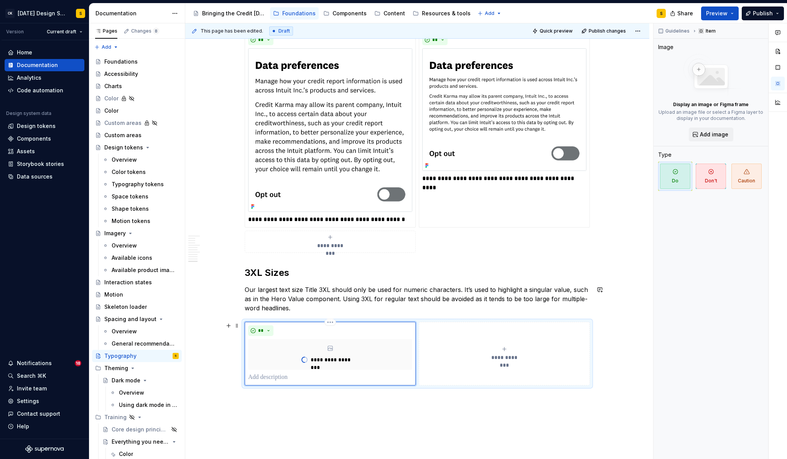
scroll to position [1670, 0]
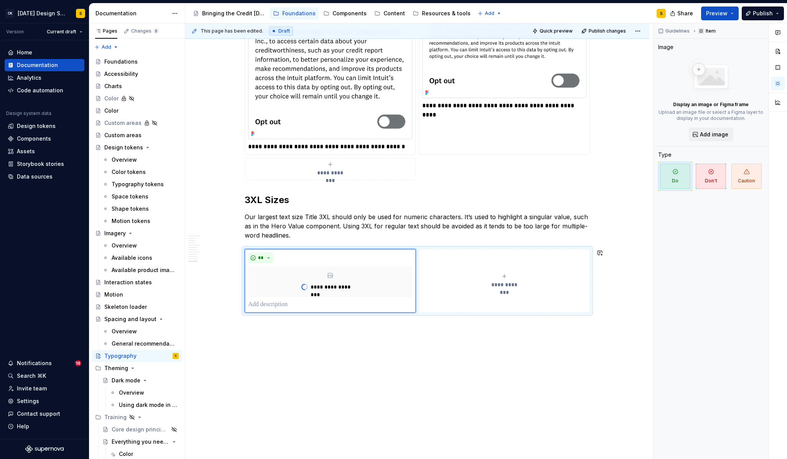
type textarea "*"
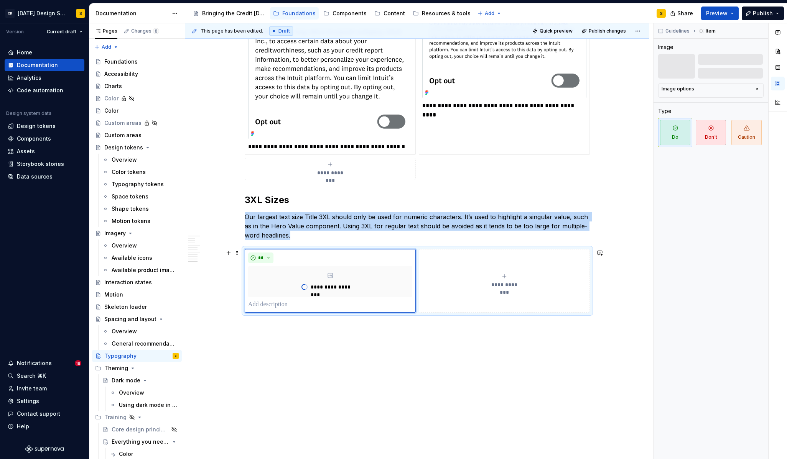
click at [519, 284] on span "**********" at bounding box center [504, 285] width 35 height 8
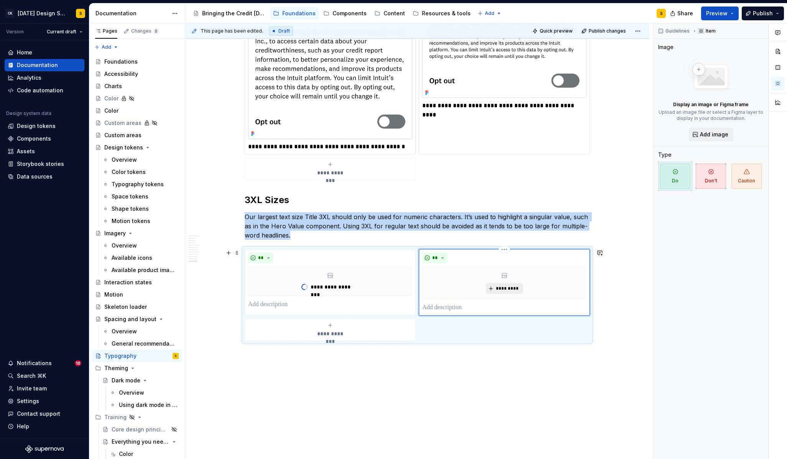
click at [513, 288] on span "*********" at bounding box center [506, 289] width 23 height 6
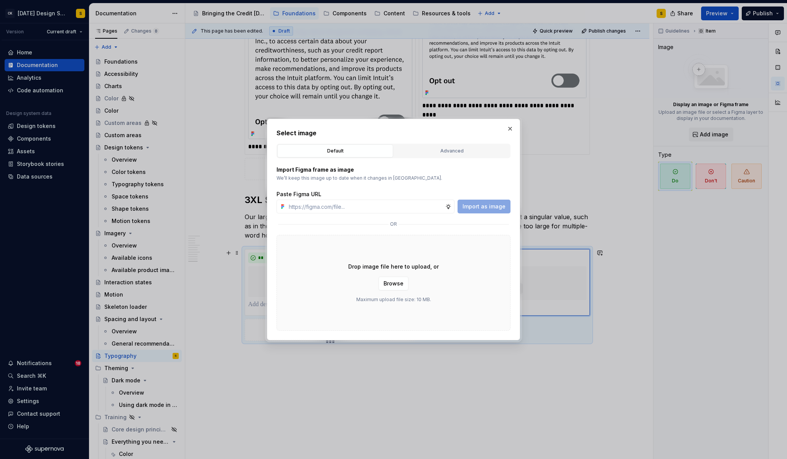
type input "[URL][DOMAIN_NAME]"
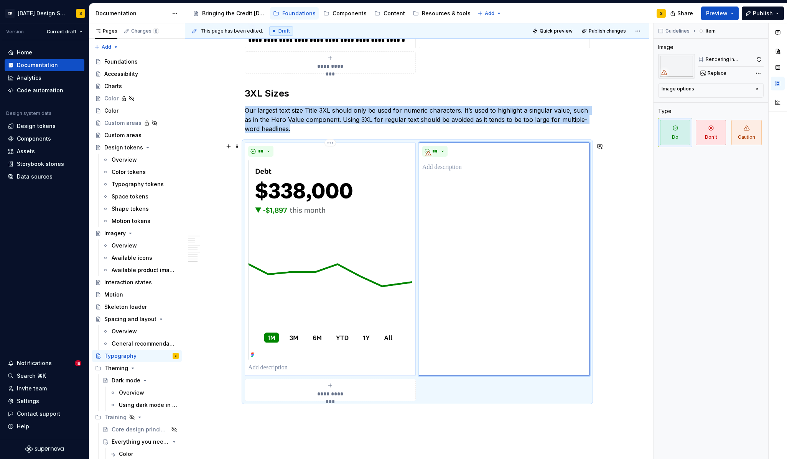
scroll to position [1781, 0]
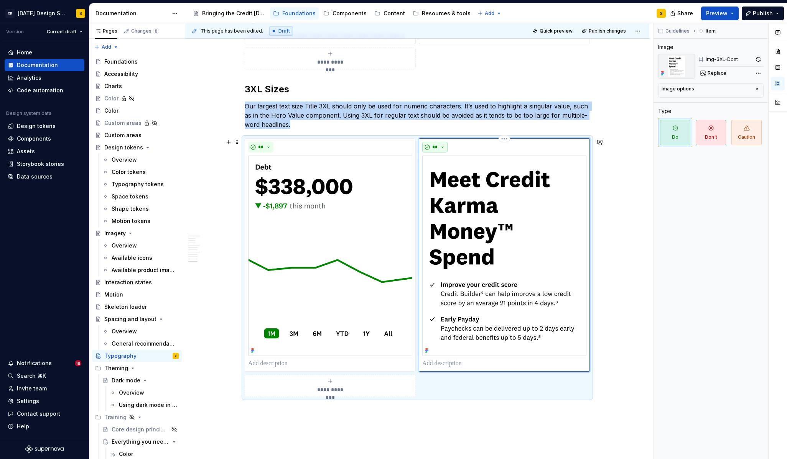
click at [444, 146] on button "**" at bounding box center [434, 147] width 25 height 11
click at [450, 174] on div "Don't" at bounding box center [454, 175] width 14 height 8
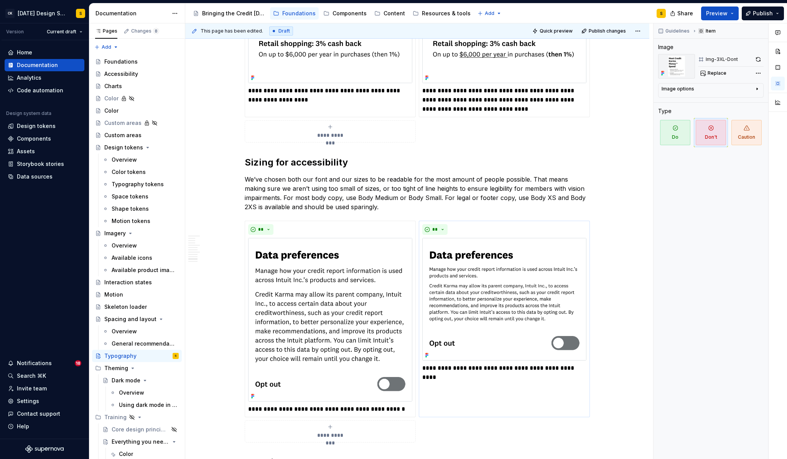
scroll to position [1361, 0]
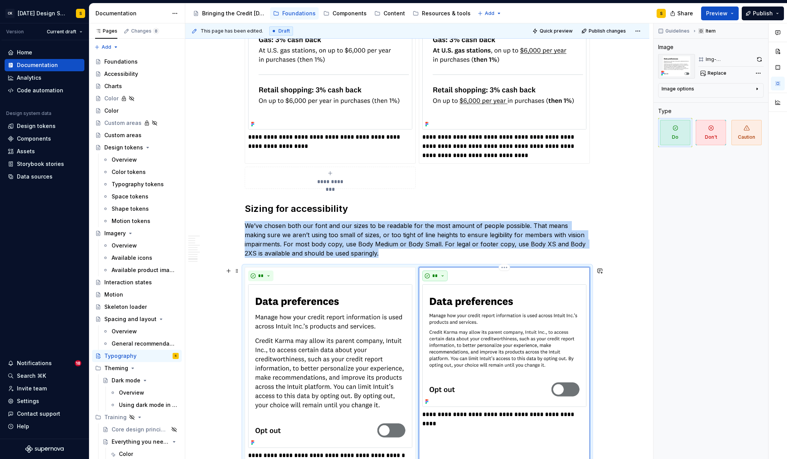
click at [443, 277] on button "**" at bounding box center [434, 276] width 25 height 11
click at [449, 302] on div "Don't" at bounding box center [454, 303] width 14 height 8
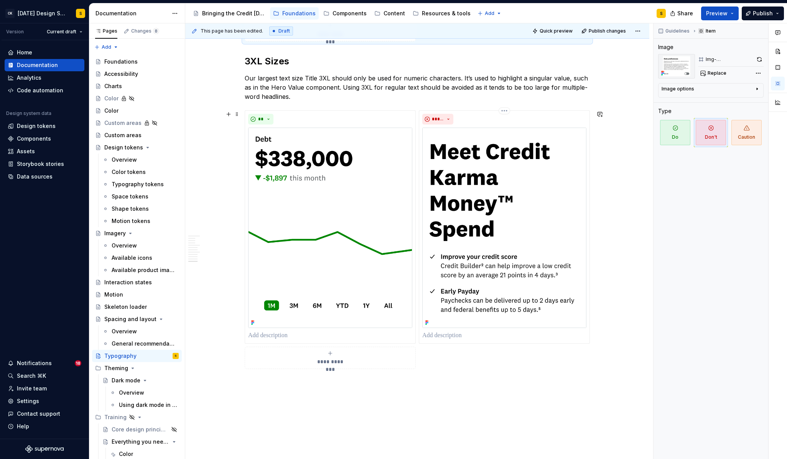
scroll to position [1812, 0]
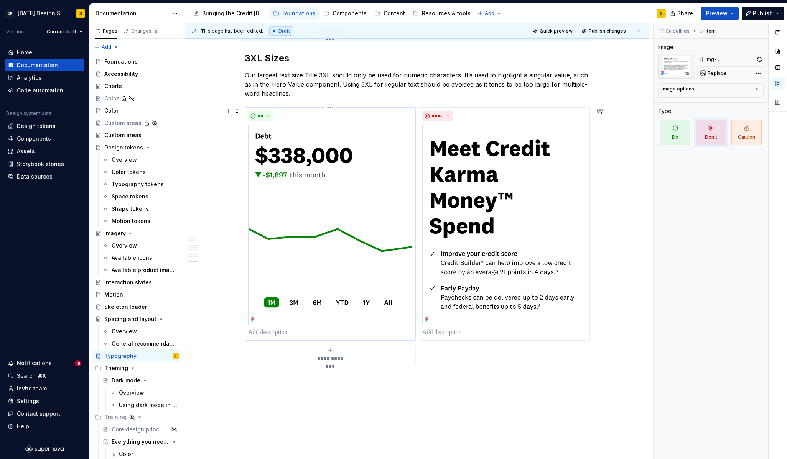
click at [299, 331] on p at bounding box center [330, 332] width 164 height 9
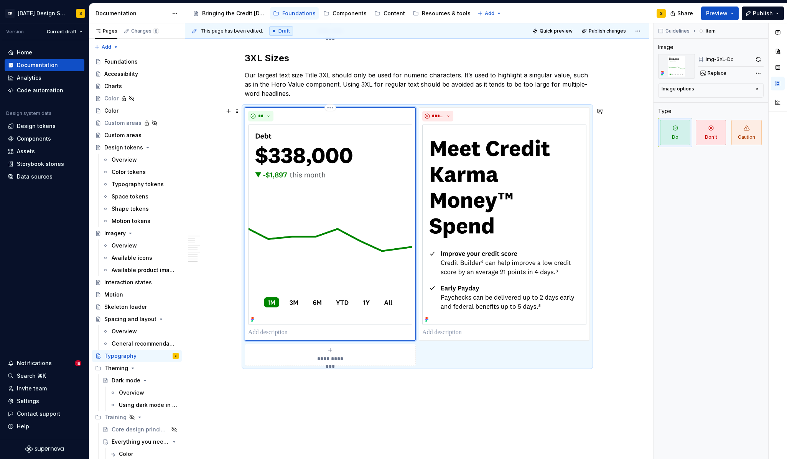
type textarea "*"
click at [460, 334] on p at bounding box center [504, 332] width 164 height 9
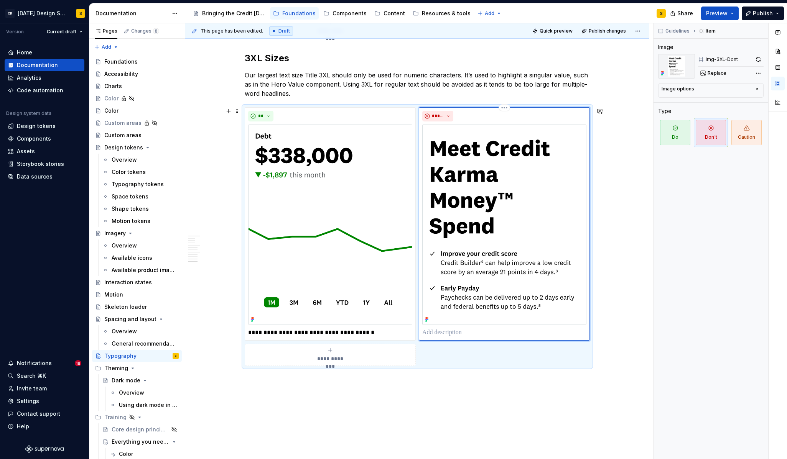
type textarea "*"
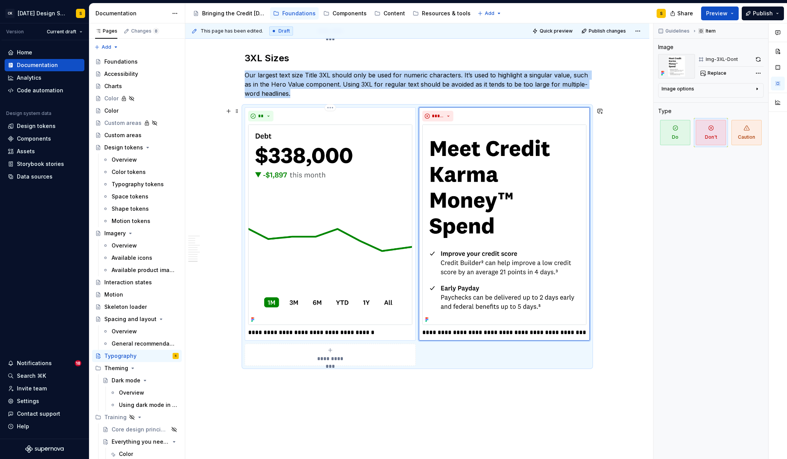
click at [394, 255] on img at bounding box center [330, 225] width 164 height 201
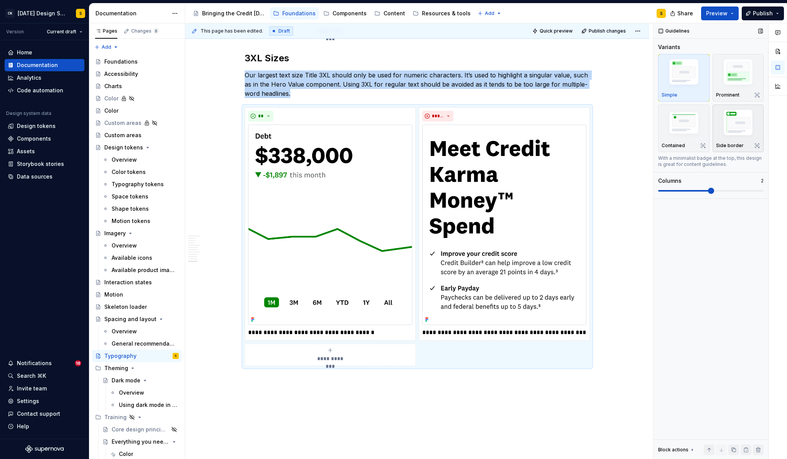
click at [747, 125] on img "button" at bounding box center [738, 123] width 44 height 33
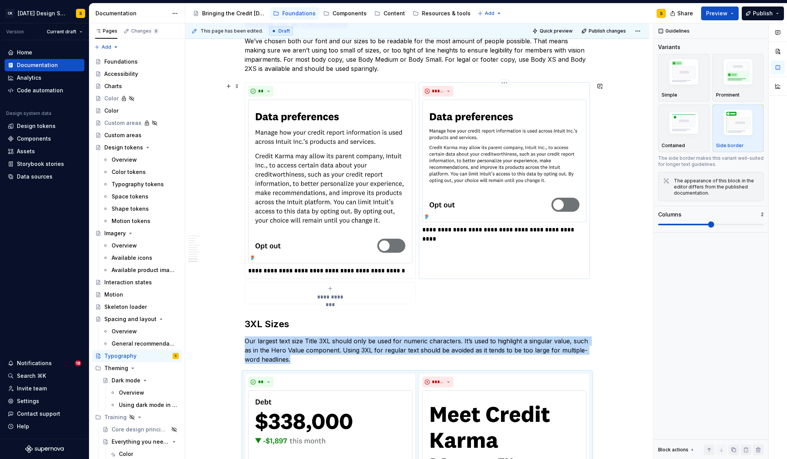
scroll to position [1497, 0]
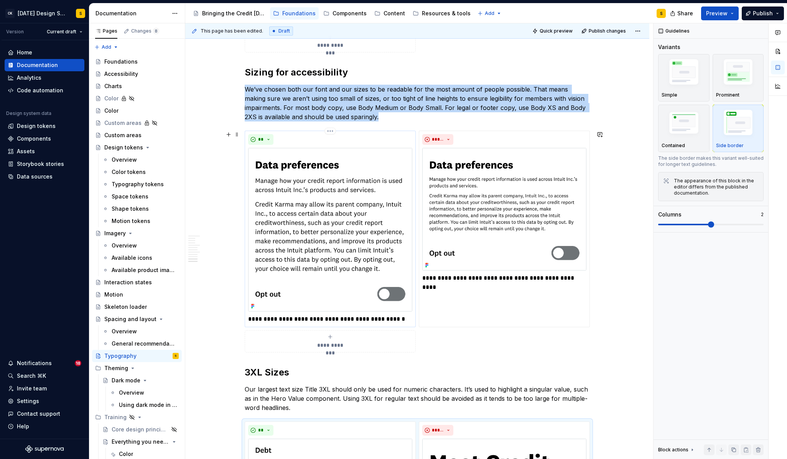
click at [379, 135] on div "**" at bounding box center [330, 139] width 164 height 11
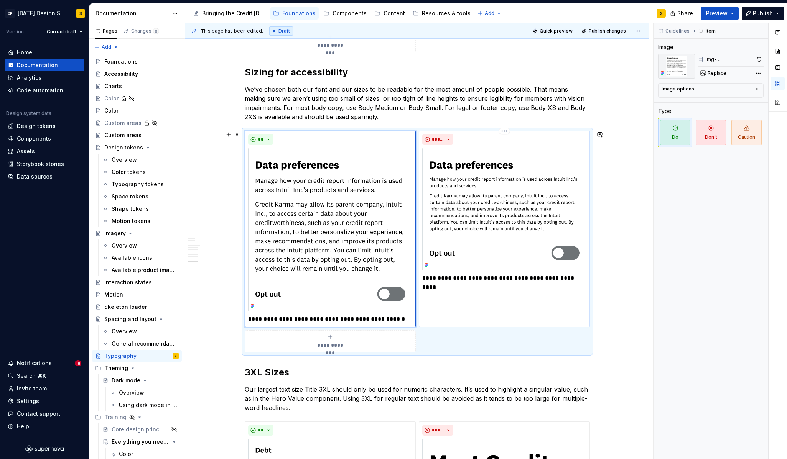
click at [528, 136] on div "*****" at bounding box center [504, 139] width 164 height 11
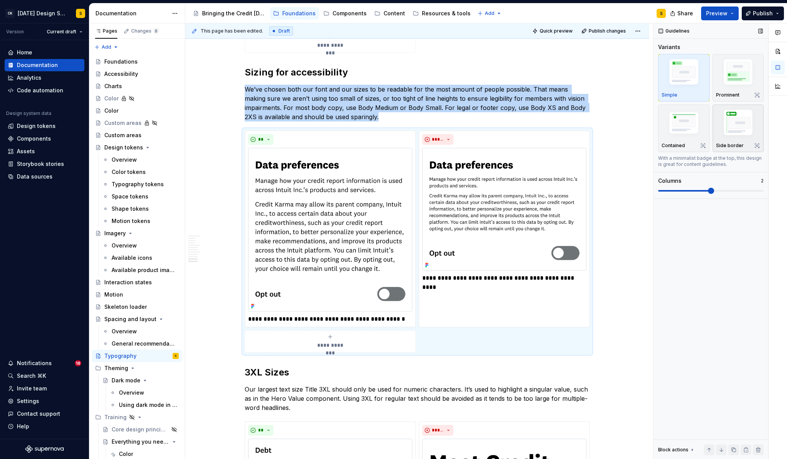
click at [730, 131] on img "button" at bounding box center [738, 123] width 44 height 33
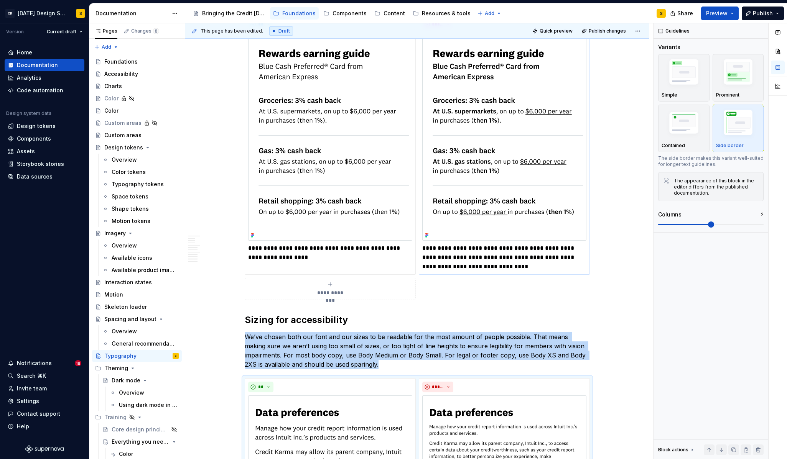
scroll to position [1205, 0]
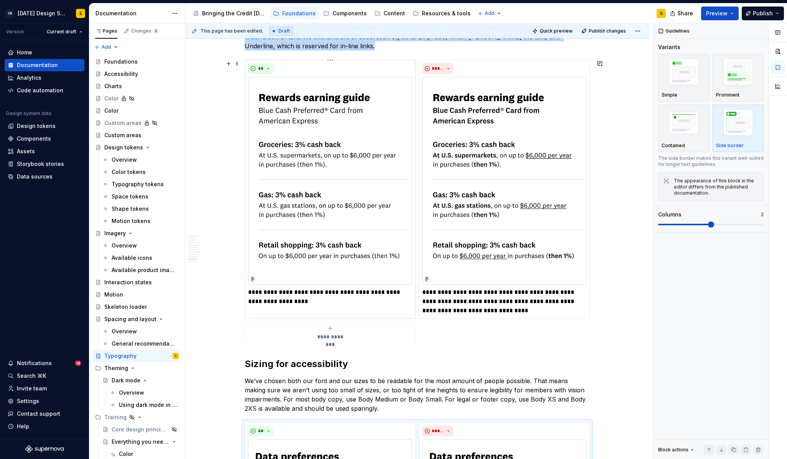
drag, startPoint x: 376, startPoint y: 134, endPoint x: 393, endPoint y: 132, distance: 16.6
click at [376, 134] on img at bounding box center [330, 181] width 164 height 208
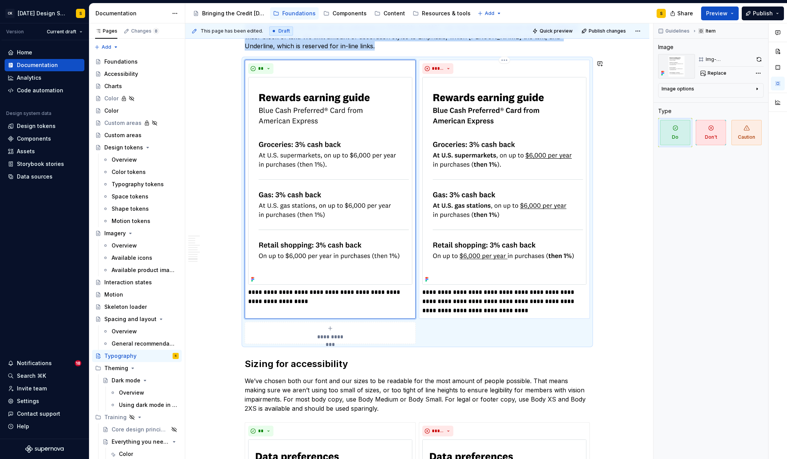
click at [473, 127] on img at bounding box center [504, 181] width 164 height 208
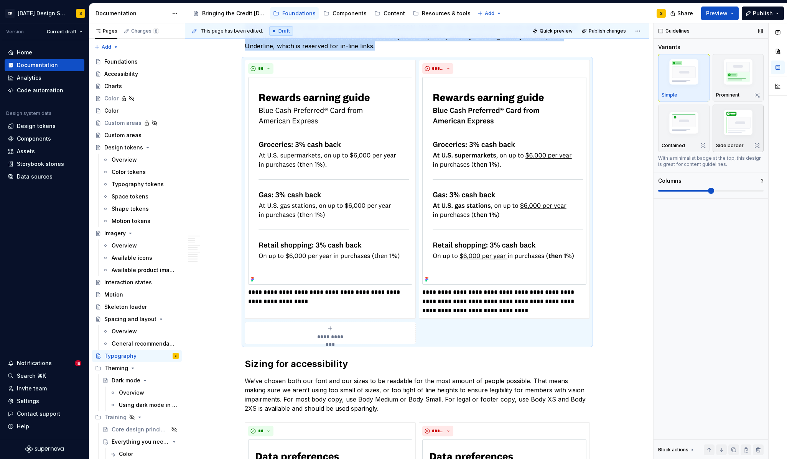
click at [741, 121] on img "button" at bounding box center [738, 123] width 44 height 33
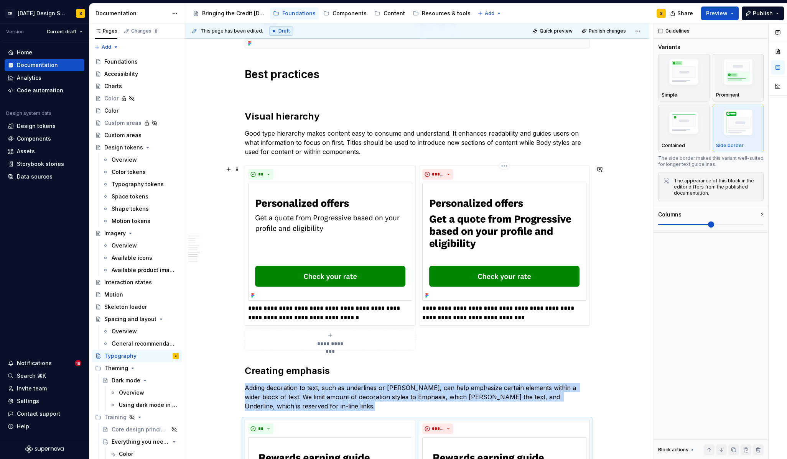
scroll to position [819, 0]
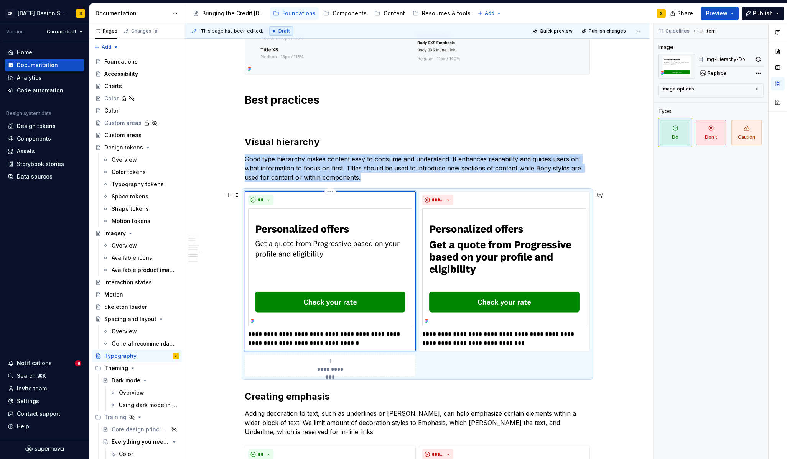
click at [369, 214] on img at bounding box center [330, 268] width 164 height 118
click at [469, 227] on img at bounding box center [504, 268] width 164 height 118
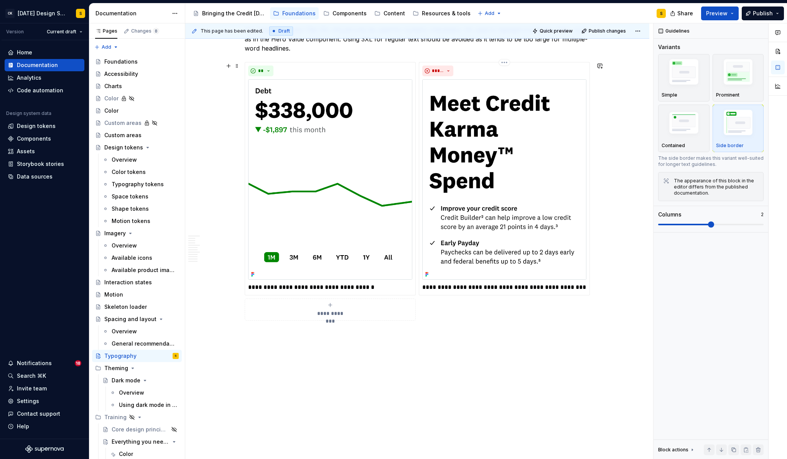
scroll to position [1865, 0]
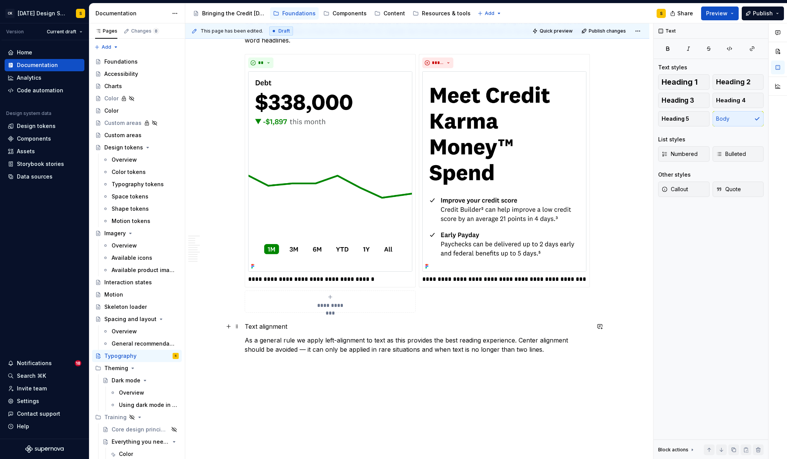
click at [277, 326] on p "Text alignment" at bounding box center [417, 326] width 345 height 9
click at [294, 312] on button "button" at bounding box center [294, 312] width 11 height 11
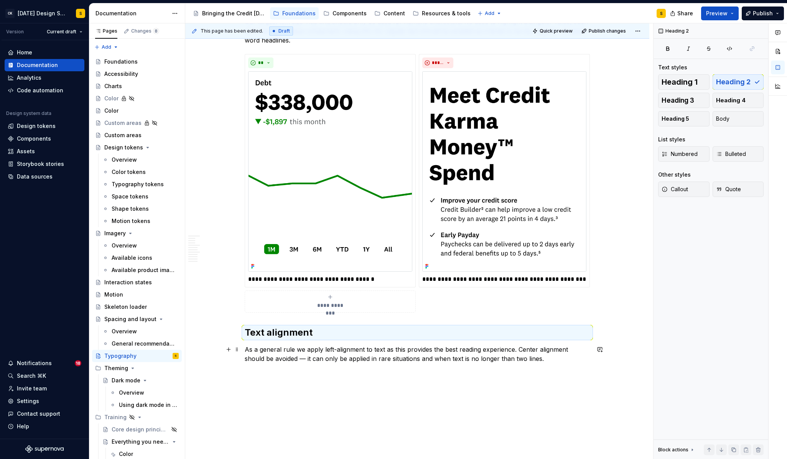
click at [535, 361] on p "As a general rule we apply left-alignment to text as this provides the best rea…" at bounding box center [417, 354] width 345 height 18
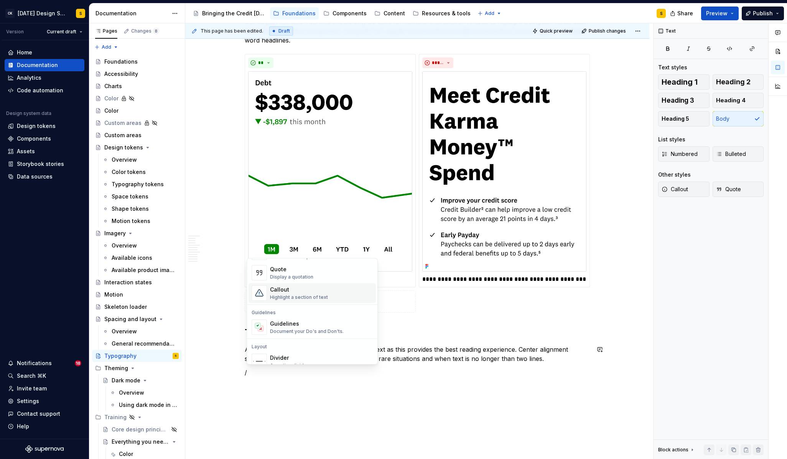
scroll to position [172, 0]
click at [307, 327] on div "Document your Do's and Don'ts." at bounding box center [307, 330] width 74 height 6
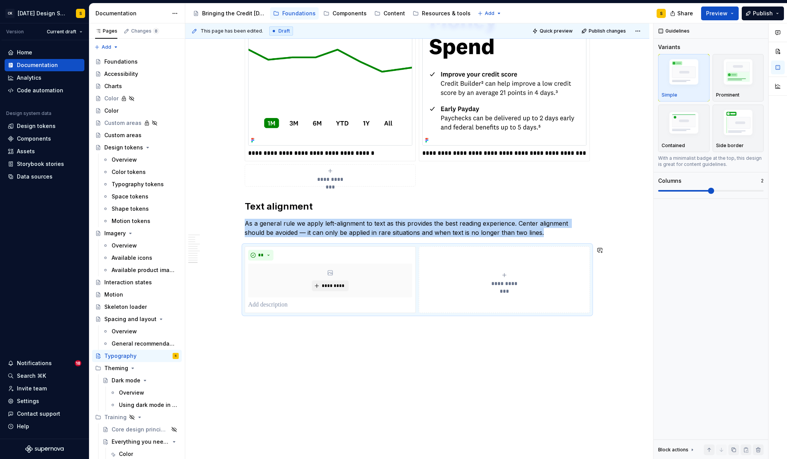
scroll to position [1990, 0]
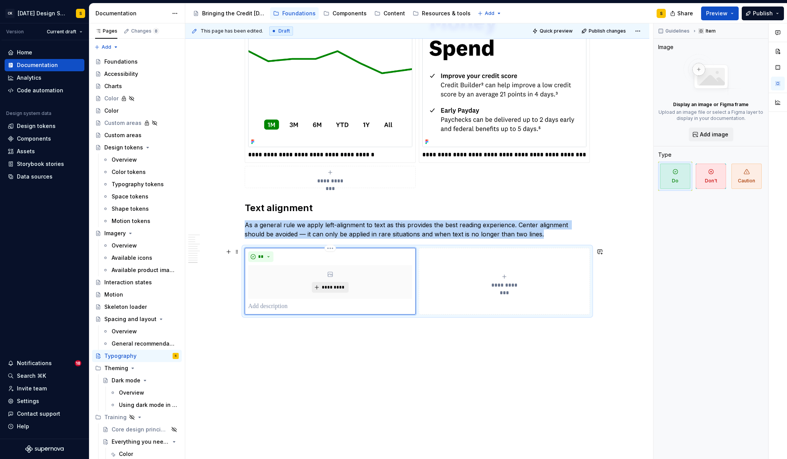
click at [336, 289] on span "*********" at bounding box center [332, 287] width 23 height 6
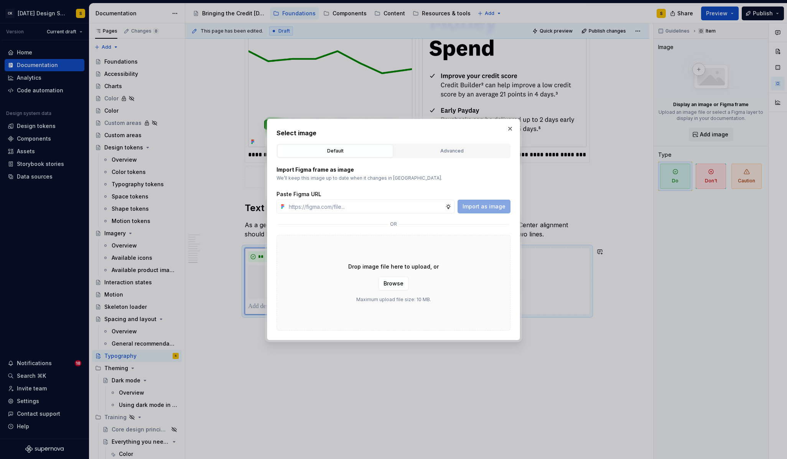
type textarea "*"
type input "[URL][DOMAIN_NAME]"
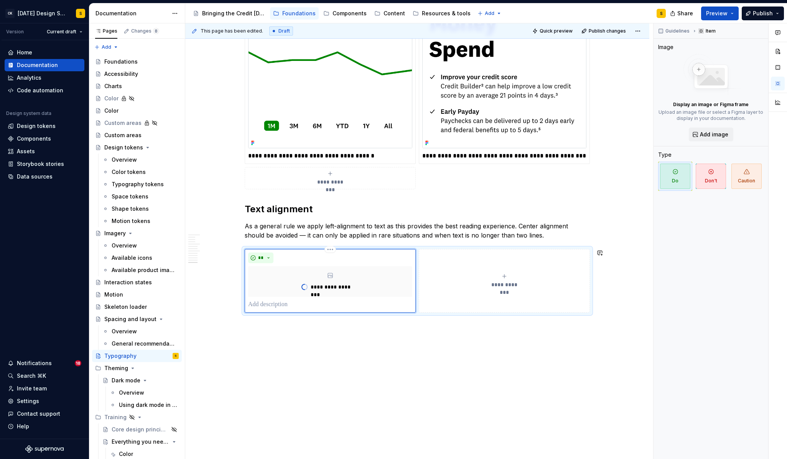
scroll to position [1988, 0]
type textarea "*"
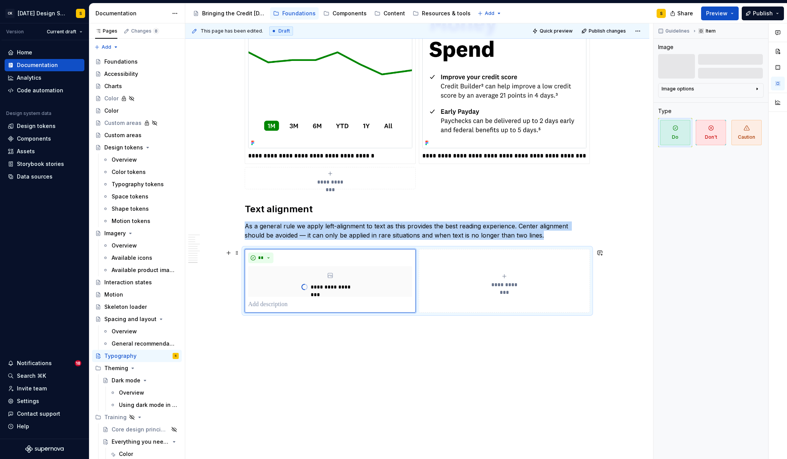
click at [495, 286] on span "**********" at bounding box center [504, 285] width 35 height 8
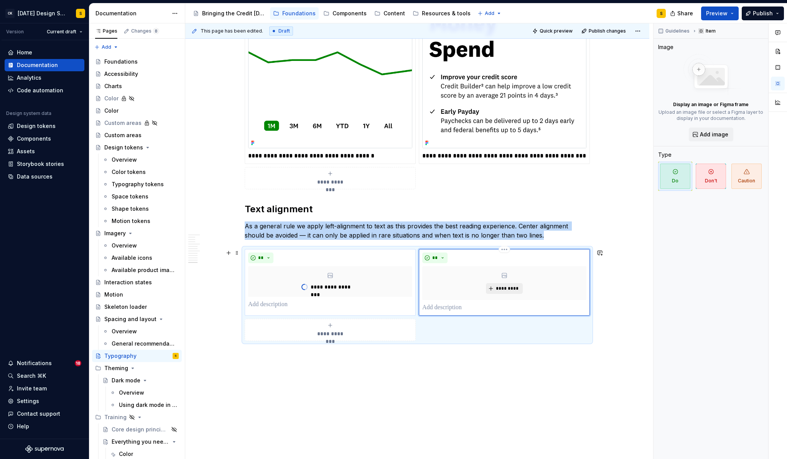
click at [519, 288] on span "*********" at bounding box center [506, 289] width 23 height 6
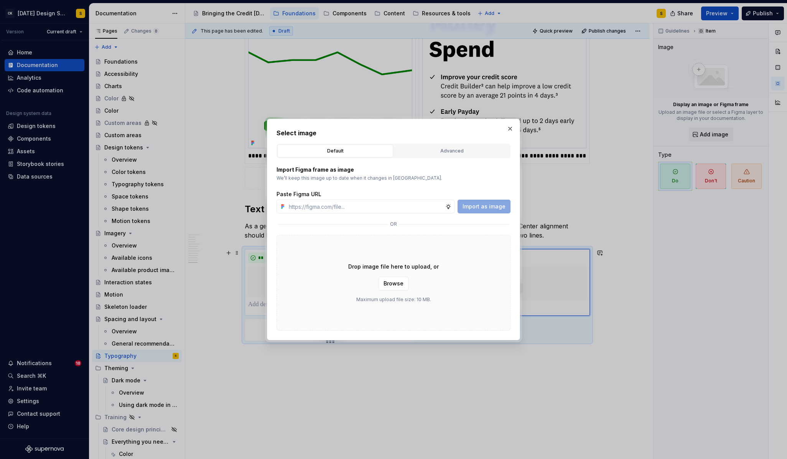
type input "[URL][DOMAIN_NAME]"
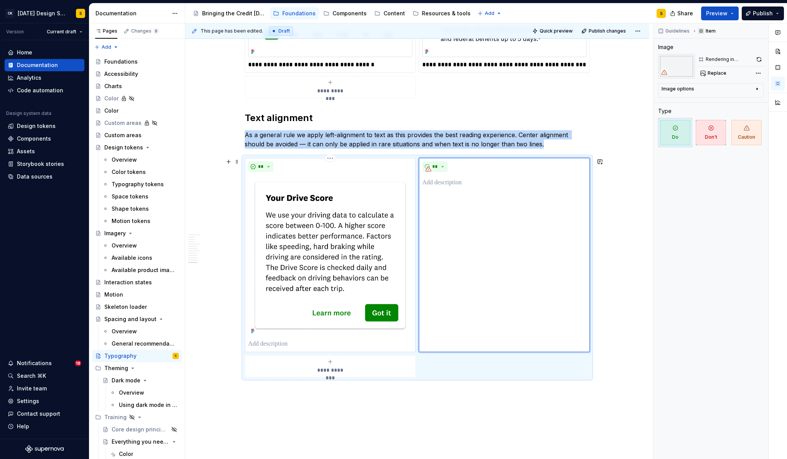
scroll to position [2090, 0]
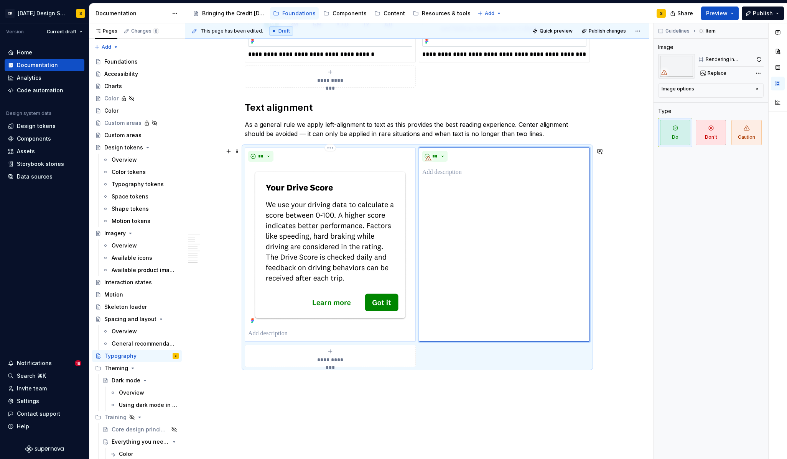
click at [291, 333] on p at bounding box center [330, 333] width 164 height 9
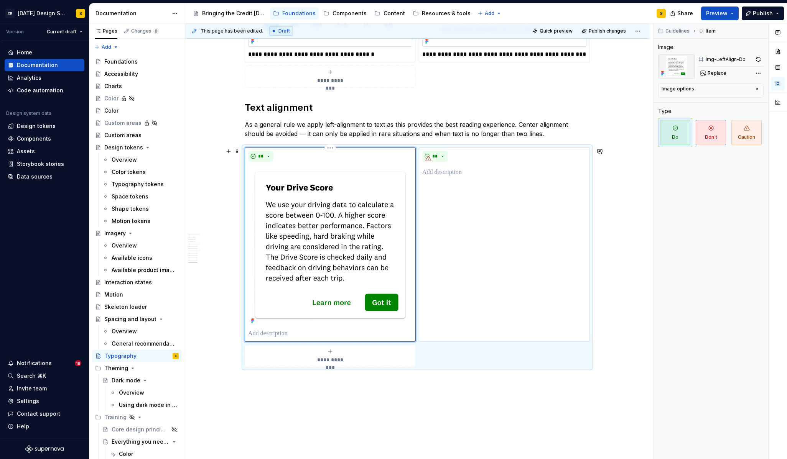
type textarea "*"
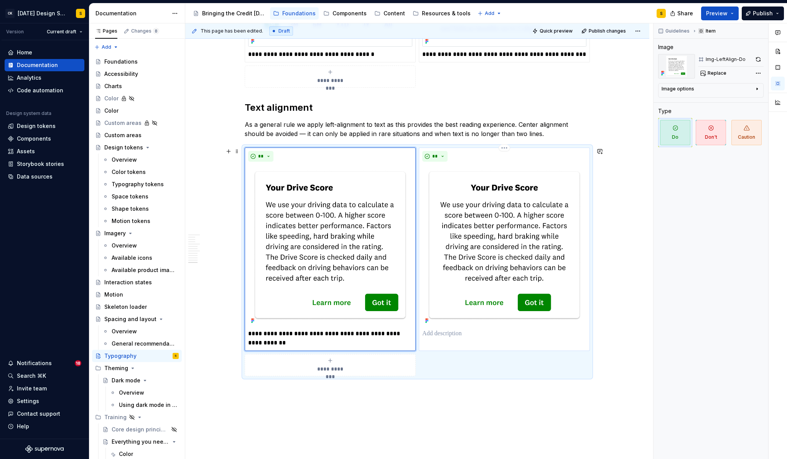
click at [443, 334] on p at bounding box center [504, 333] width 164 height 9
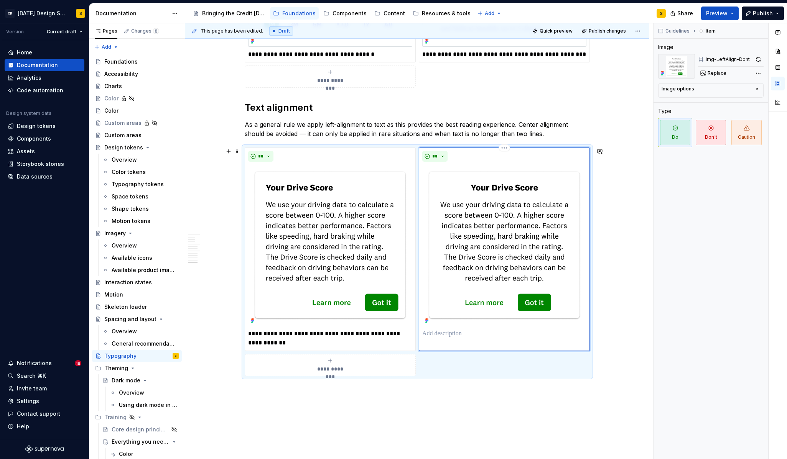
type textarea "*"
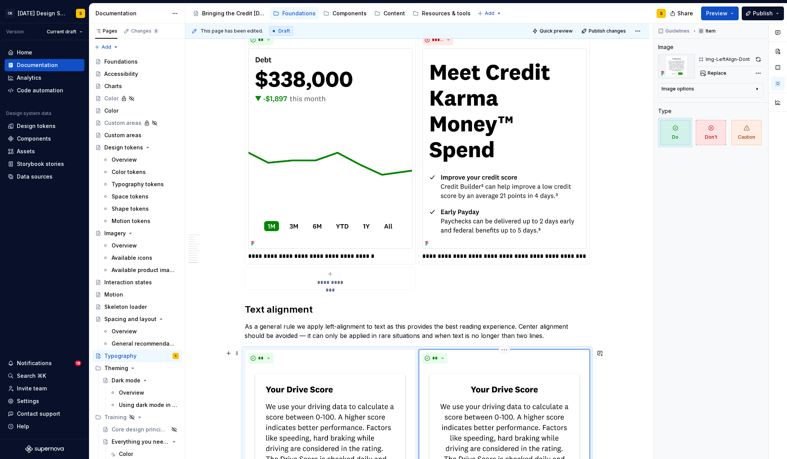
scroll to position [1579, 0]
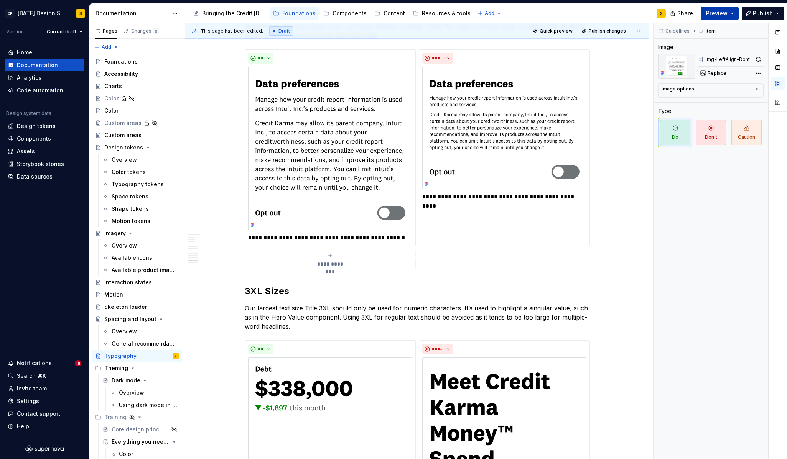
click at [731, 15] on button "Preview" at bounding box center [720, 14] width 38 height 14
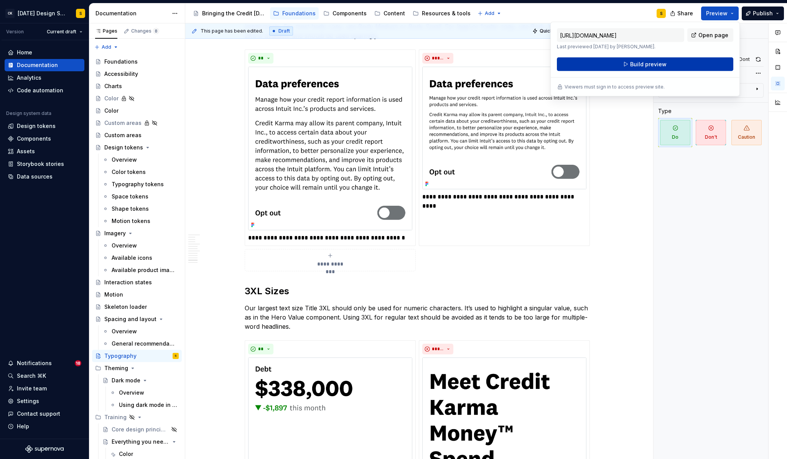
click at [694, 62] on button "Build preview" at bounding box center [645, 65] width 176 height 14
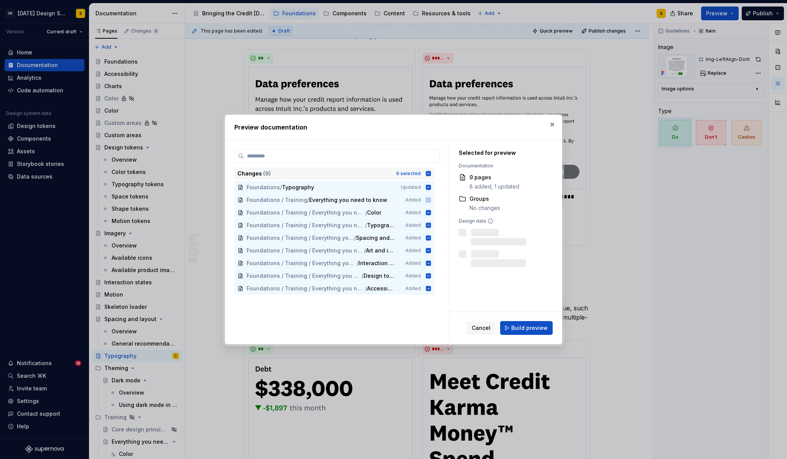
click at [431, 173] on icon at bounding box center [428, 174] width 6 height 6
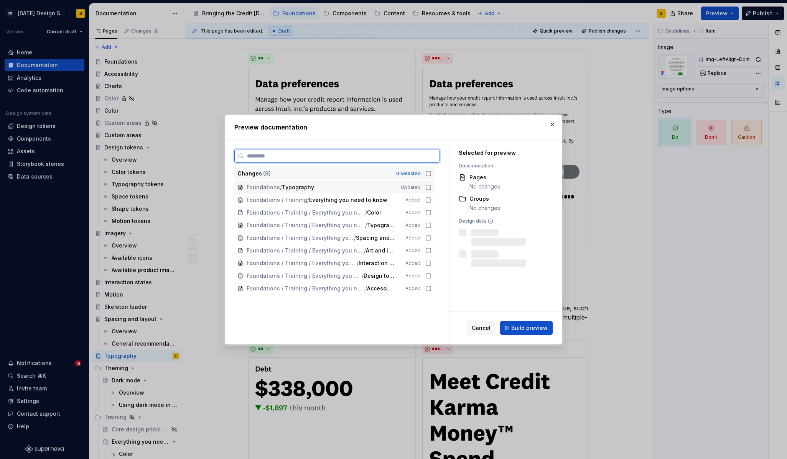
click at [431, 187] on icon at bounding box center [428, 187] width 6 height 6
click at [530, 329] on span "Build preview" at bounding box center [529, 328] width 36 height 8
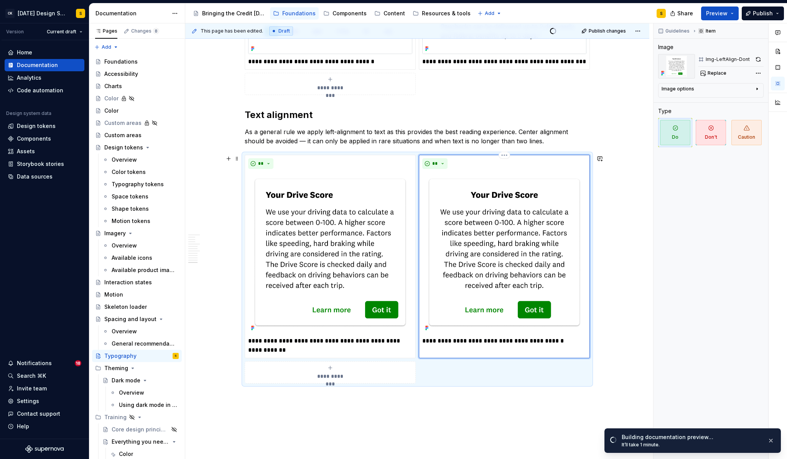
scroll to position [2074, 0]
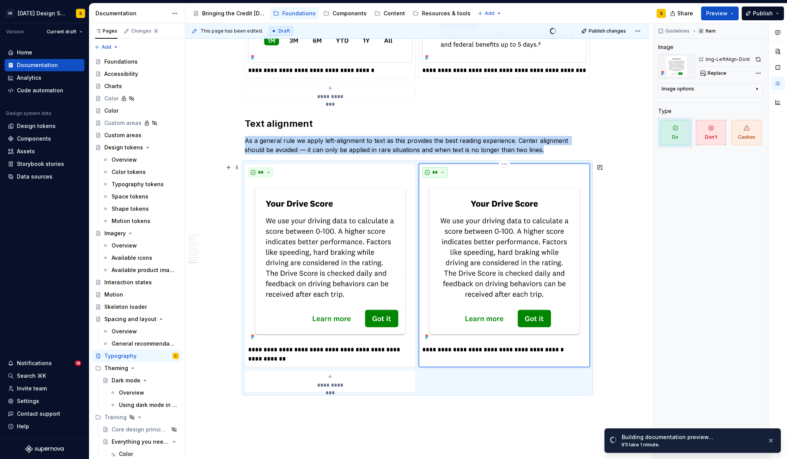
click at [444, 171] on button "**" at bounding box center [434, 172] width 25 height 11
click at [452, 198] on div "Don't" at bounding box center [454, 200] width 14 height 8
click at [411, 174] on div "**" at bounding box center [330, 172] width 164 height 11
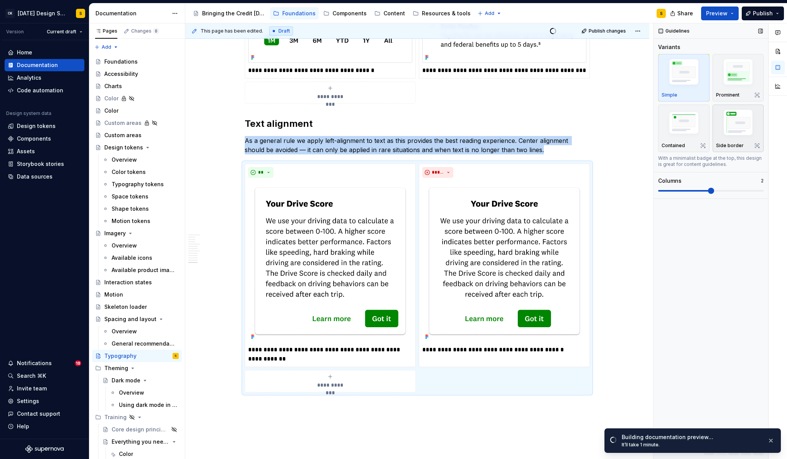
click at [723, 120] on img "button" at bounding box center [738, 123] width 44 height 33
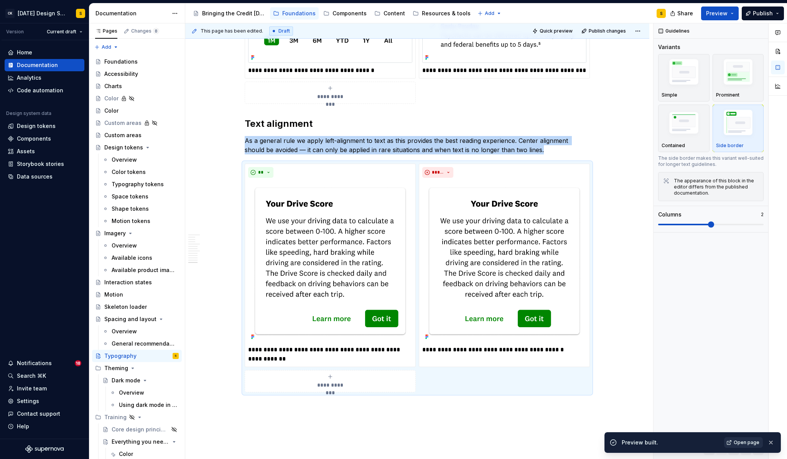
click at [741, 442] on span "Open page" at bounding box center [746, 443] width 26 height 6
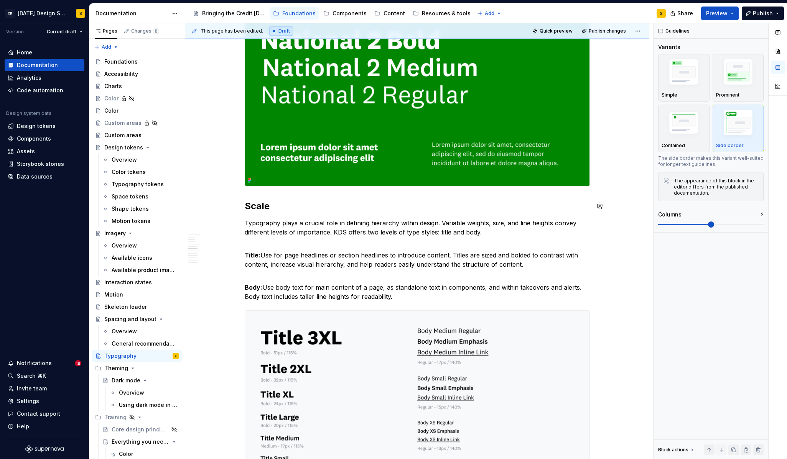
scroll to position [396, 0]
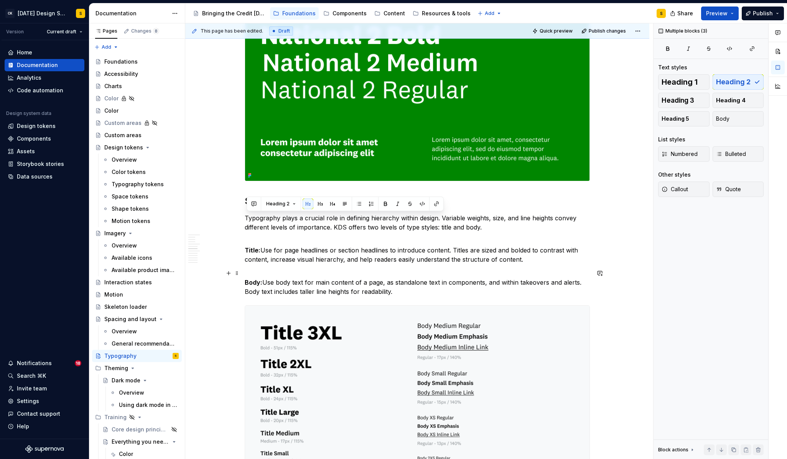
drag, startPoint x: 247, startPoint y: 217, endPoint x: 402, endPoint y: 292, distance: 172.9
click at [293, 203] on button "Heading 2" at bounding box center [281, 204] width 36 height 11
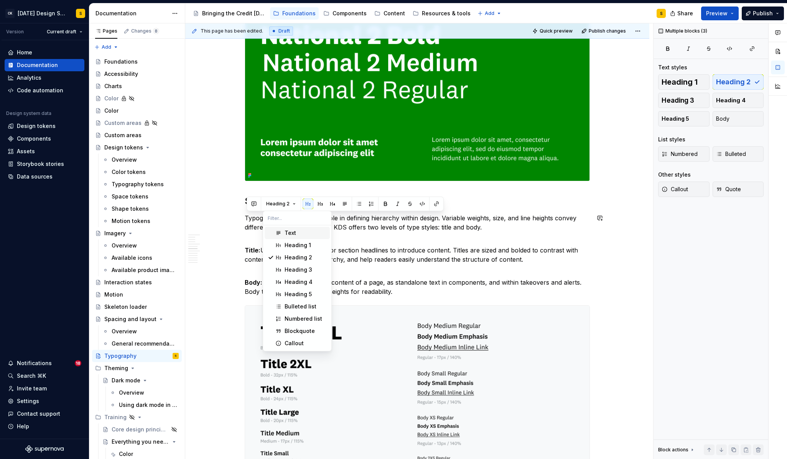
click at [293, 233] on div "Text" at bounding box center [290, 233] width 12 height 8
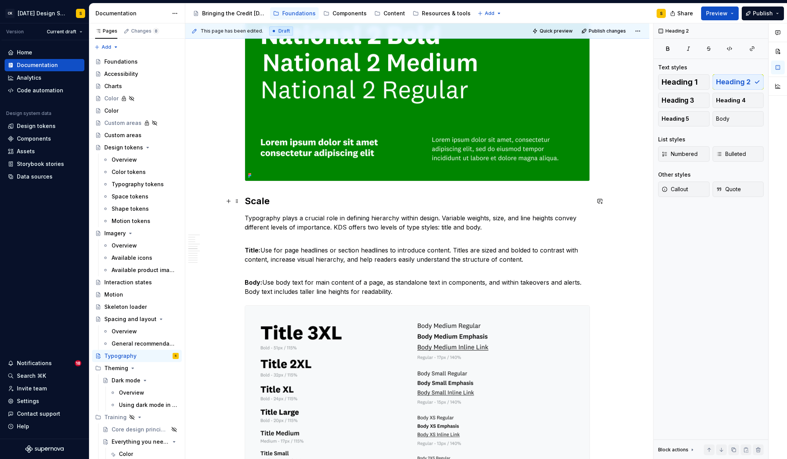
click at [334, 203] on h2 "Scale" at bounding box center [417, 201] width 345 height 12
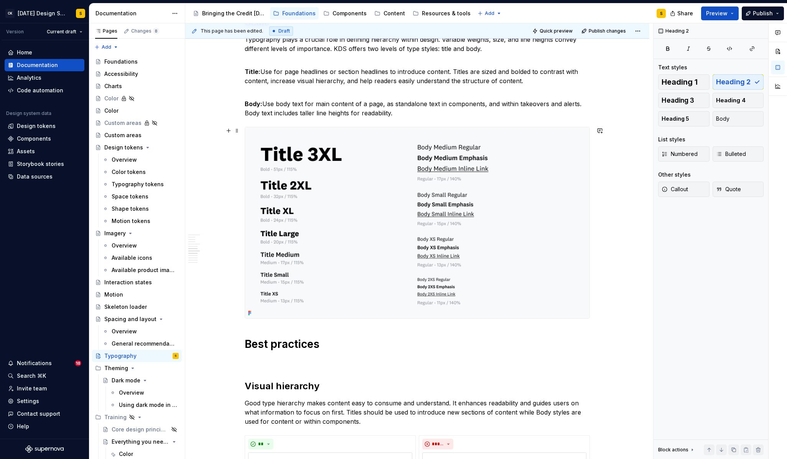
scroll to position [720, 0]
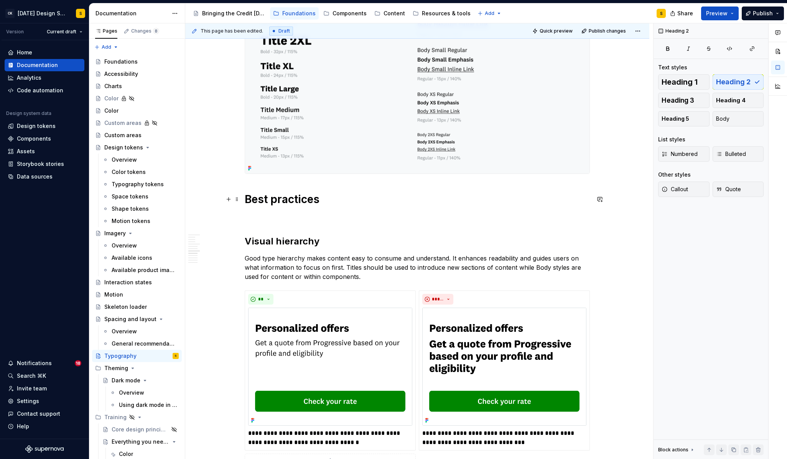
click at [246, 201] on h1 "Best practices" at bounding box center [417, 199] width 345 height 14
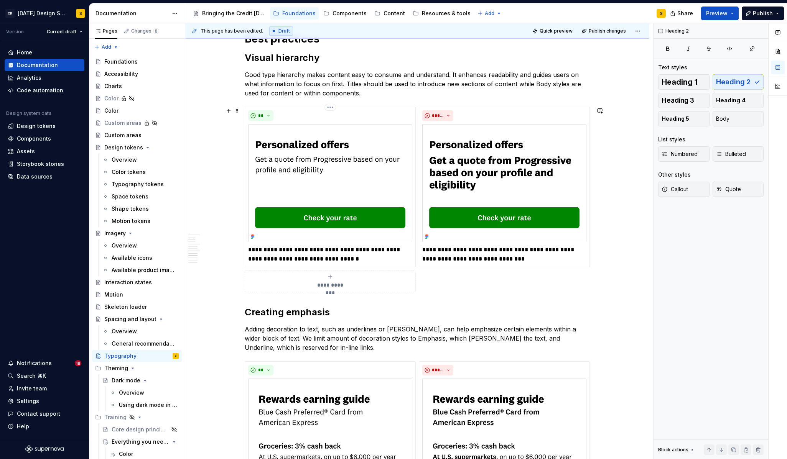
scroll to position [798, 0]
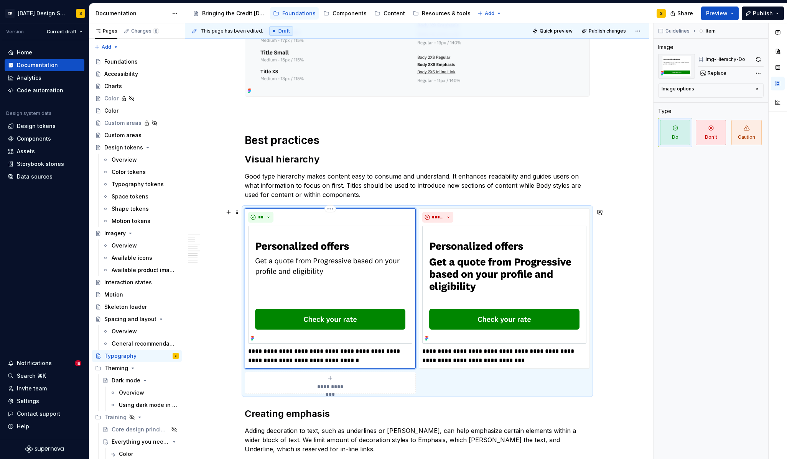
click at [353, 236] on img at bounding box center [330, 285] width 164 height 118
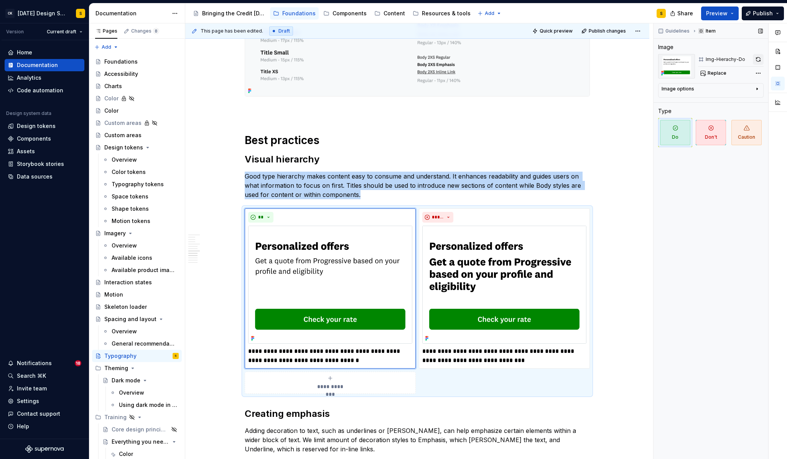
click at [759, 59] on button "button" at bounding box center [758, 59] width 11 height 11
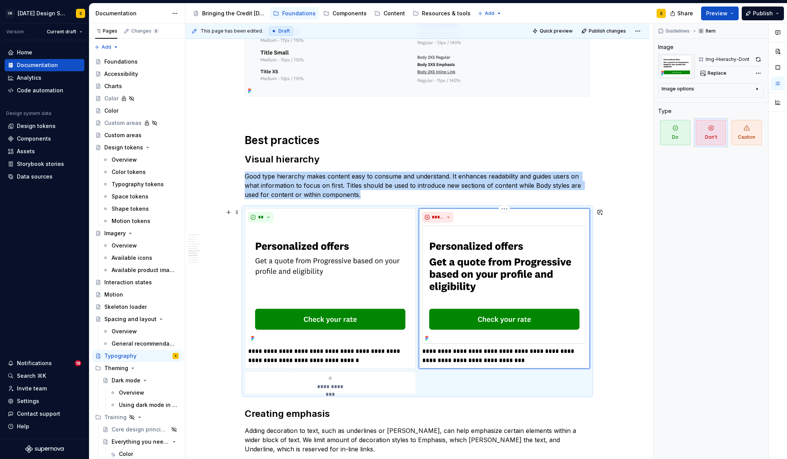
click at [507, 241] on img at bounding box center [504, 285] width 164 height 118
click at [760, 57] on button "button" at bounding box center [758, 59] width 11 height 11
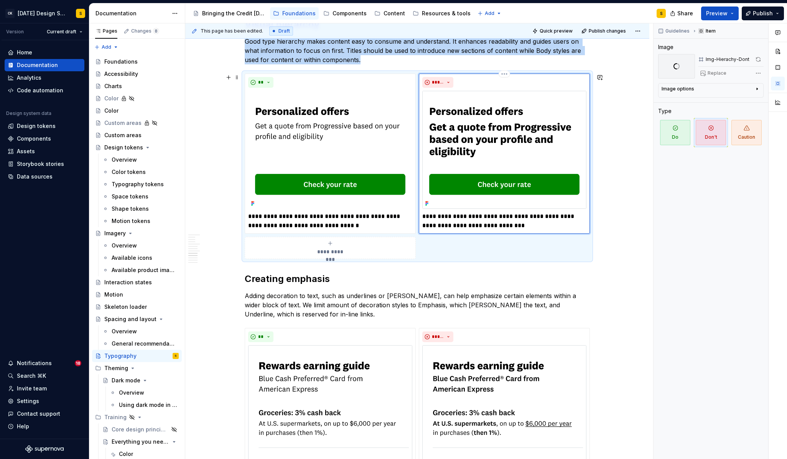
scroll to position [939, 0]
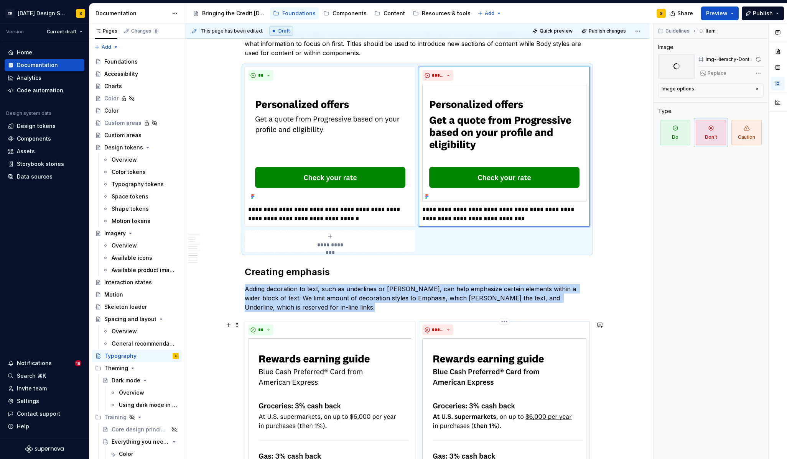
click at [503, 380] on img at bounding box center [504, 443] width 164 height 208
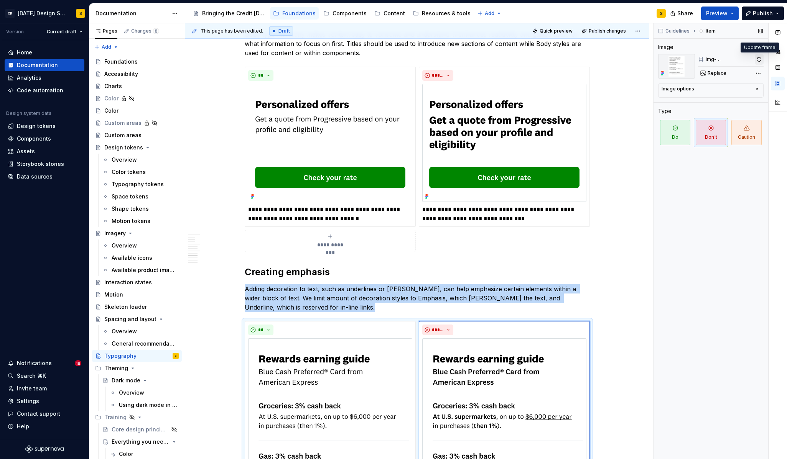
click at [760, 60] on button "button" at bounding box center [759, 59] width 9 height 11
click at [354, 350] on img at bounding box center [330, 443] width 164 height 208
click at [756, 59] on button "button" at bounding box center [759, 59] width 10 height 11
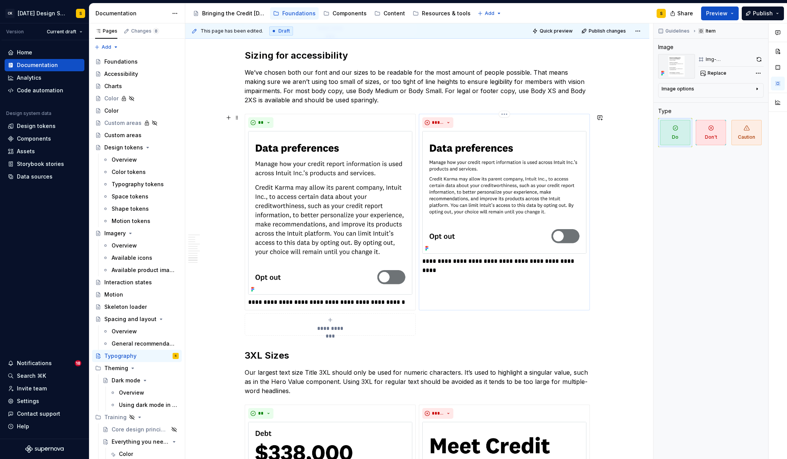
scroll to position [1515, 0]
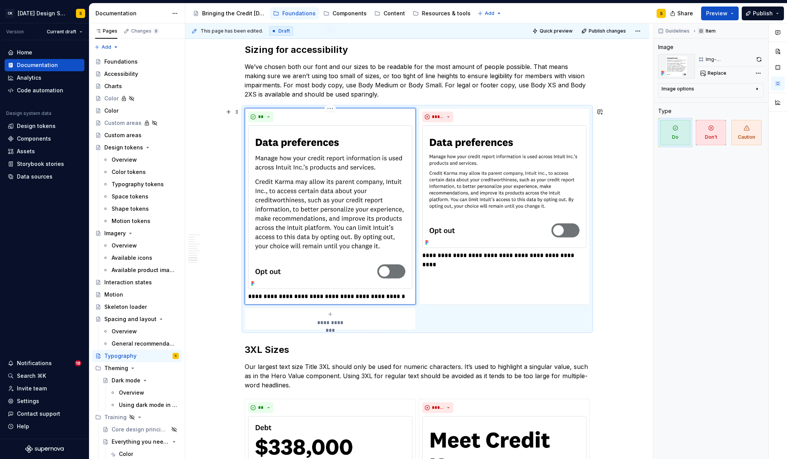
click at [376, 184] on img at bounding box center [330, 207] width 164 height 164
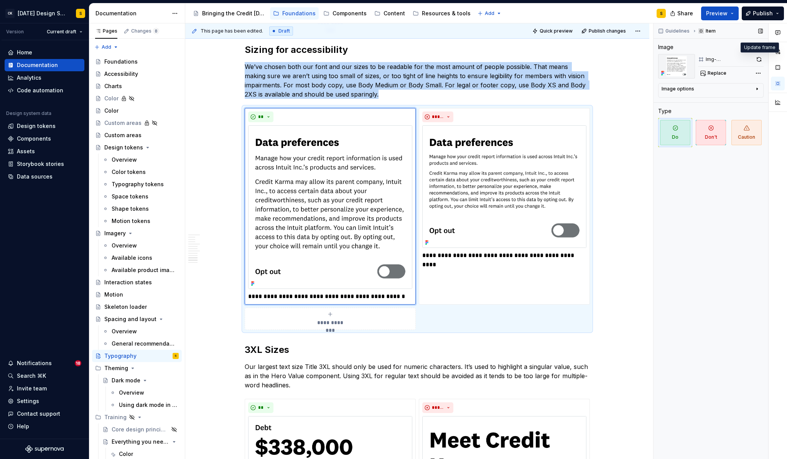
drag, startPoint x: 758, startPoint y: 56, endPoint x: 754, endPoint y: 56, distance: 4.2
click at [758, 56] on button "button" at bounding box center [759, 59] width 9 height 11
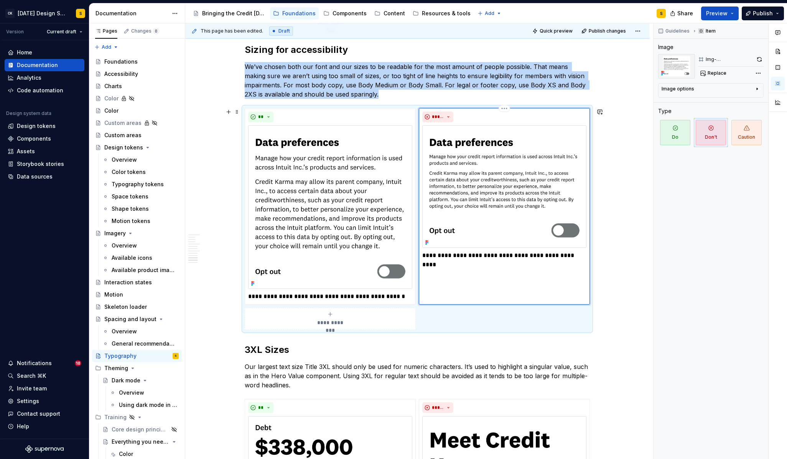
click at [515, 148] on img at bounding box center [504, 186] width 164 height 123
click at [759, 58] on button "button" at bounding box center [759, 59] width 8 height 11
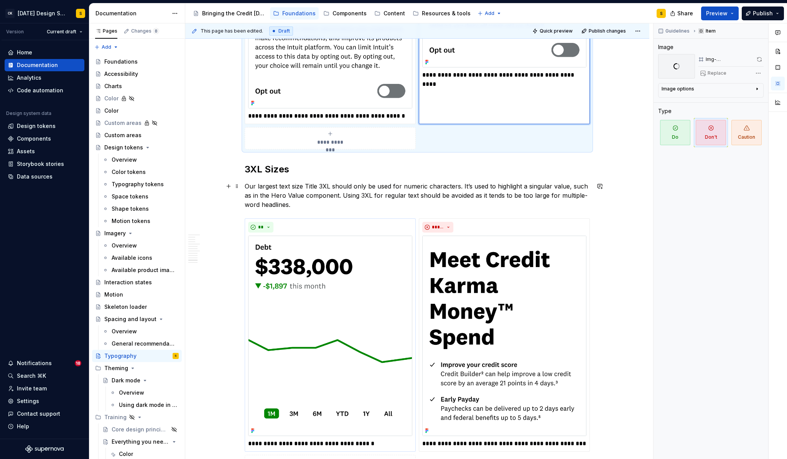
scroll to position [1700, 0]
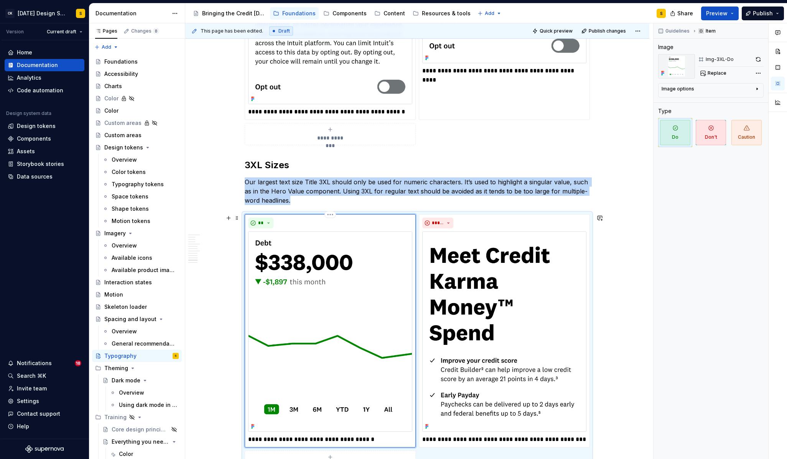
click at [278, 279] on img at bounding box center [330, 332] width 164 height 201
click at [760, 55] on button "button" at bounding box center [758, 59] width 11 height 11
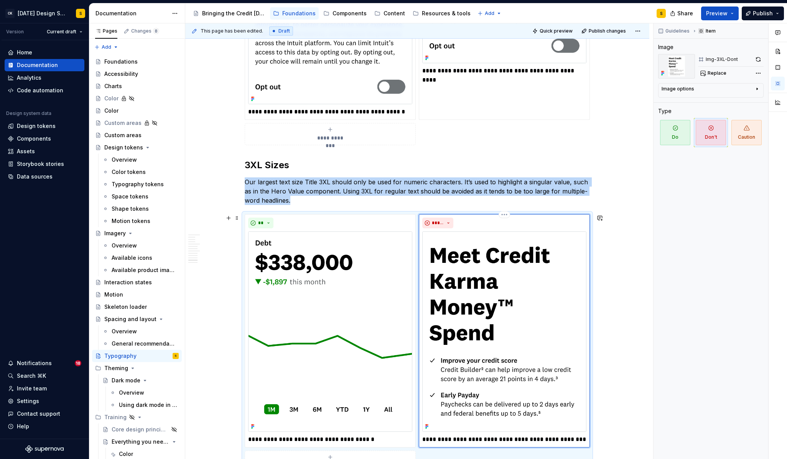
click at [482, 266] on img at bounding box center [504, 332] width 164 height 201
click at [758, 61] on button "button" at bounding box center [758, 59] width 11 height 11
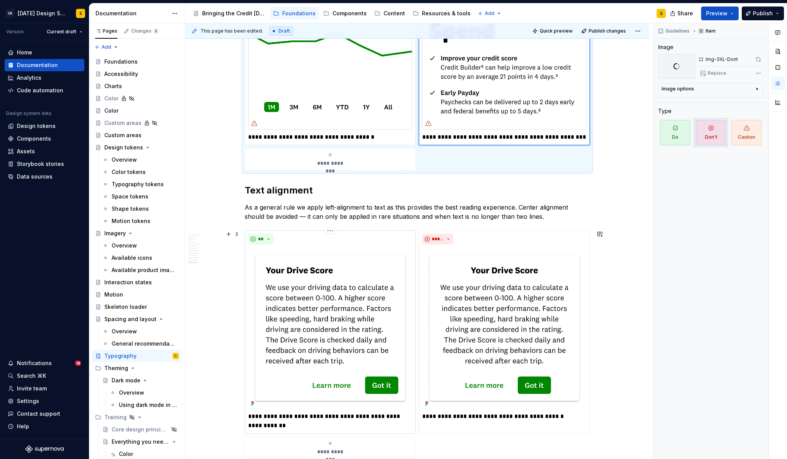
scroll to position [2008, 0]
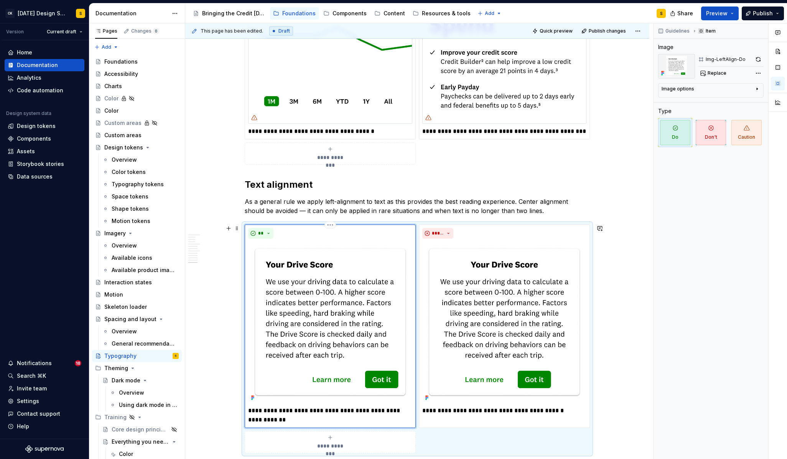
click at [370, 316] on img at bounding box center [330, 322] width 164 height 161
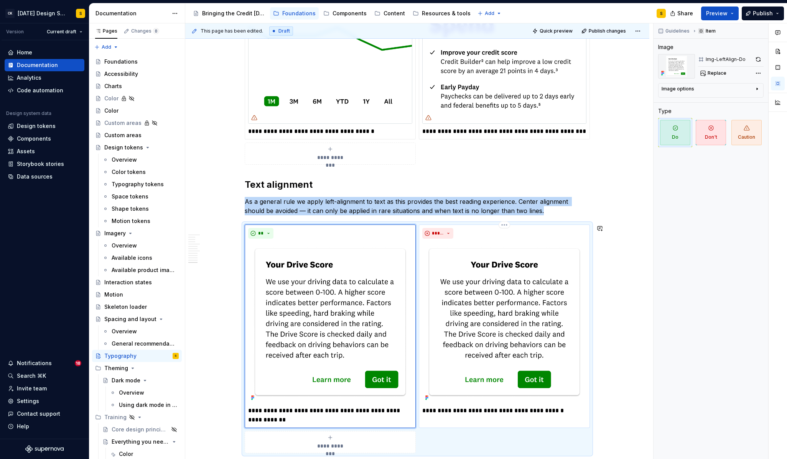
click at [497, 305] on img at bounding box center [504, 322] width 164 height 161
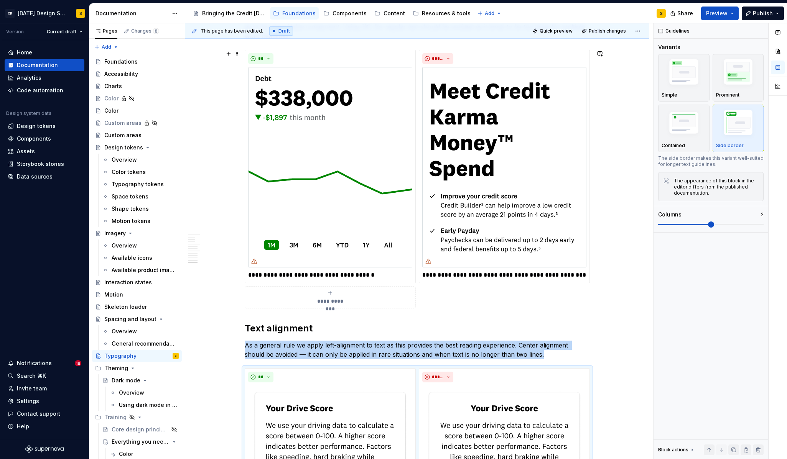
scroll to position [1845, 0]
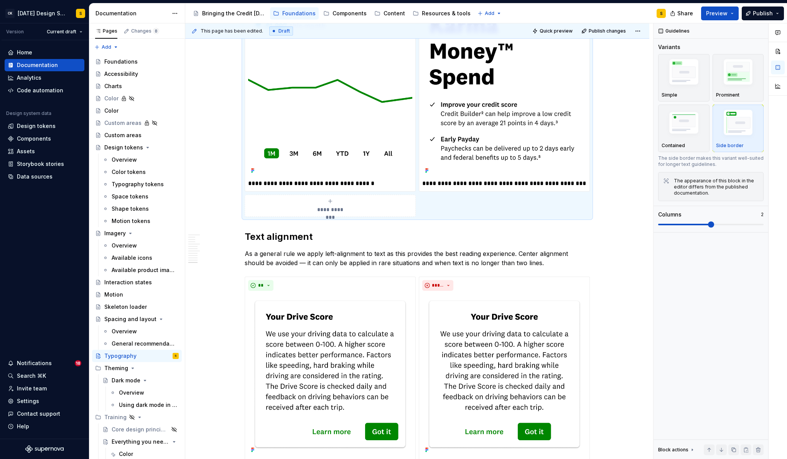
scroll to position [2091, 0]
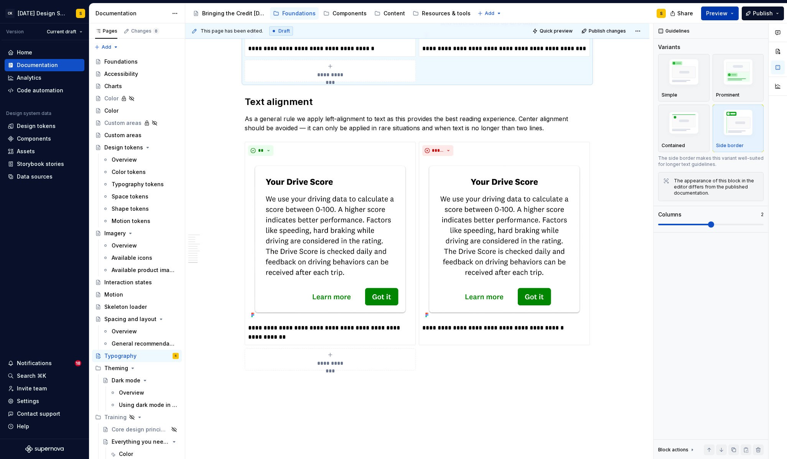
click at [735, 12] on button "Preview" at bounding box center [720, 14] width 38 height 14
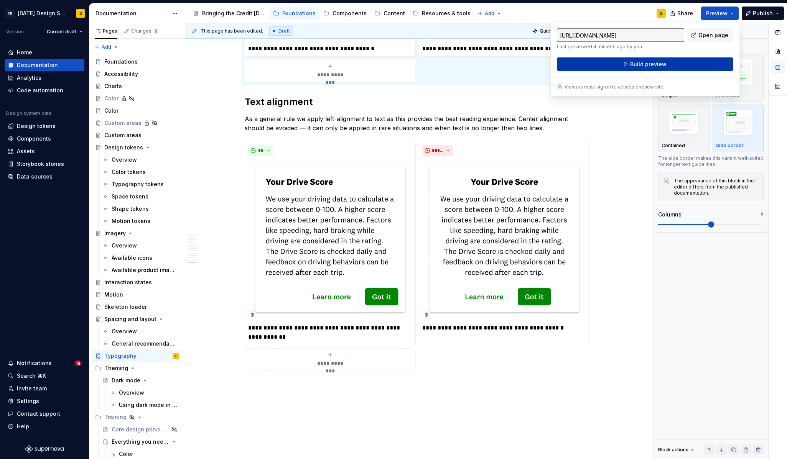
click at [698, 62] on button "Build preview" at bounding box center [645, 65] width 176 height 14
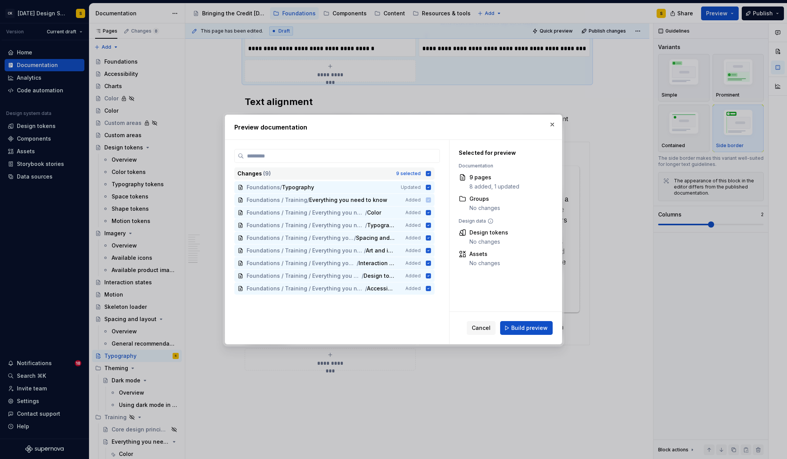
click at [431, 172] on icon at bounding box center [428, 173] width 5 height 5
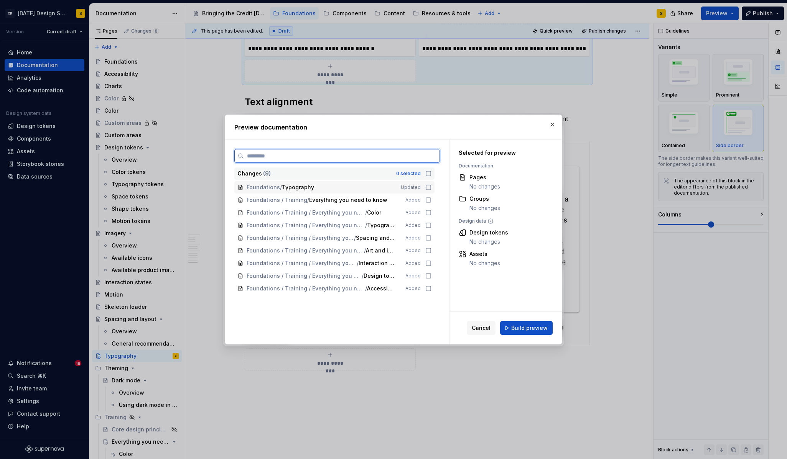
click at [431, 187] on icon at bounding box center [428, 187] width 6 height 6
click at [536, 329] on span "Build preview" at bounding box center [529, 328] width 36 height 8
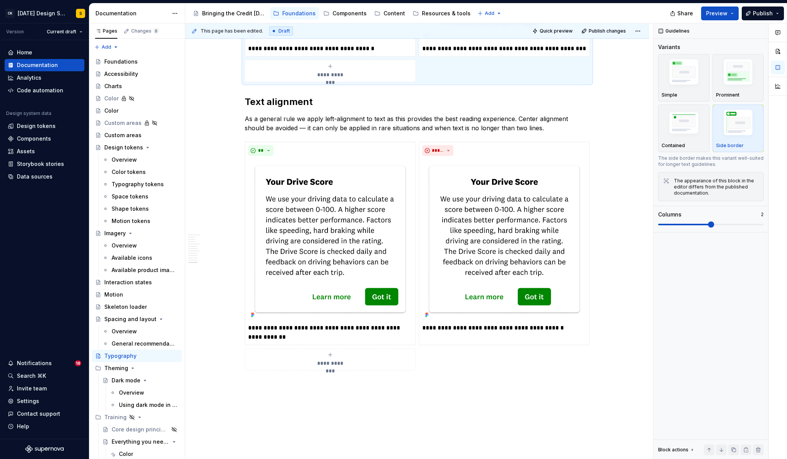
type textarea "*"
